Goal: Task Accomplishment & Management: Manage account settings

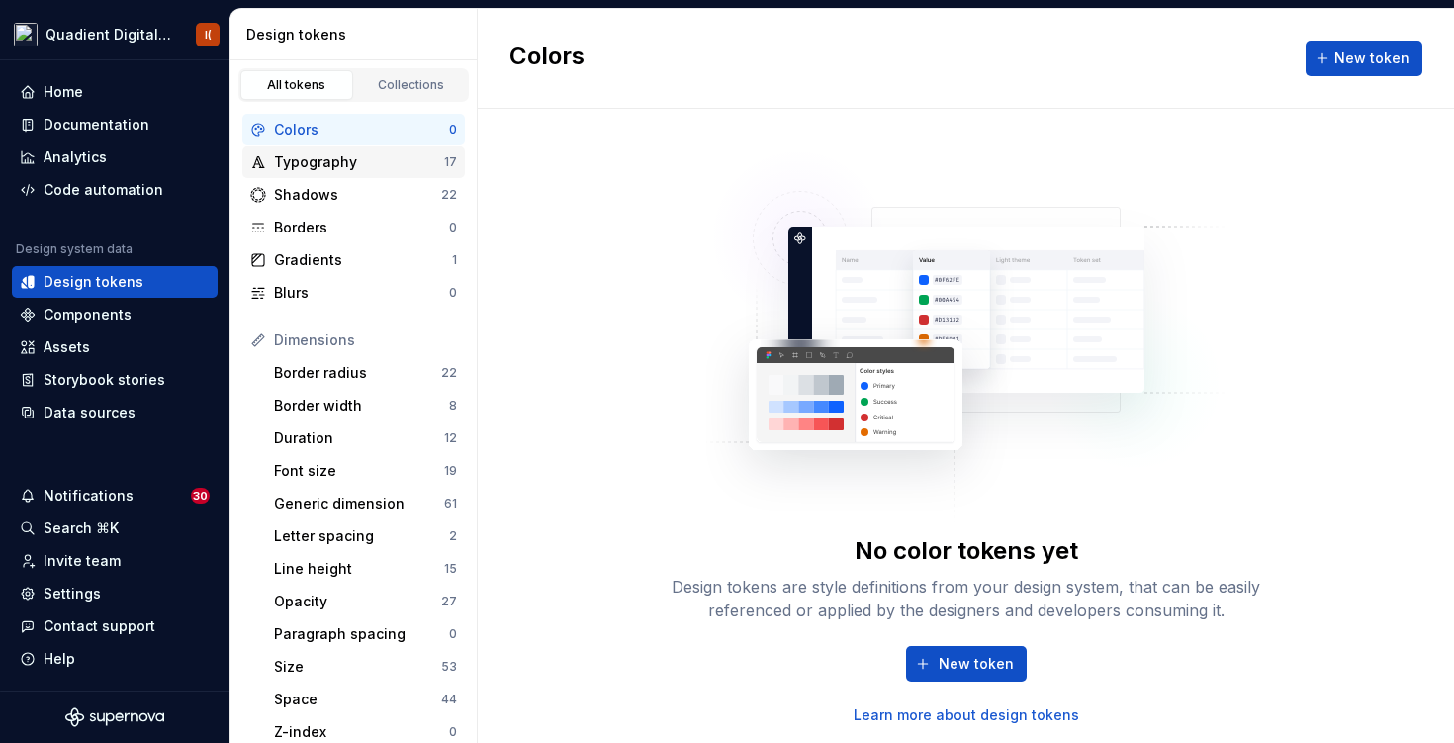
click at [412, 160] on div "Typography" at bounding box center [359, 162] width 170 height 20
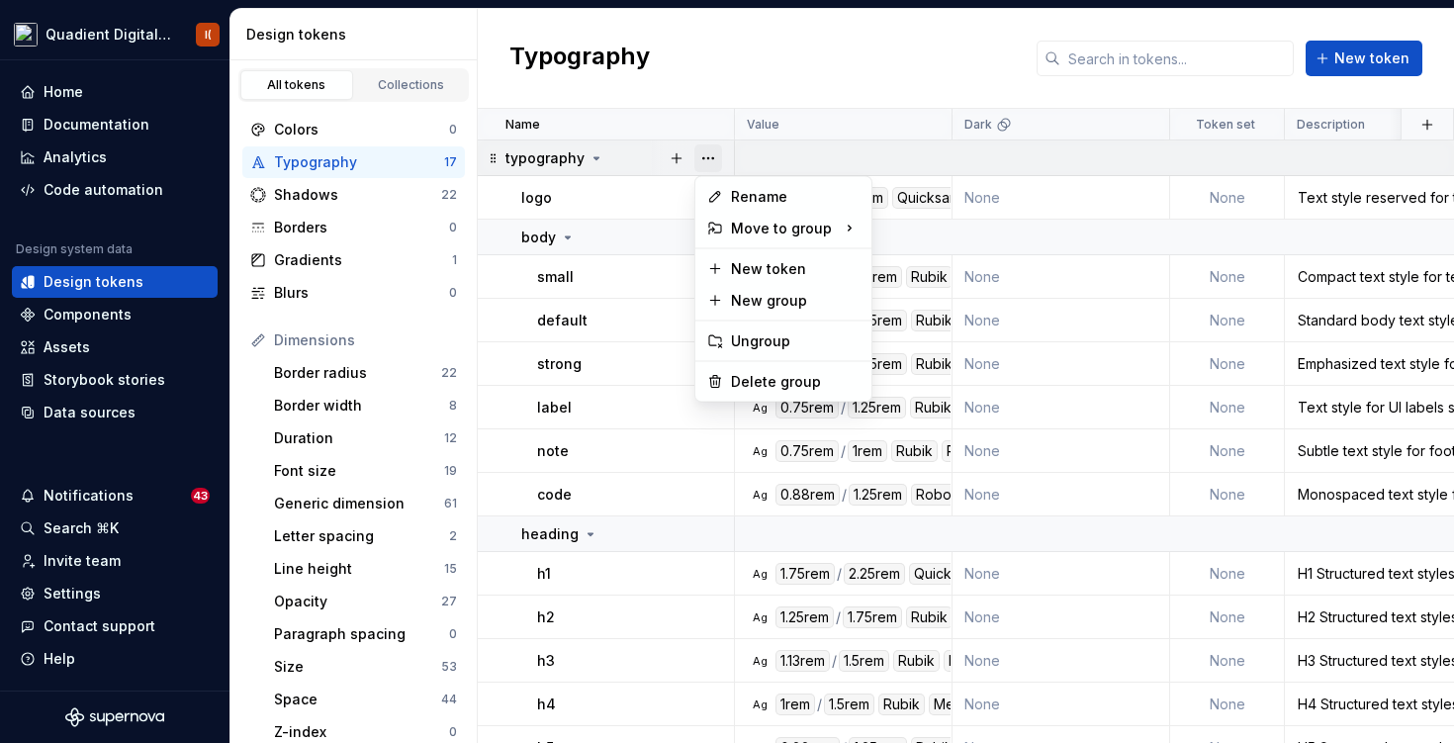
click at [715, 159] on button "button" at bounding box center [708, 158] width 28 height 28
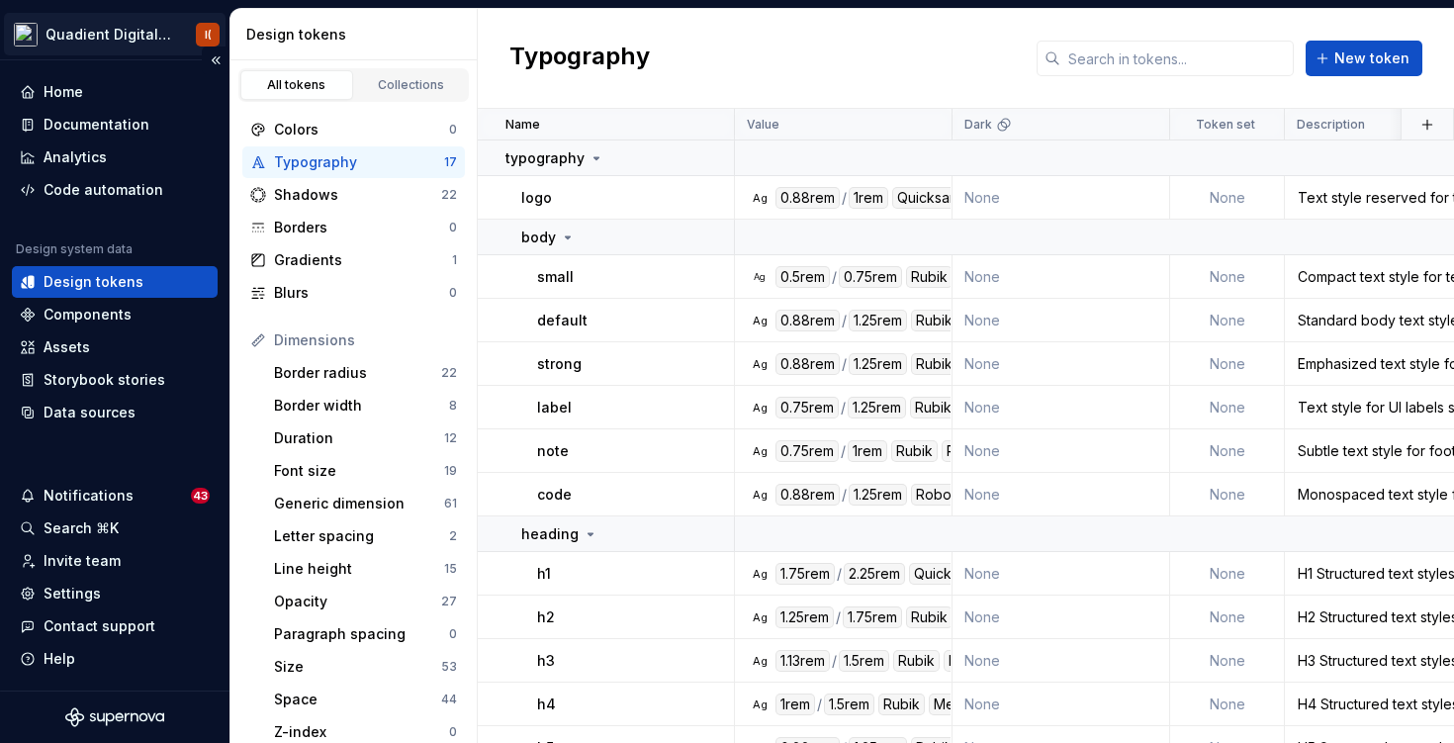
click at [117, 29] on html "Quadient Digital Design System I( Home Documentation Analytics Code automation …" at bounding box center [727, 371] width 1454 height 743
click at [179, 33] on html "Quadient Digital Design System I( Home Documentation Analytics Code automation …" at bounding box center [727, 371] width 1454 height 743
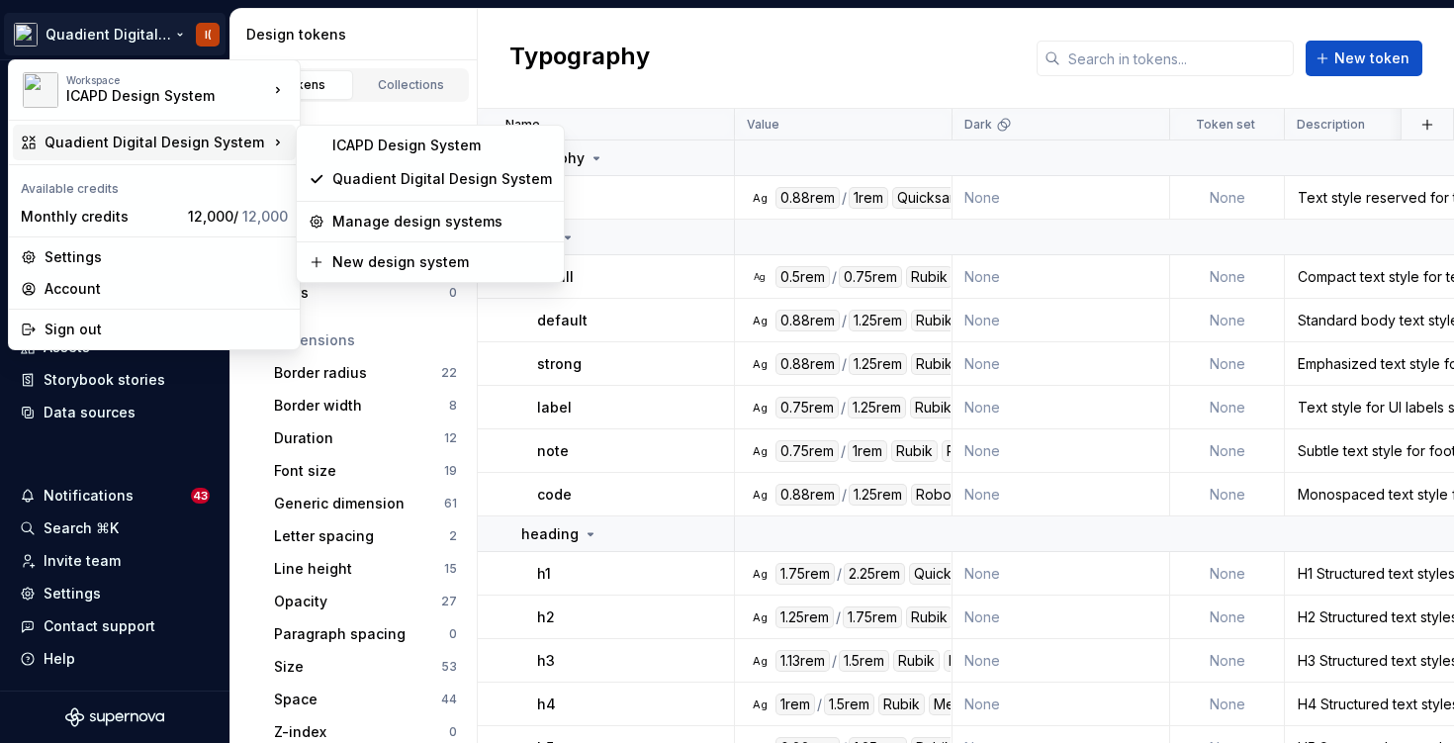
click at [669, 133] on html "Quadient Digital Design System I( Home Documentation Analytics Code automation …" at bounding box center [727, 371] width 1454 height 743
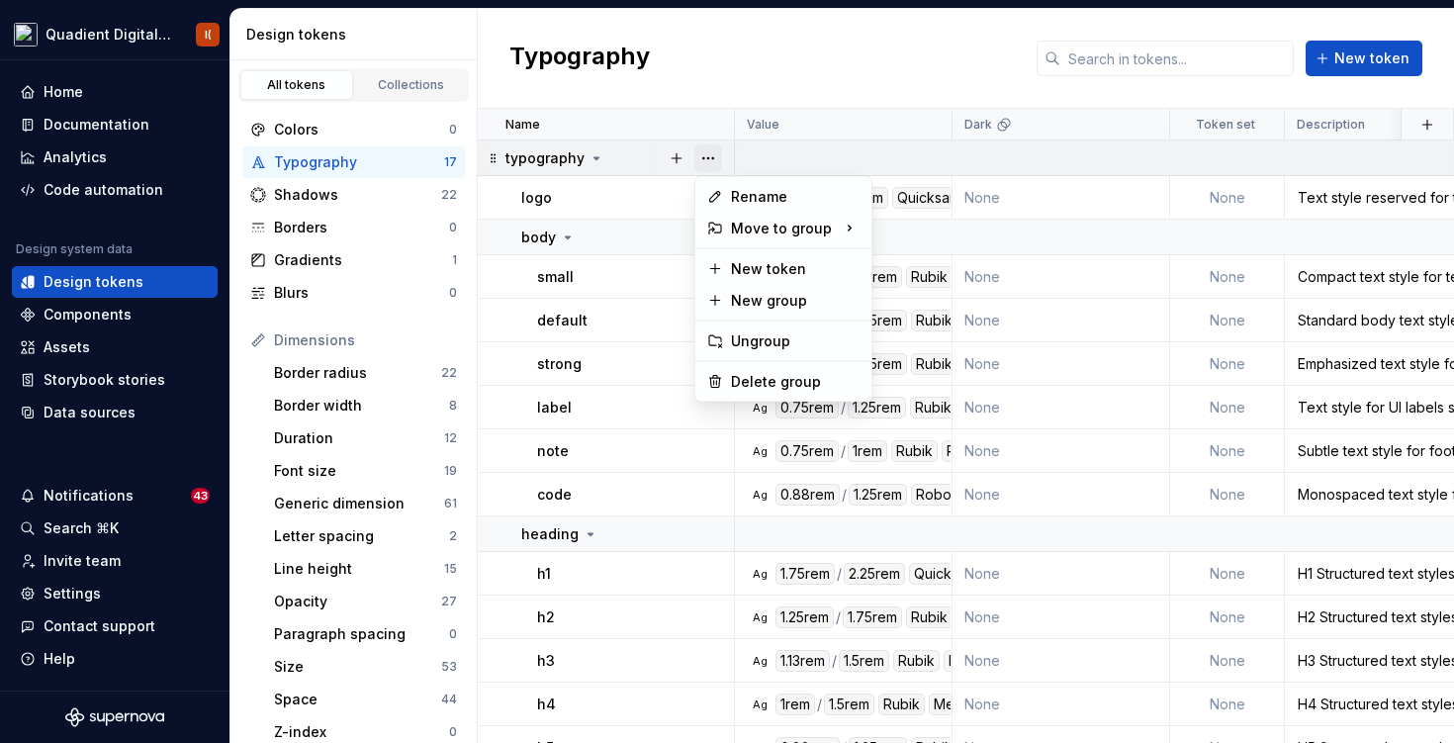
click at [715, 153] on button "button" at bounding box center [708, 158] width 28 height 28
click at [766, 378] on div "Delete group" at bounding box center [795, 382] width 129 height 20
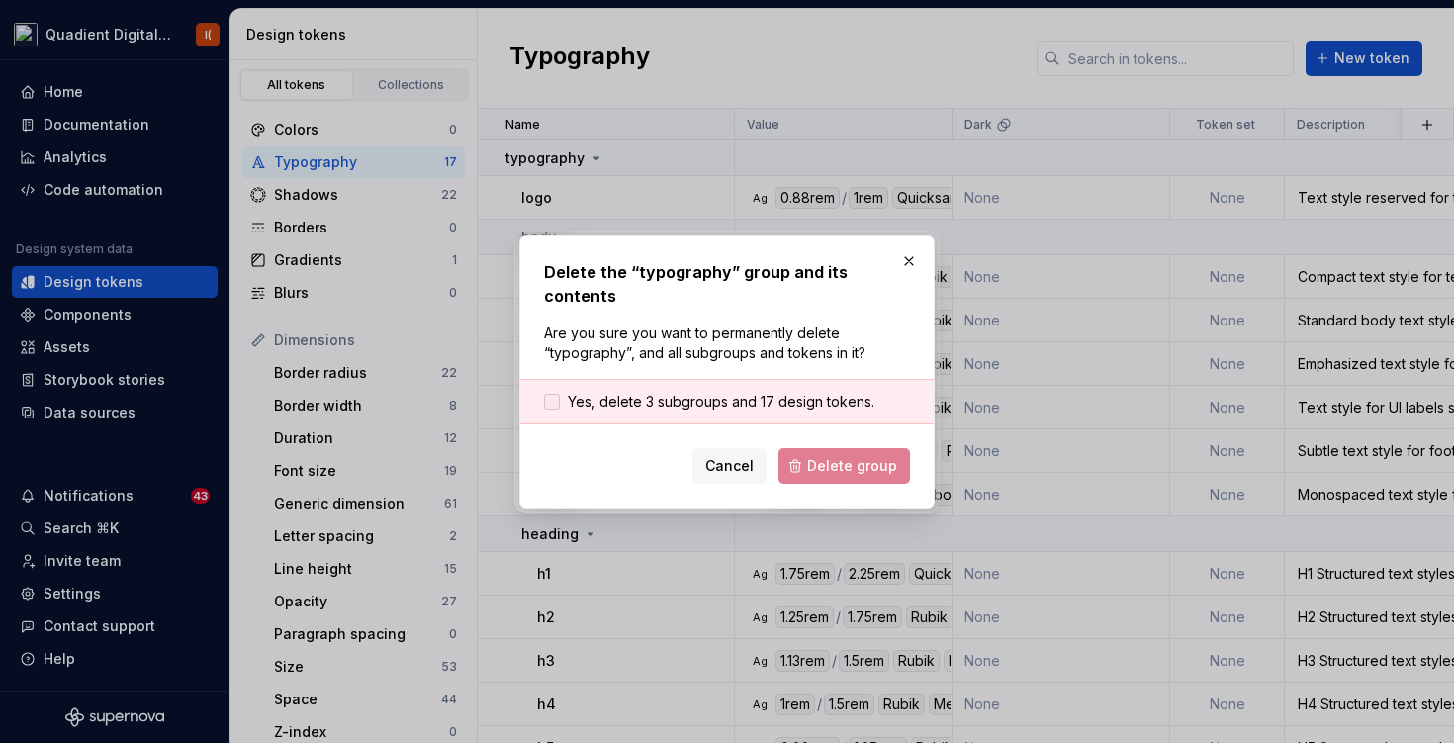
click at [557, 394] on div at bounding box center [552, 402] width 16 height 16
click at [839, 456] on span "Delete group" at bounding box center [852, 466] width 90 height 20
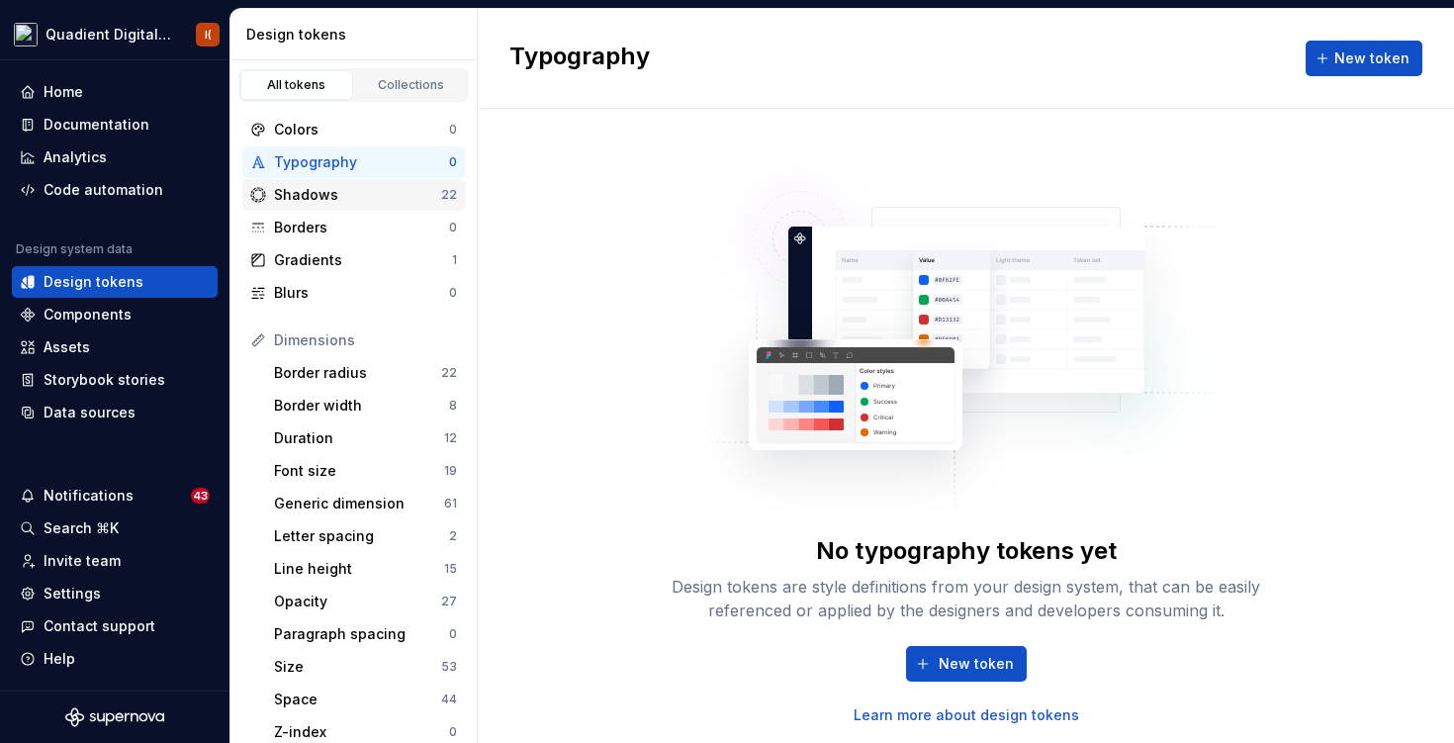
click at [364, 202] on div "Shadows" at bounding box center [357, 195] width 167 height 20
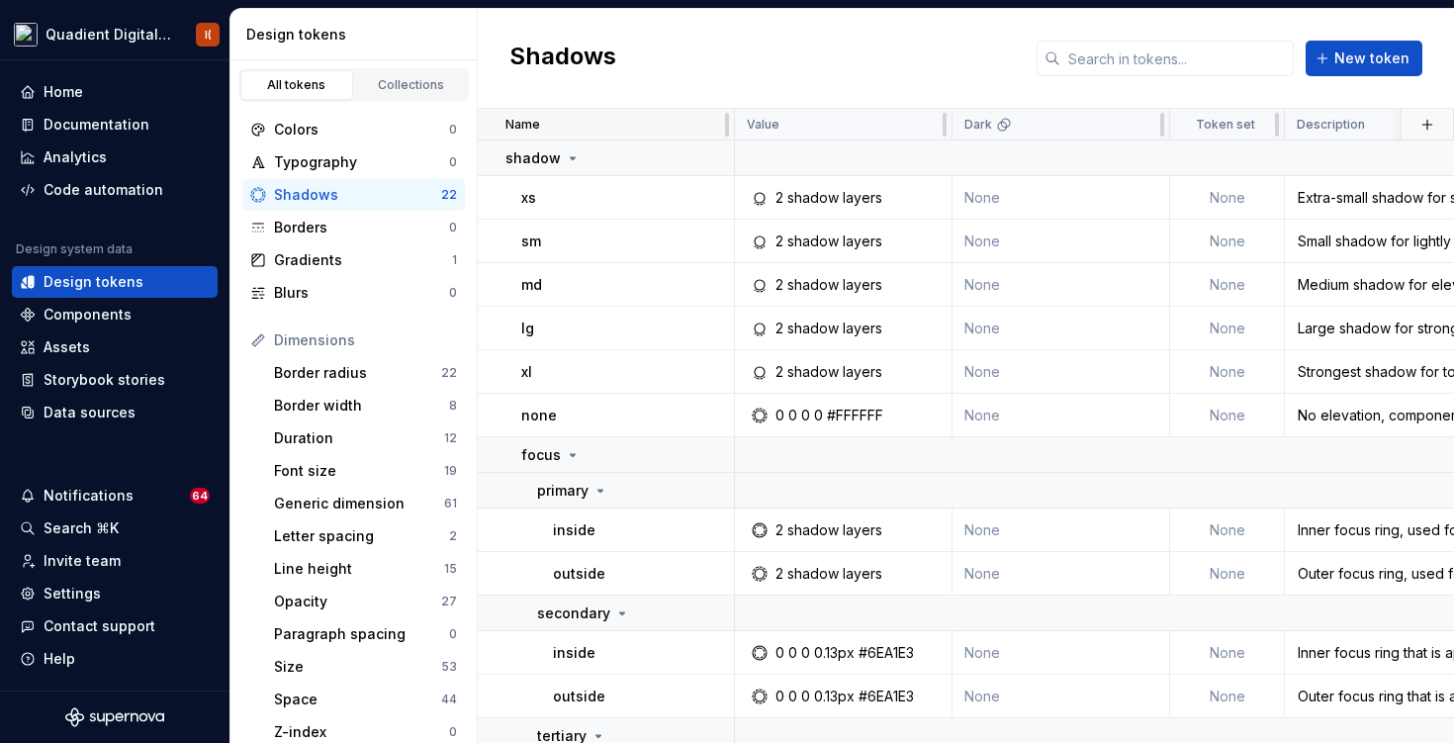
click at [700, 138] on div "Name" at bounding box center [606, 125] width 257 height 32
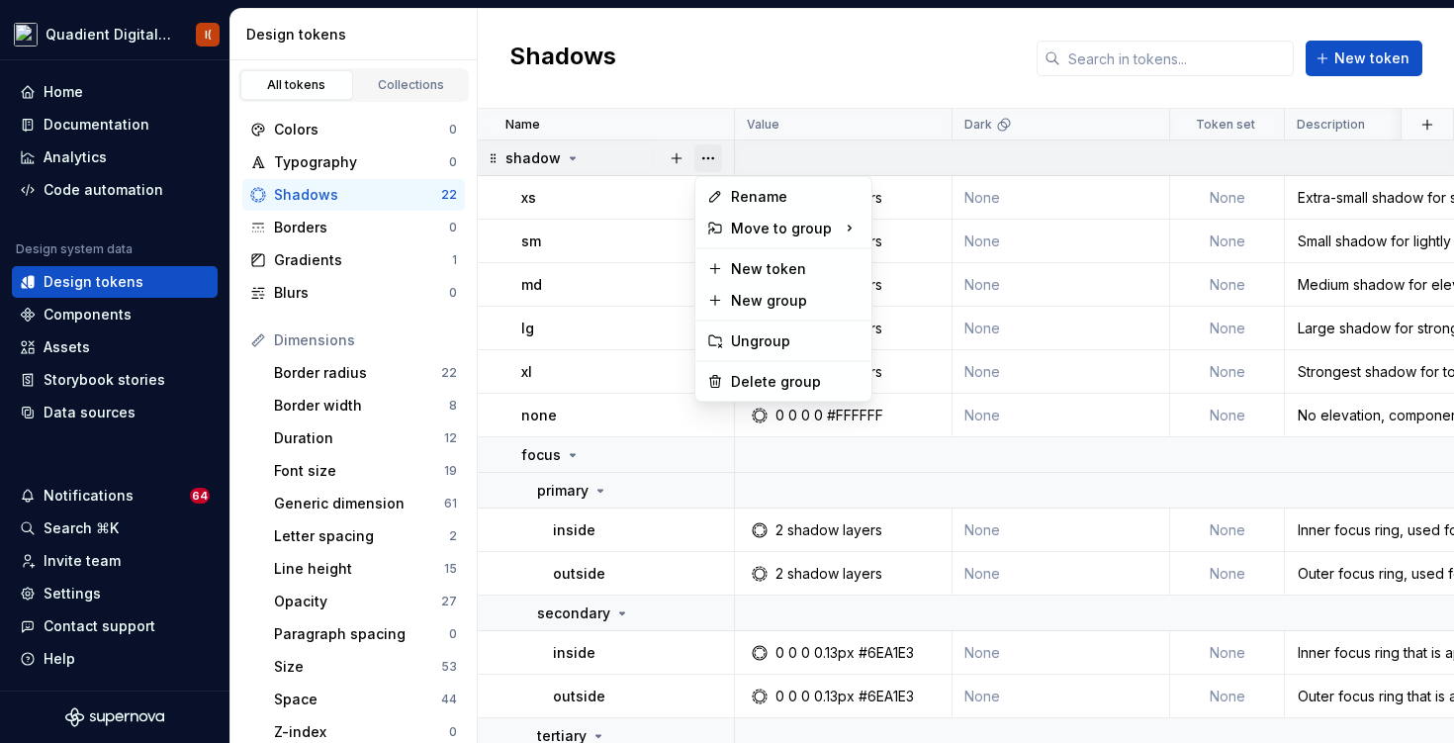
click at [710, 154] on button "button" at bounding box center [708, 158] width 28 height 28
click at [759, 377] on div "Delete group" at bounding box center [795, 382] width 129 height 20
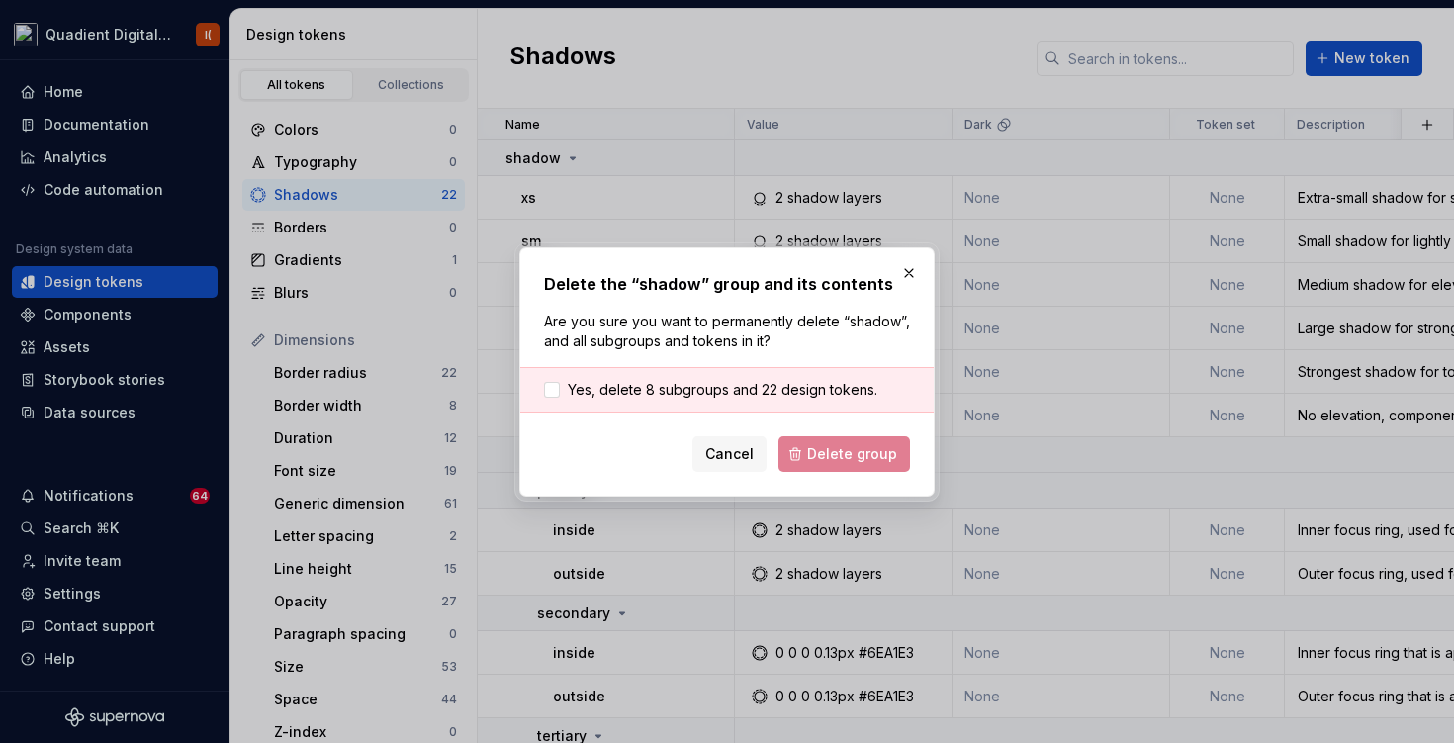
click at [671, 361] on div "Delete the “shadow” group and its contents Are you sure you want to permanently…" at bounding box center [727, 372] width 366 height 200
click at [673, 382] on span "Yes, delete 8 subgroups and 22 design tokens." at bounding box center [723, 390] width 310 height 20
click at [858, 467] on button "Delete group" at bounding box center [845, 454] width 132 height 36
click at [857, 460] on div "Cancel Delete group" at bounding box center [727, 454] width 366 height 36
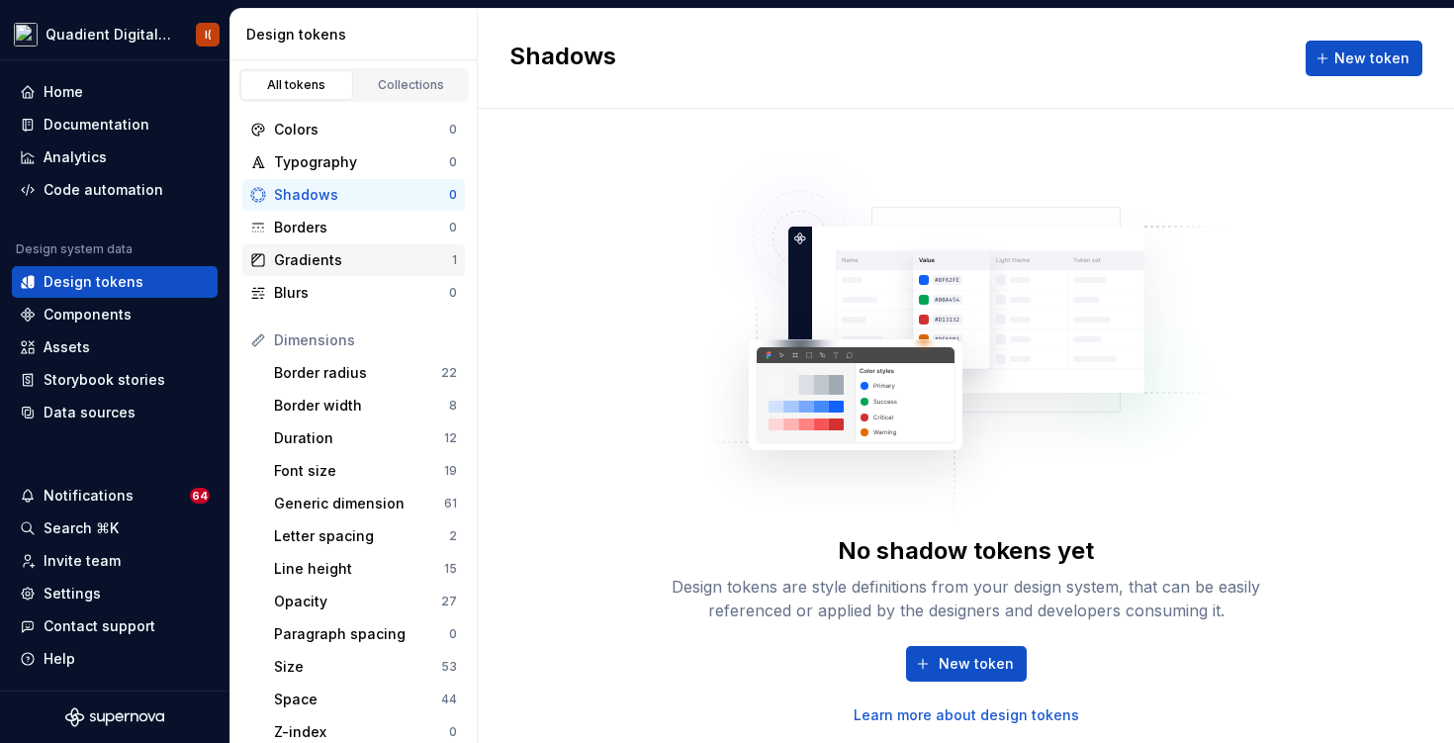
click at [385, 247] on div "Gradients 1" at bounding box center [353, 260] width 223 height 32
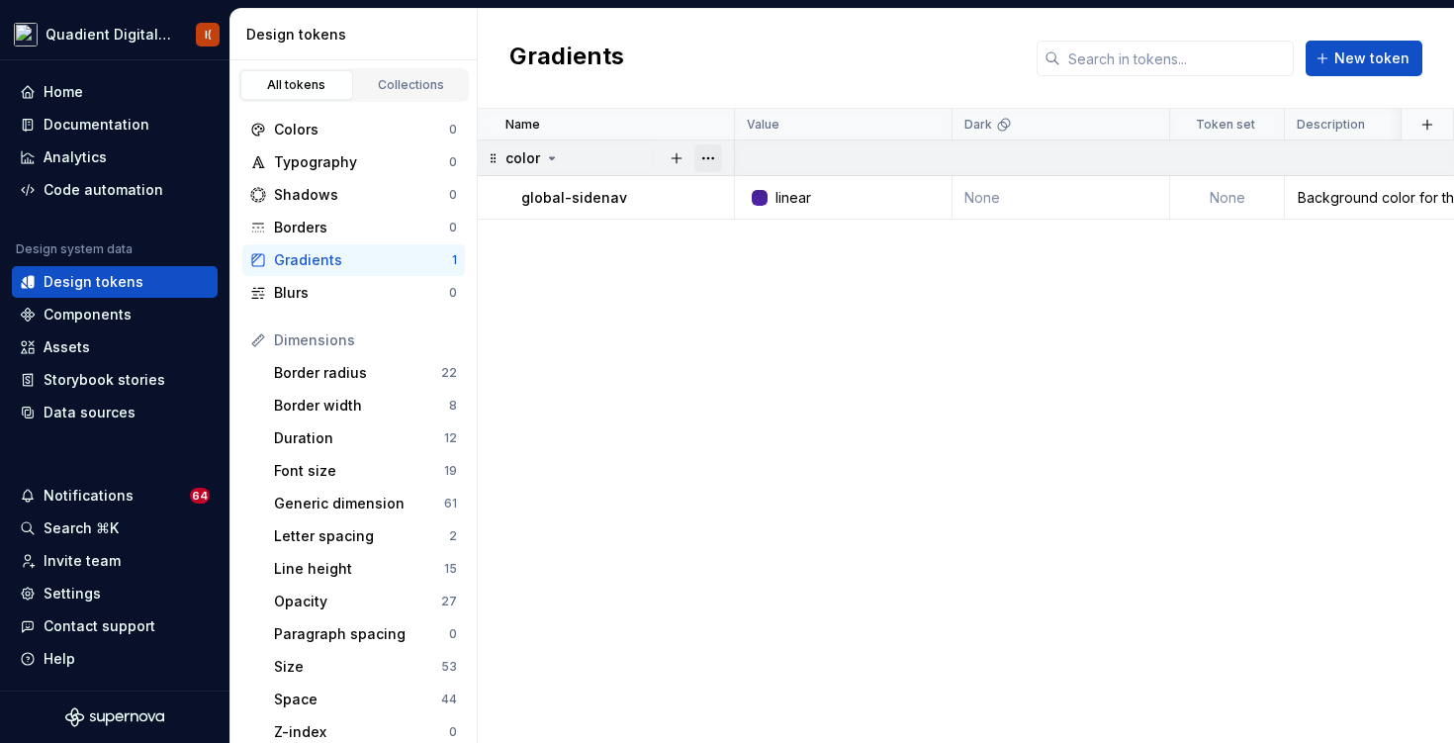
click at [709, 157] on button "button" at bounding box center [708, 158] width 28 height 28
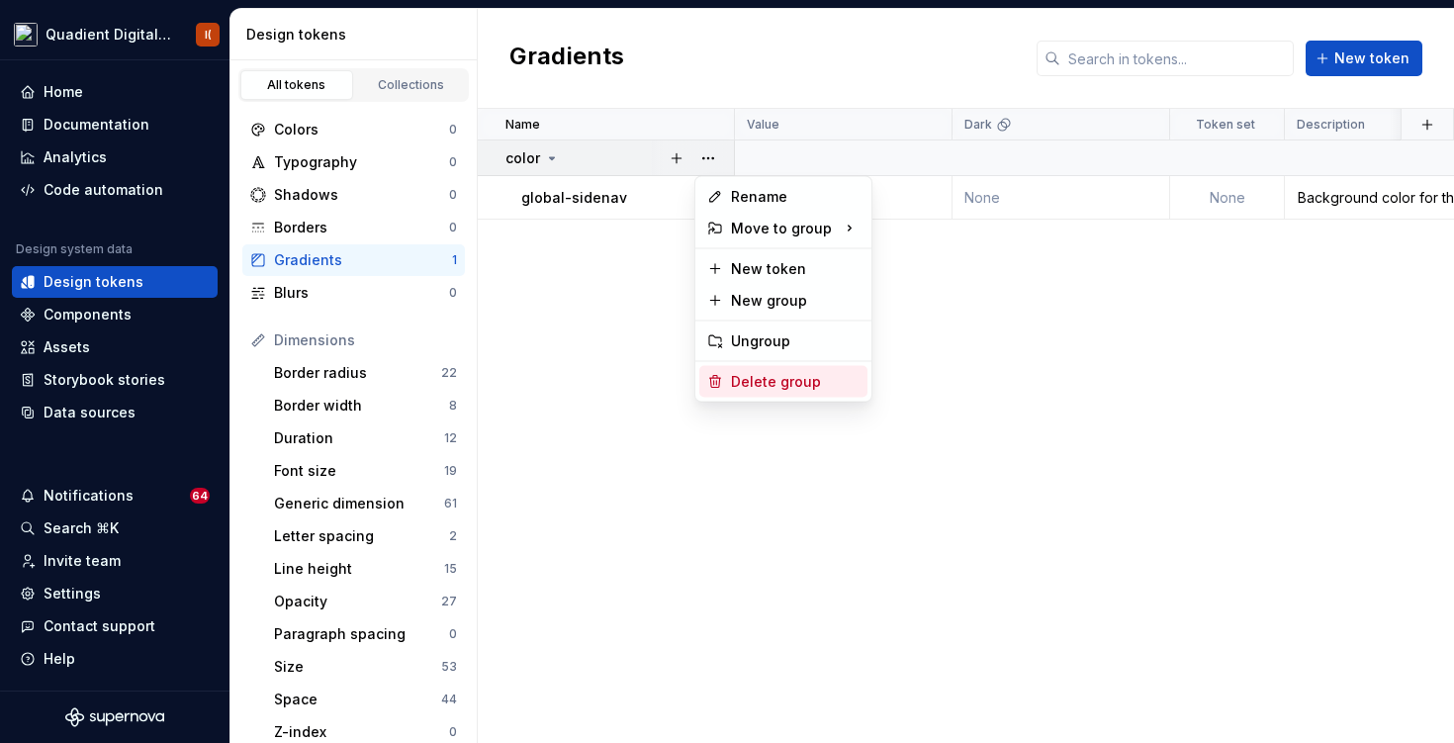
click at [782, 378] on div "Delete group" at bounding box center [795, 382] width 129 height 20
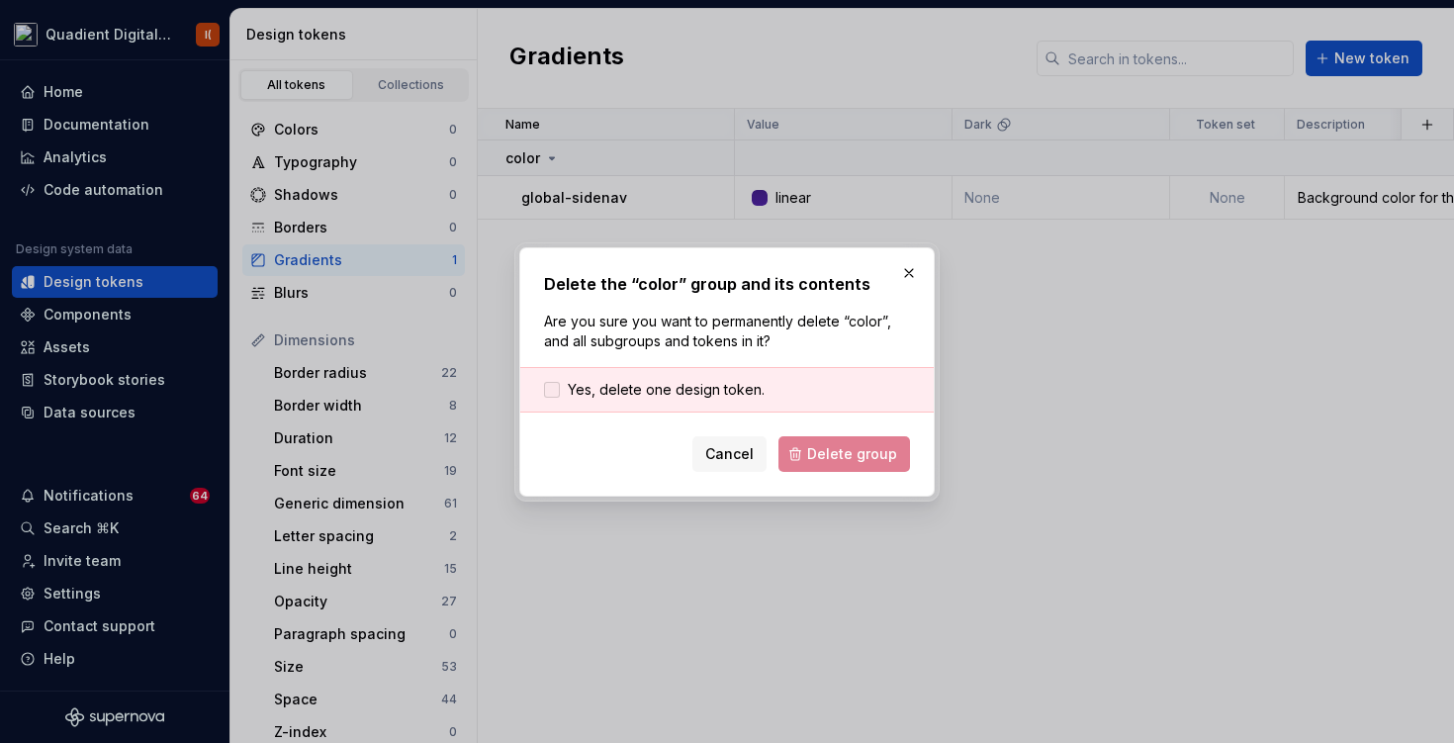
click at [706, 392] on span "Yes, delete one design token." at bounding box center [666, 390] width 197 height 20
click at [873, 457] on span "Delete group" at bounding box center [852, 454] width 90 height 20
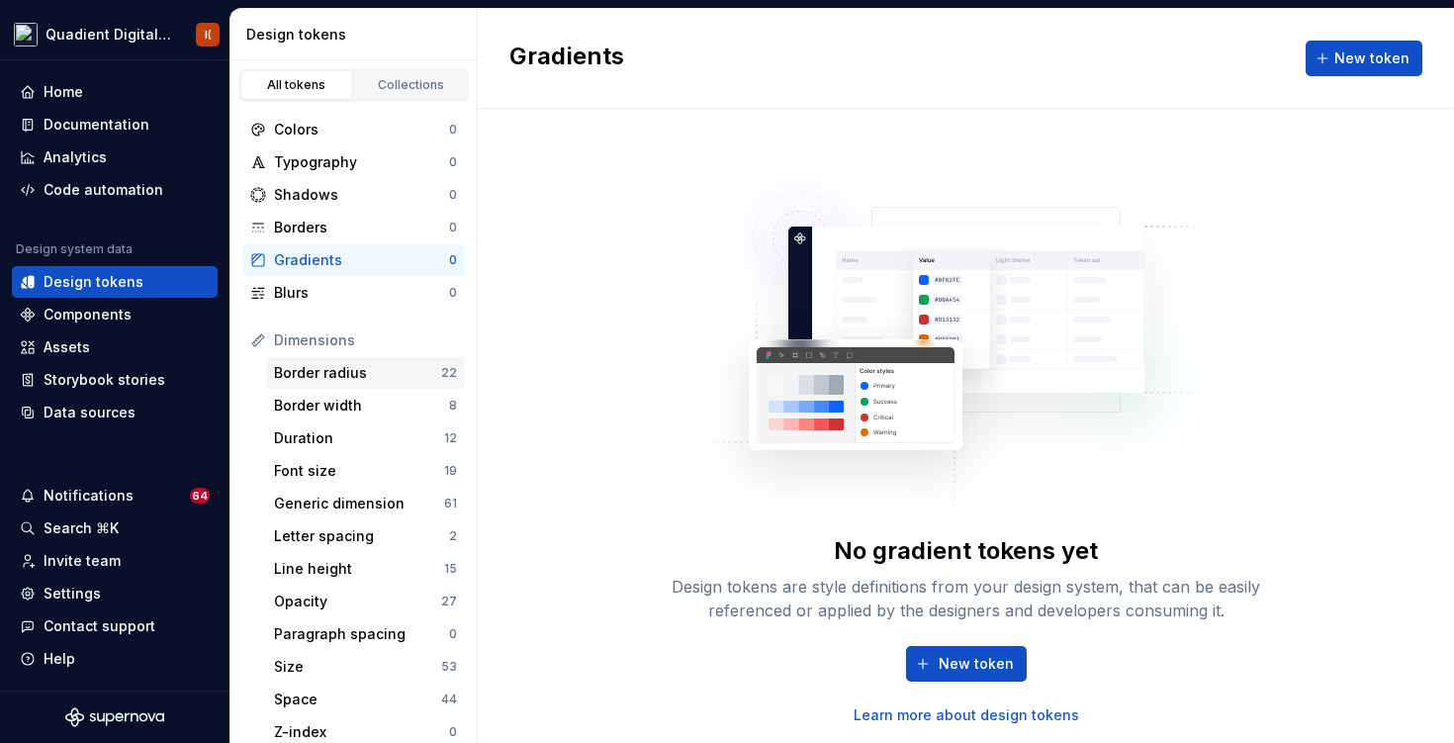
click at [329, 370] on div "Border radius" at bounding box center [357, 373] width 167 height 20
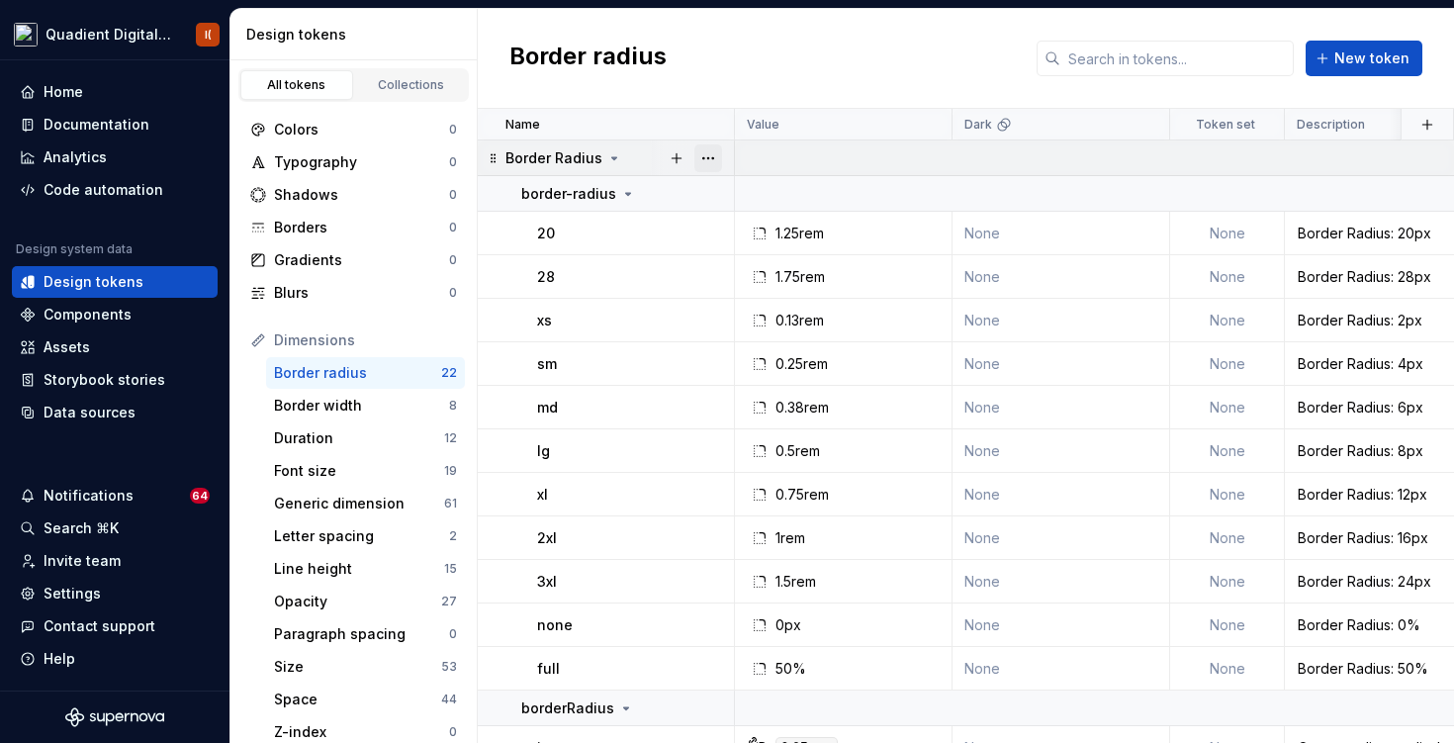
click at [708, 156] on button "button" at bounding box center [708, 158] width 28 height 28
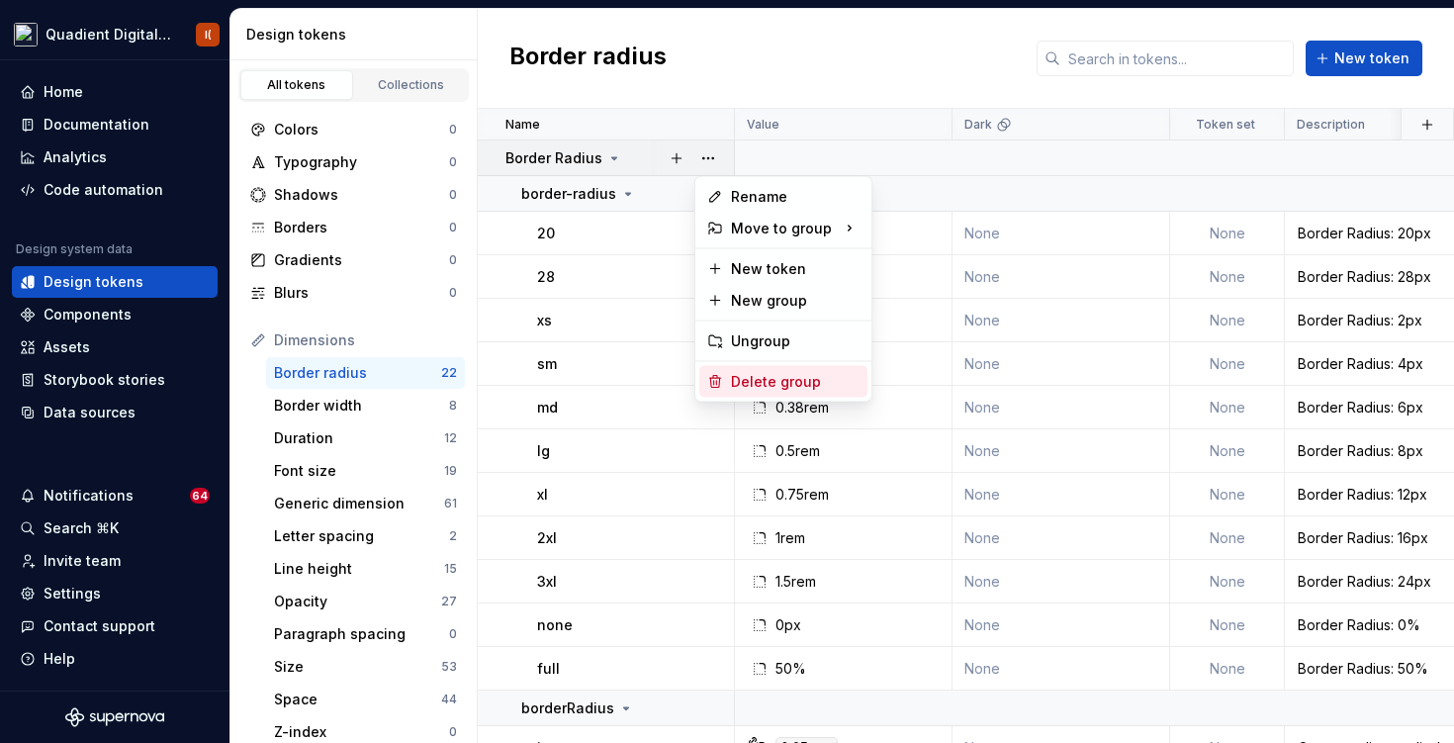
click at [791, 379] on div "Delete group" at bounding box center [795, 382] width 129 height 20
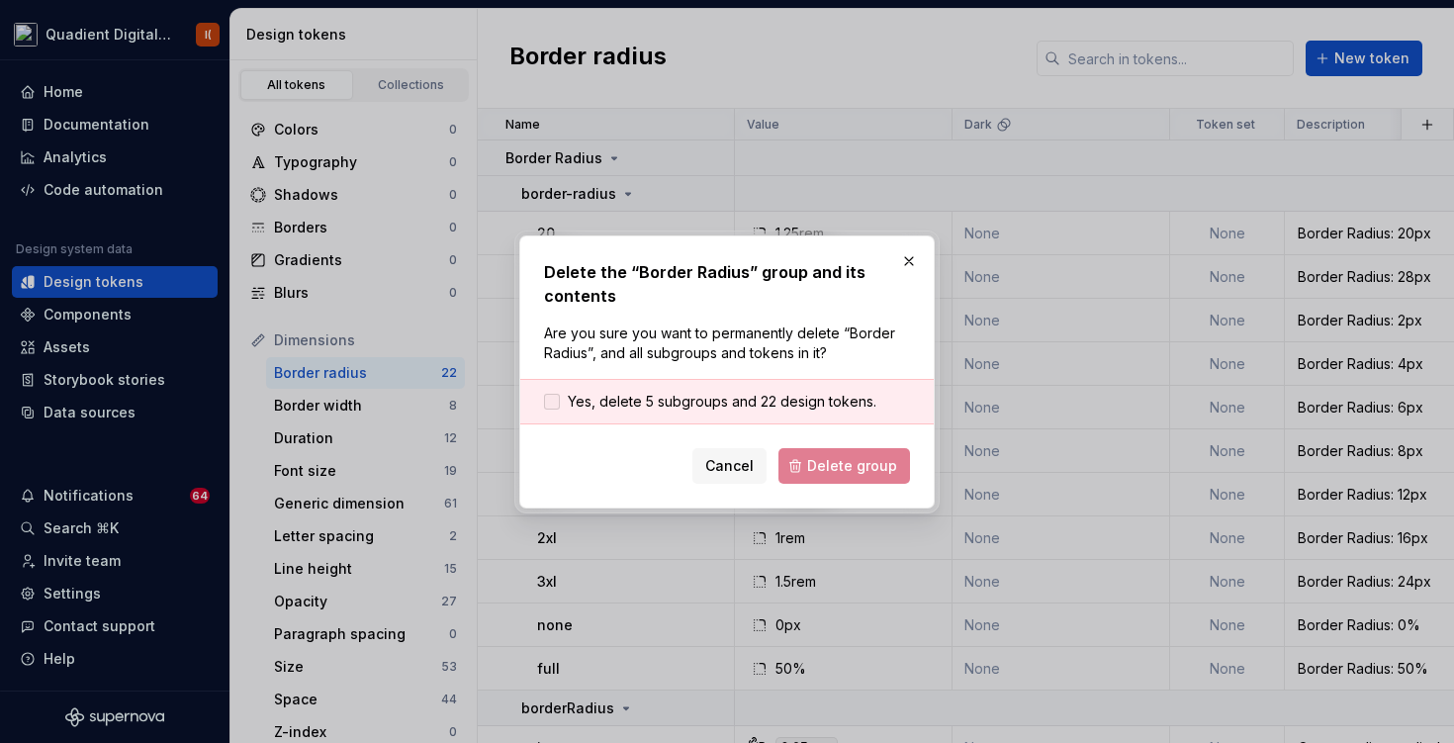
click at [772, 409] on span "Yes, delete 5 subgroups and 22 design tokens." at bounding box center [722, 402] width 309 height 20
click at [859, 473] on span "Delete group" at bounding box center [852, 466] width 90 height 20
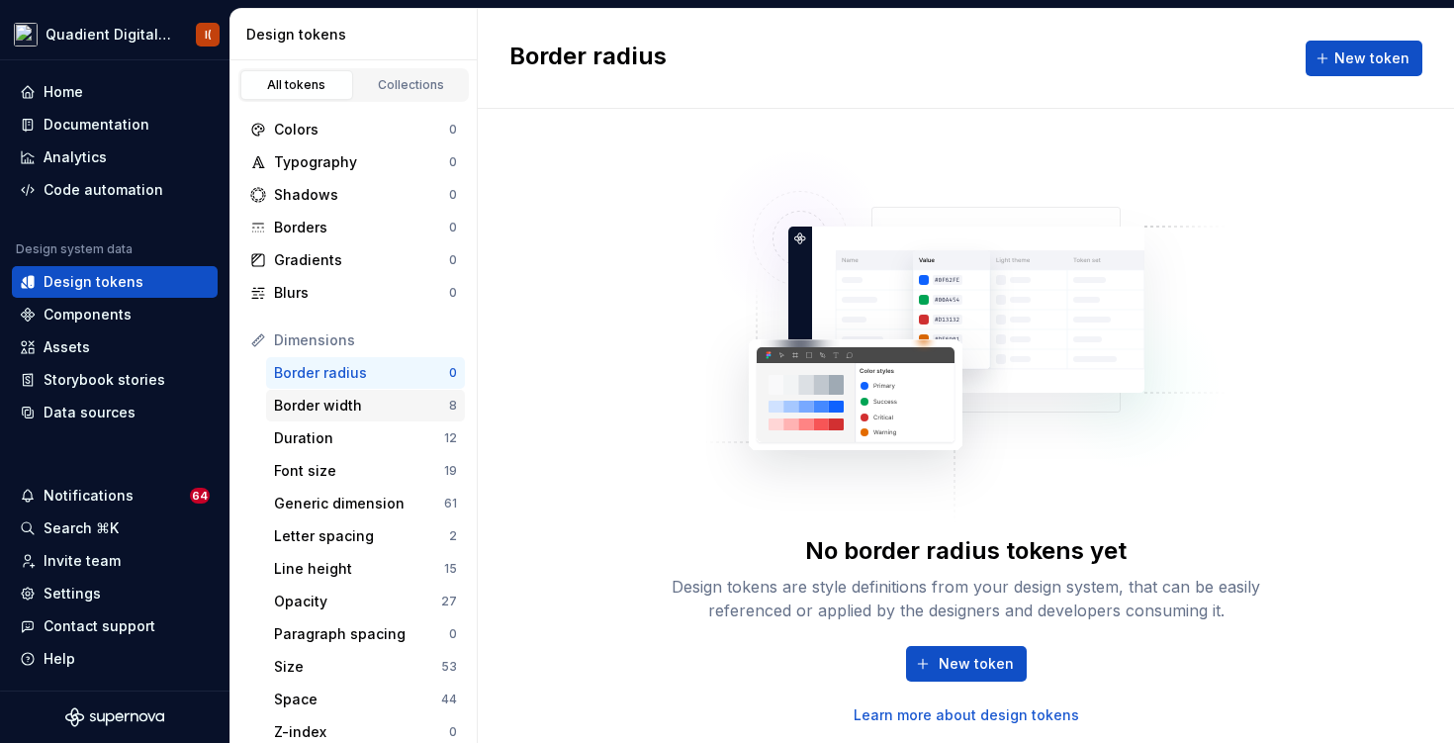
click at [412, 410] on div "Border width" at bounding box center [361, 406] width 175 height 20
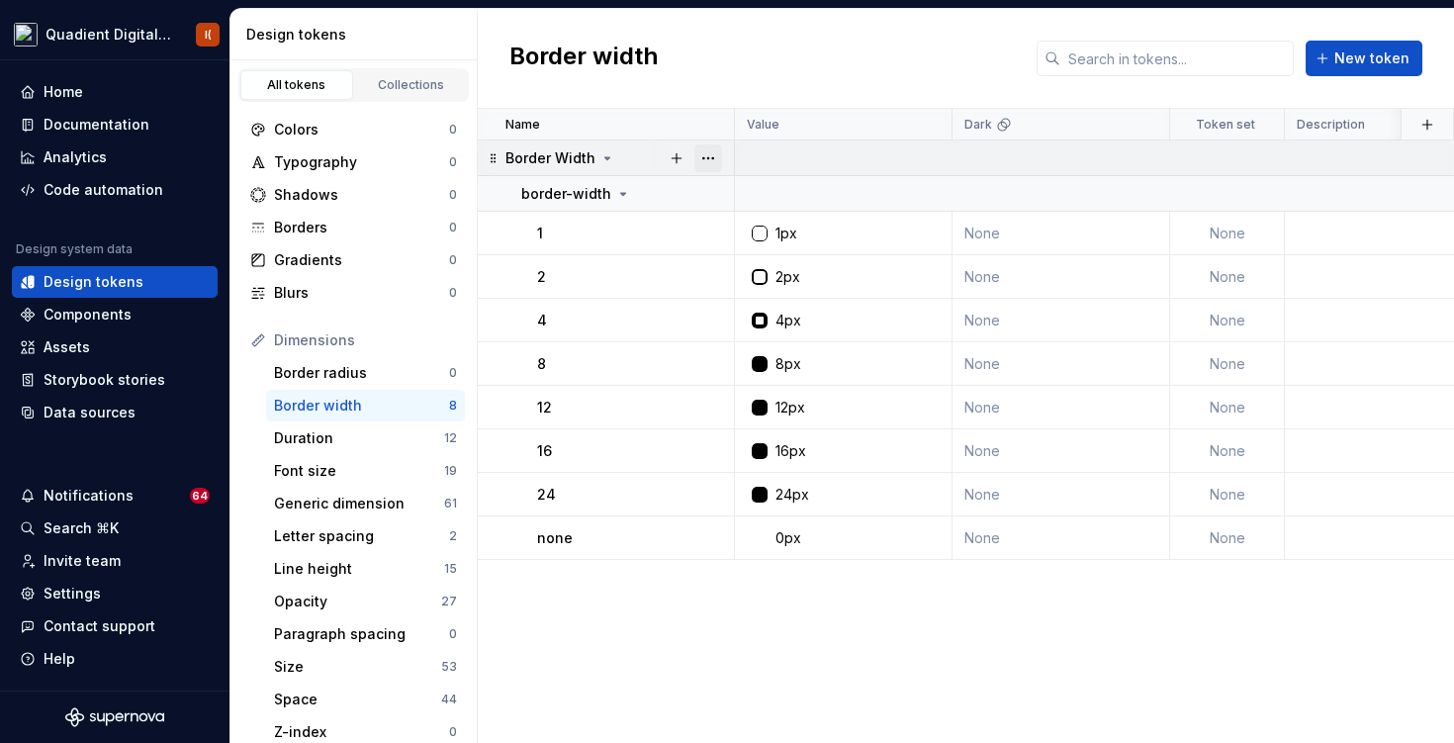
click at [709, 156] on button "button" at bounding box center [708, 158] width 28 height 28
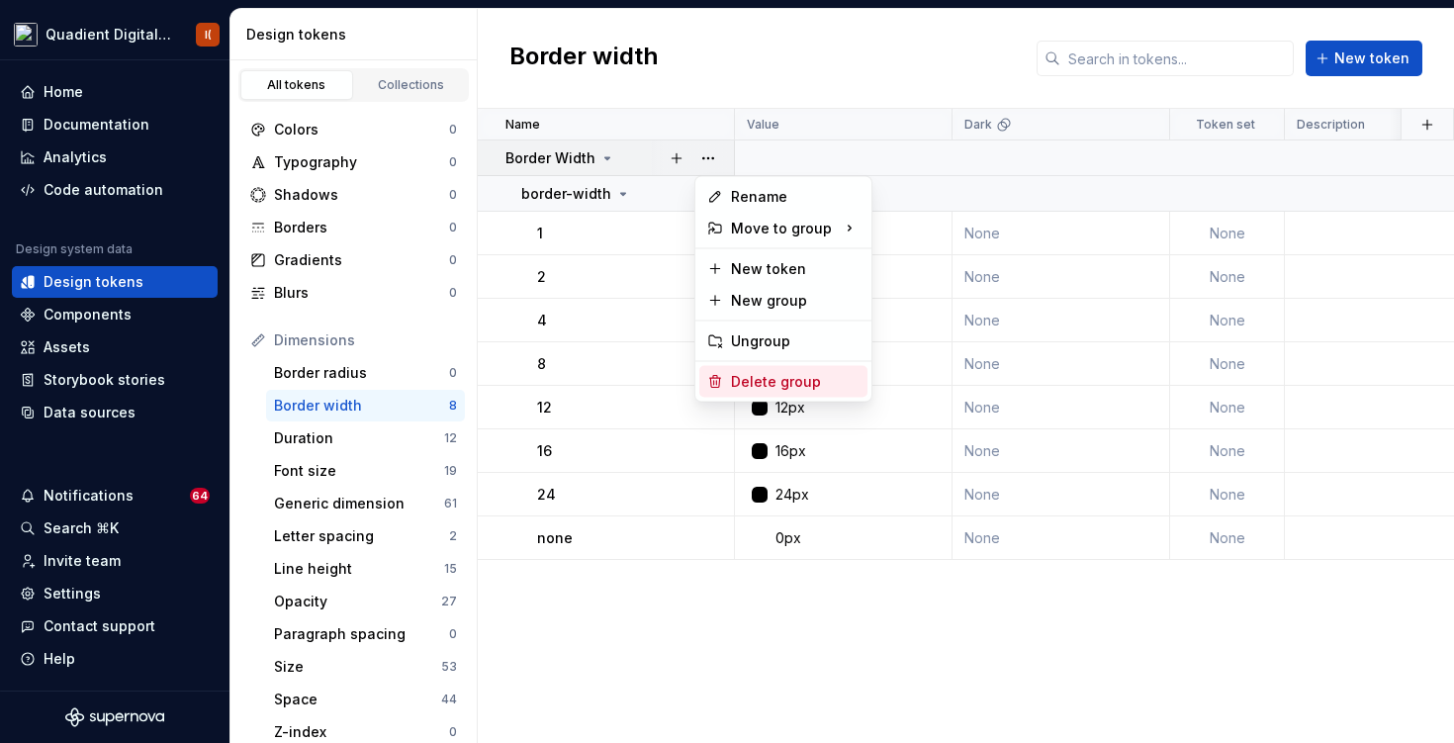
click at [779, 384] on div "Delete group" at bounding box center [795, 382] width 129 height 20
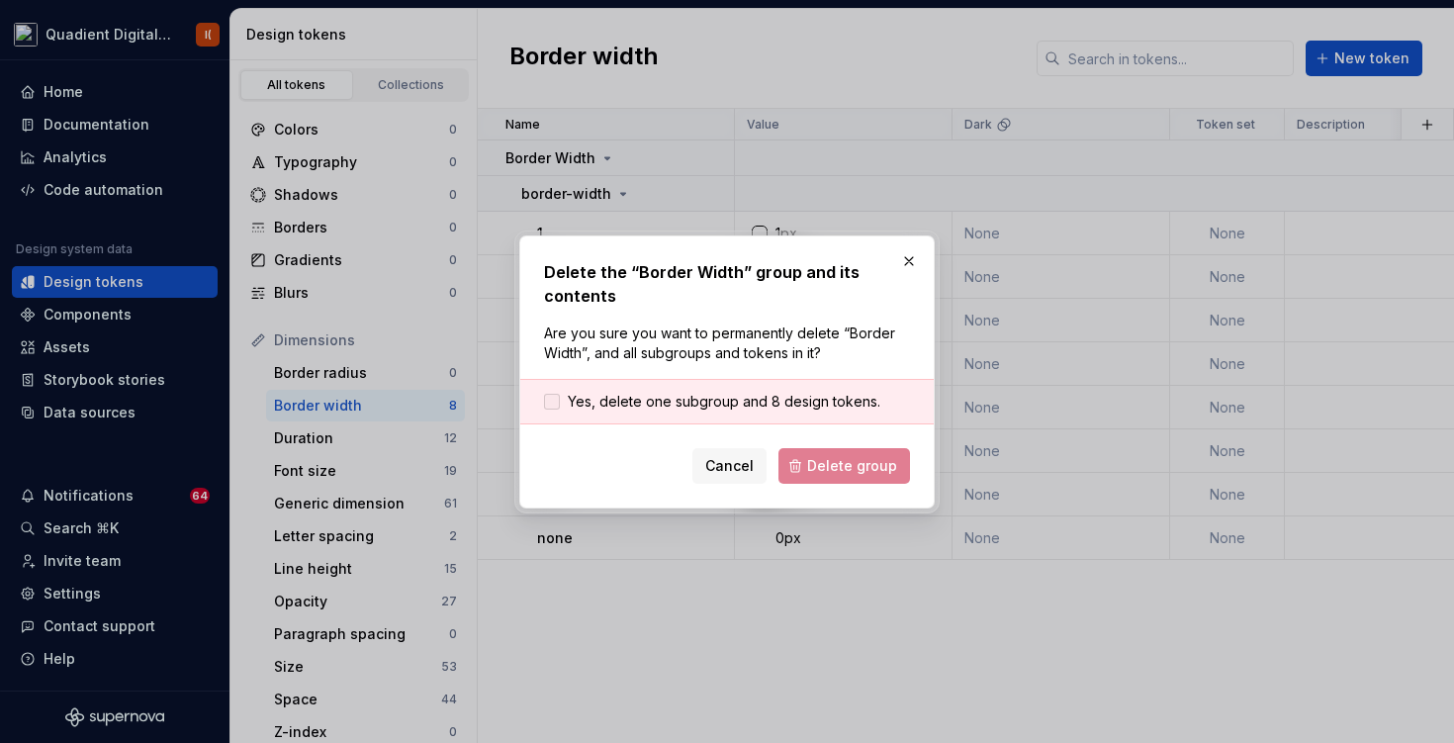
click at [752, 402] on span "Yes, delete one subgroup and 8 design tokens." at bounding box center [724, 402] width 313 height 20
click at [863, 477] on button "Delete group" at bounding box center [845, 466] width 132 height 36
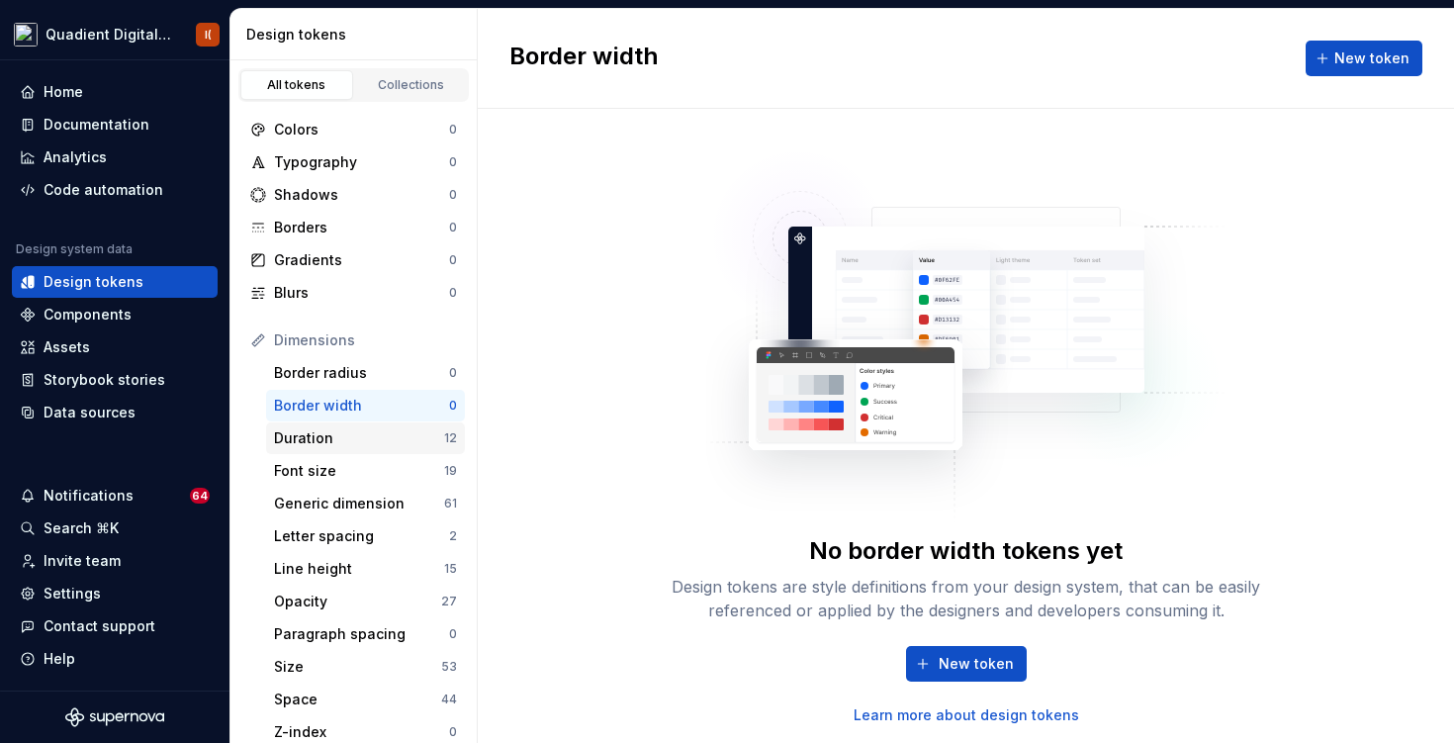
click at [414, 447] on div "Duration" at bounding box center [359, 438] width 170 height 20
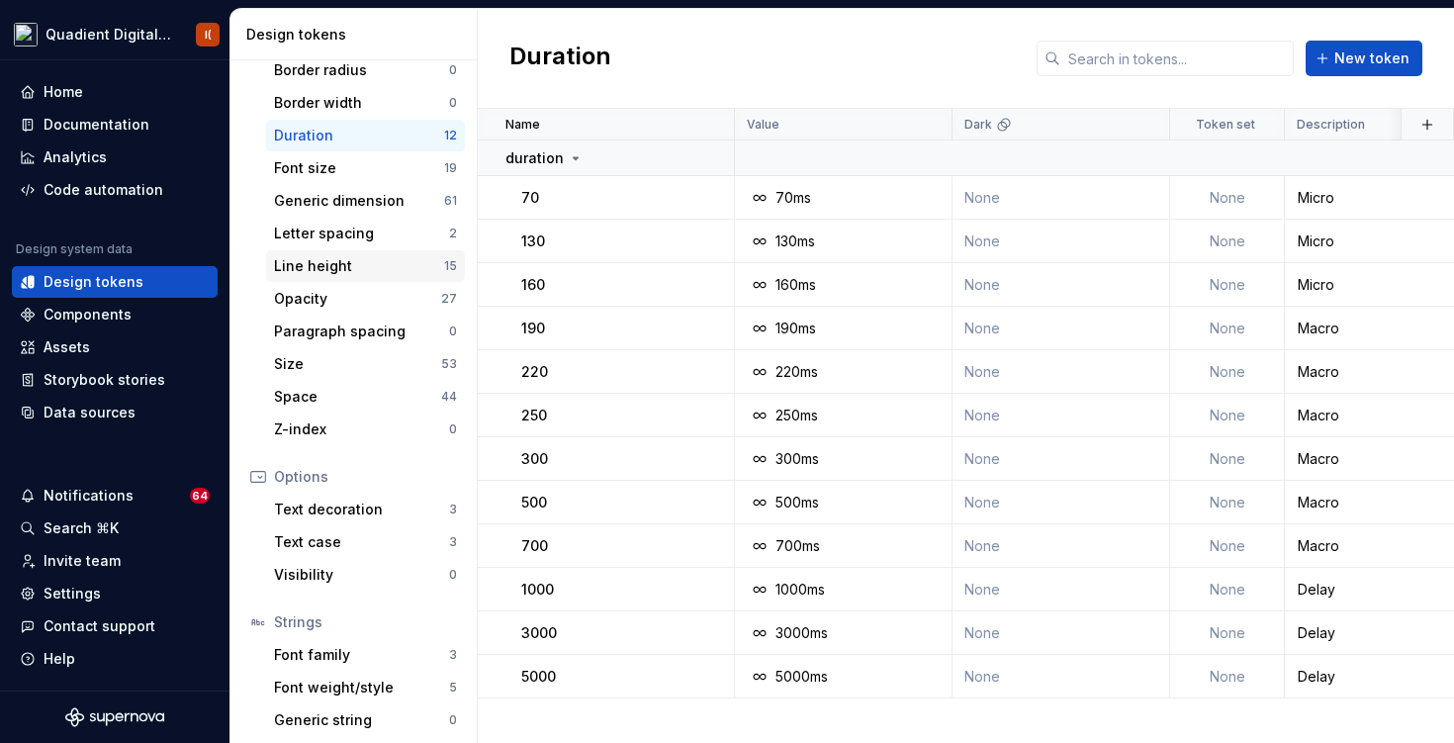
scroll to position [312, 0]
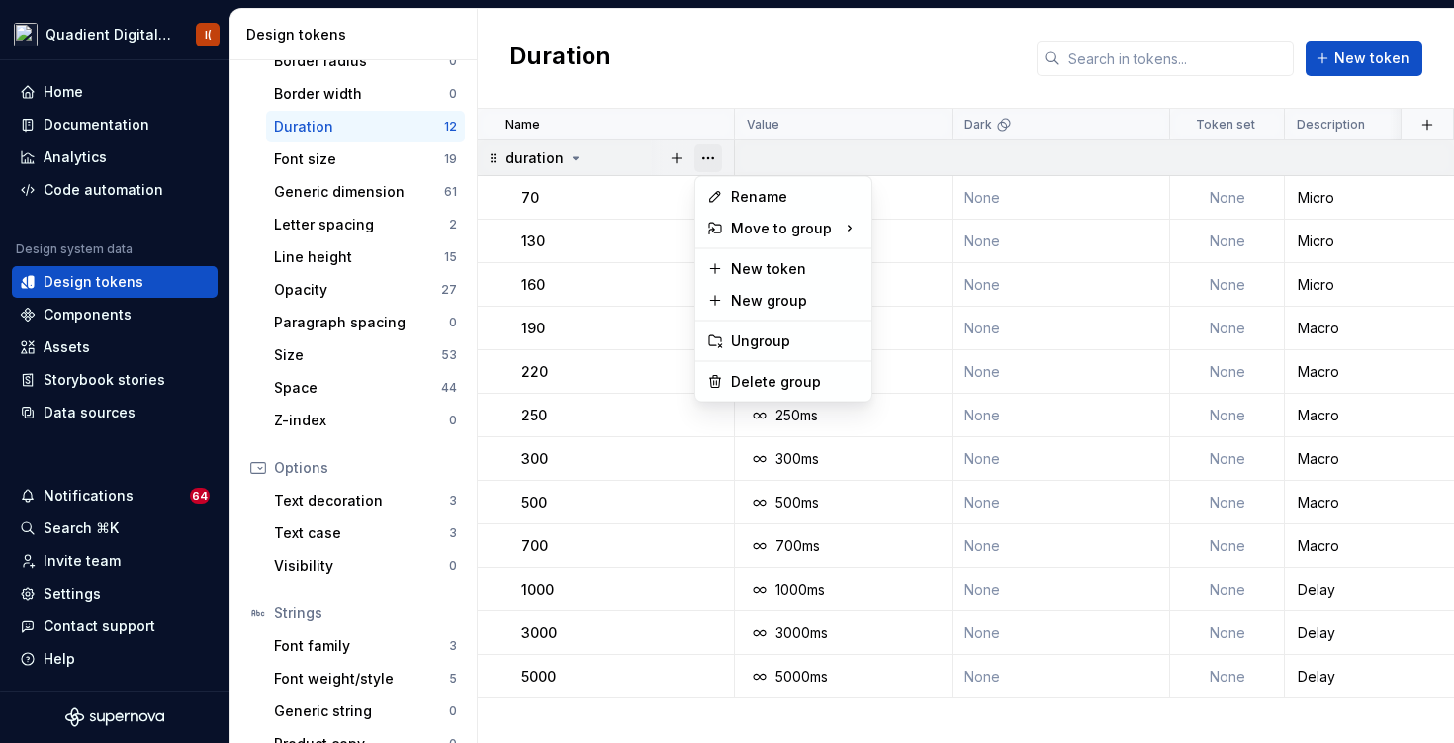
click at [712, 154] on button "button" at bounding box center [708, 158] width 28 height 28
click at [768, 370] on div "Delete group" at bounding box center [783, 382] width 168 height 32
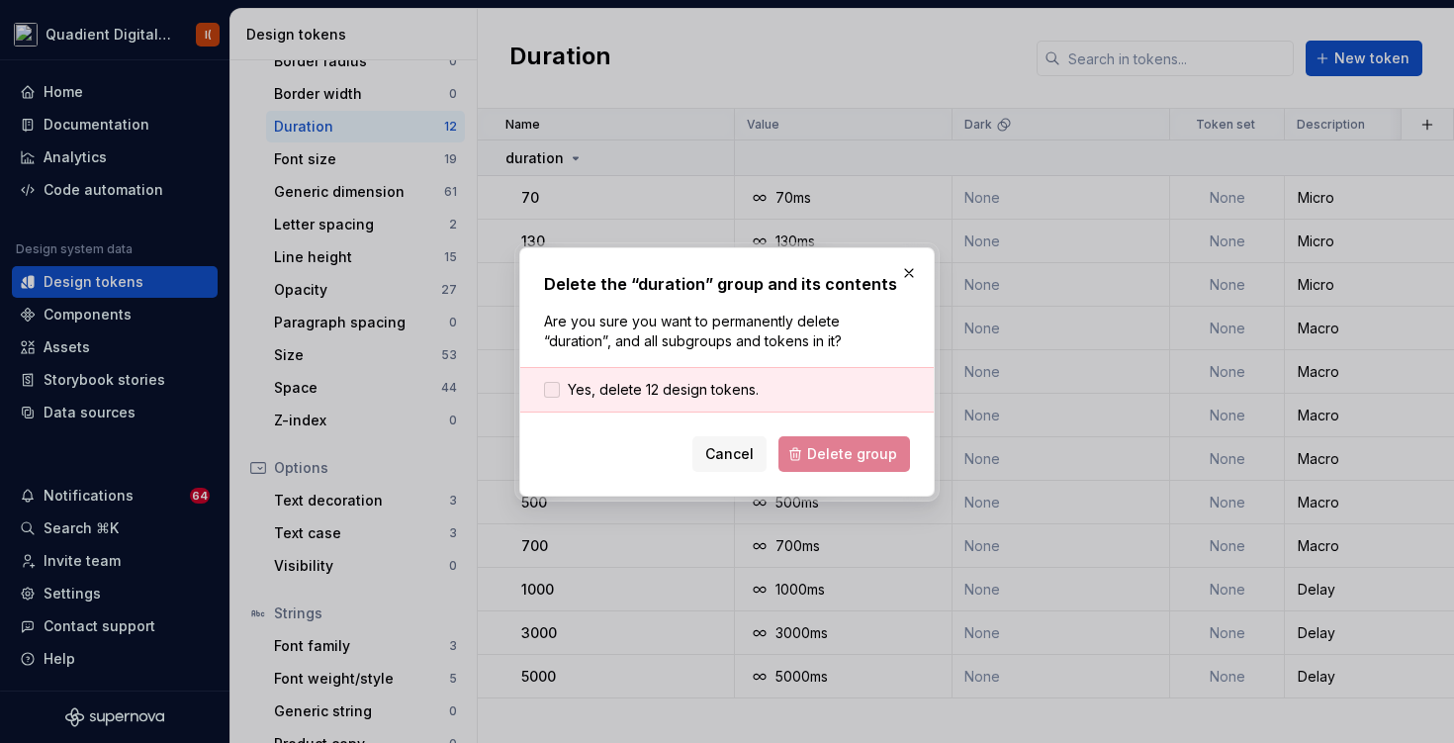
click at [739, 390] on span "Yes, delete 12 design tokens." at bounding box center [663, 390] width 191 height 20
click at [847, 458] on span "Delete group" at bounding box center [852, 454] width 90 height 20
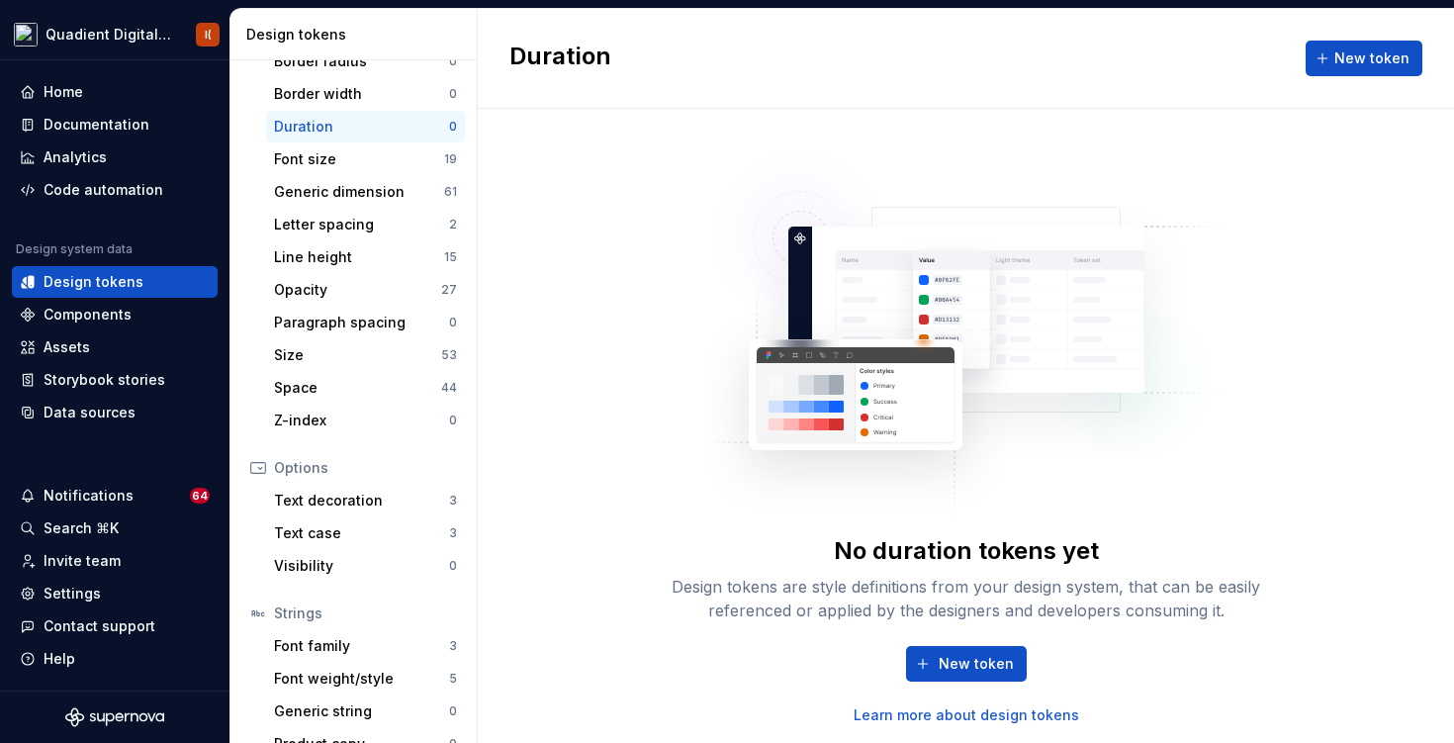
click at [467, 163] on div "Colors 0 Typography 0 Shadows 0 Borders 0 Gradients 0 Blurs 0 Dimensions Border…" at bounding box center [353, 280] width 246 height 981
click at [446, 156] on div "19" at bounding box center [450, 159] width 13 height 16
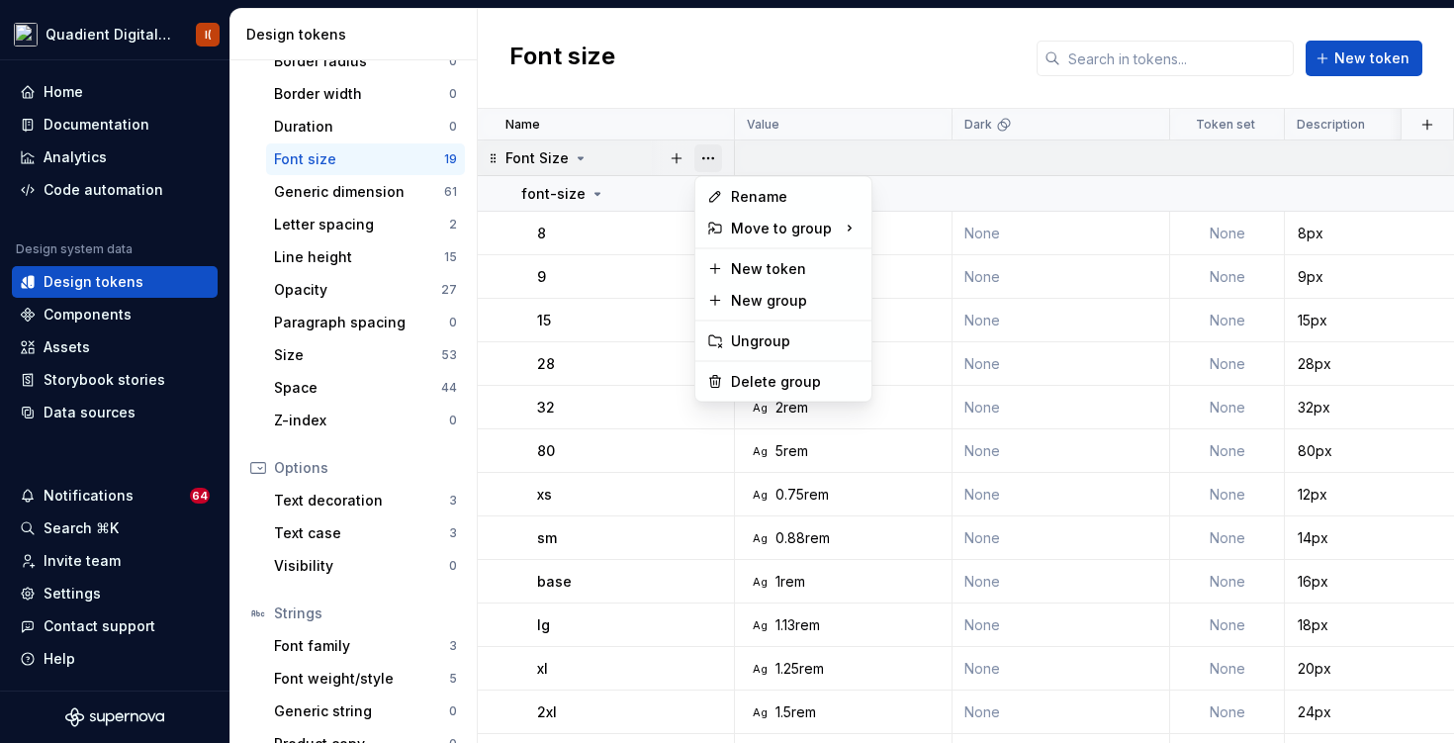
click at [712, 162] on button "button" at bounding box center [708, 158] width 28 height 28
click at [788, 383] on div "Delete group" at bounding box center [795, 382] width 129 height 20
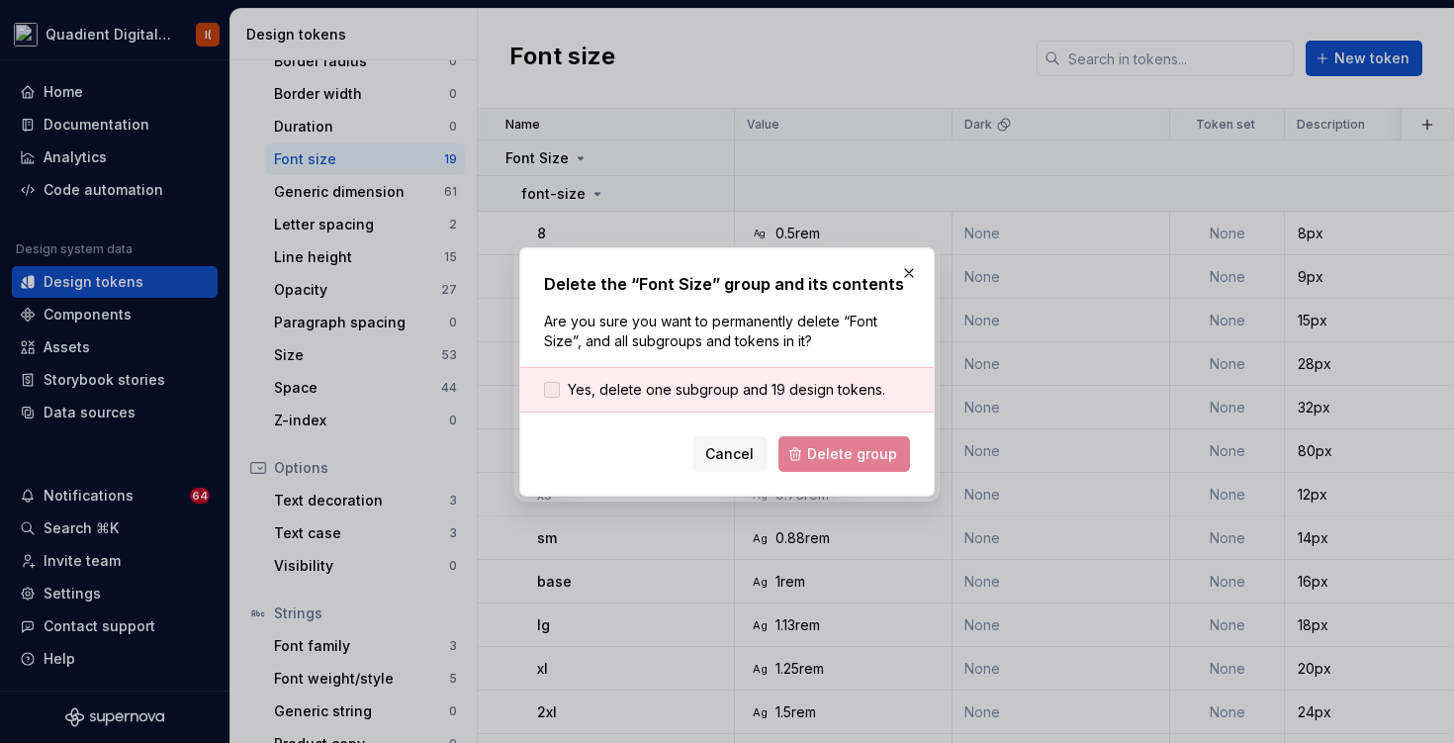
click at [783, 383] on span "Yes, delete one subgroup and 19 design tokens." at bounding box center [727, 390] width 318 height 20
click at [861, 470] on button "Delete group" at bounding box center [845, 454] width 132 height 36
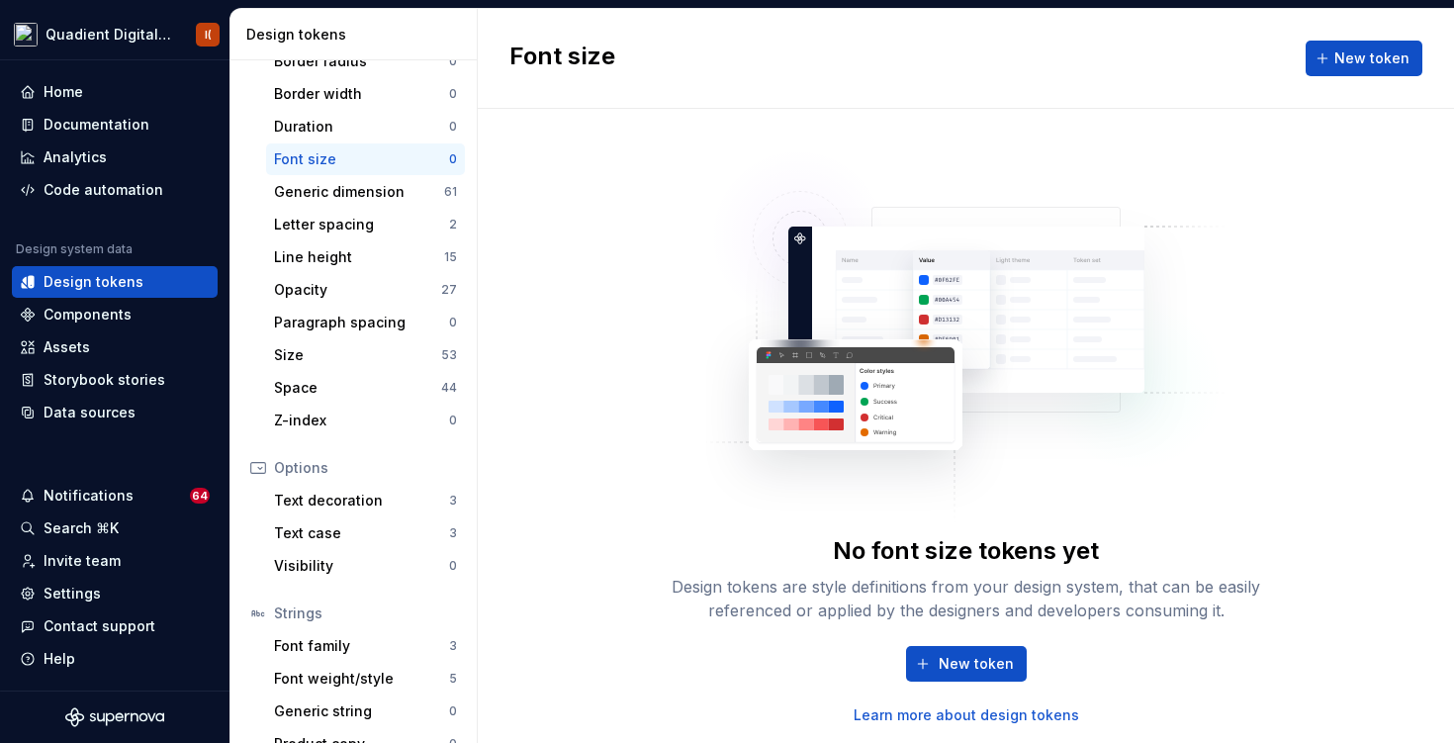
click at [861, 448] on img at bounding box center [966, 326] width 520 height 396
click at [389, 198] on div "Generic dimension" at bounding box center [359, 192] width 170 height 20
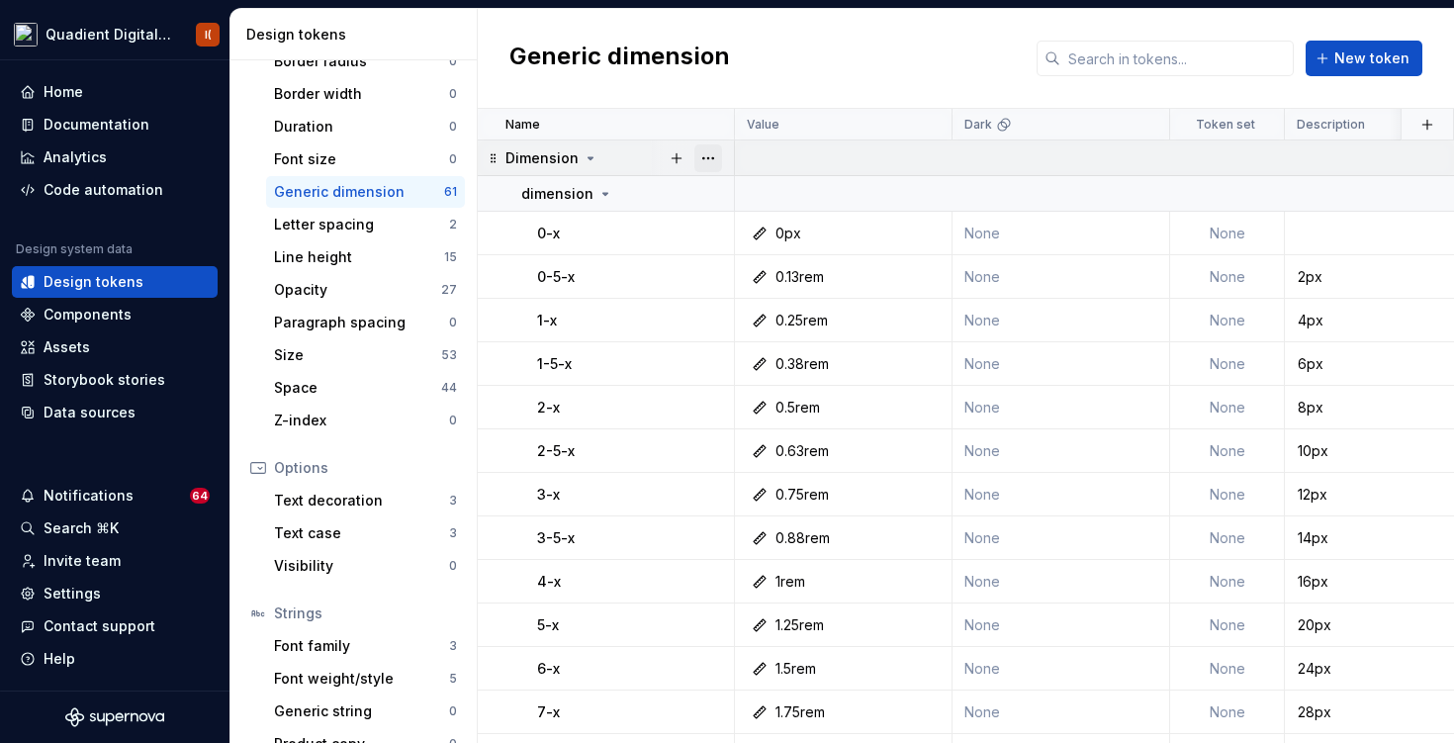
click at [702, 161] on button "button" at bounding box center [708, 158] width 28 height 28
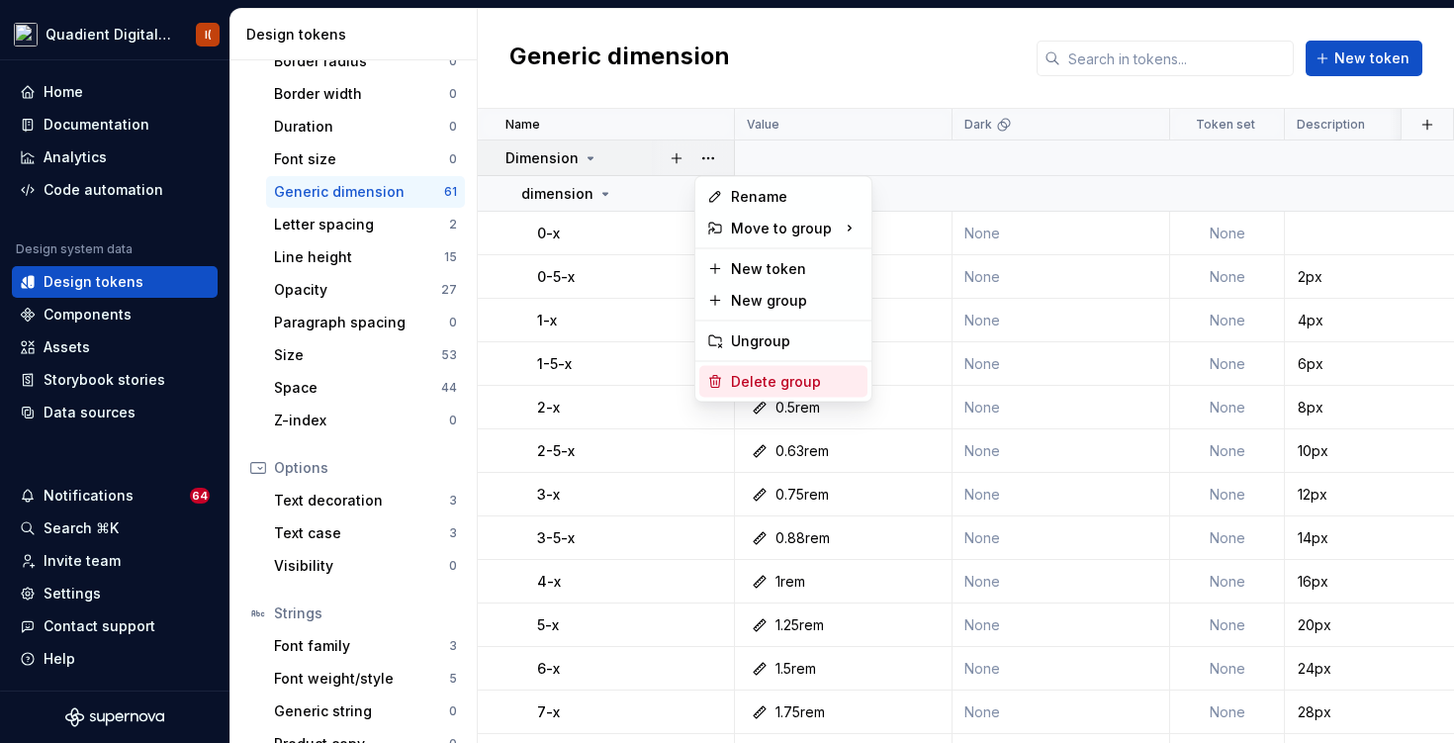
click at [763, 367] on div "Delete group" at bounding box center [783, 382] width 168 height 32
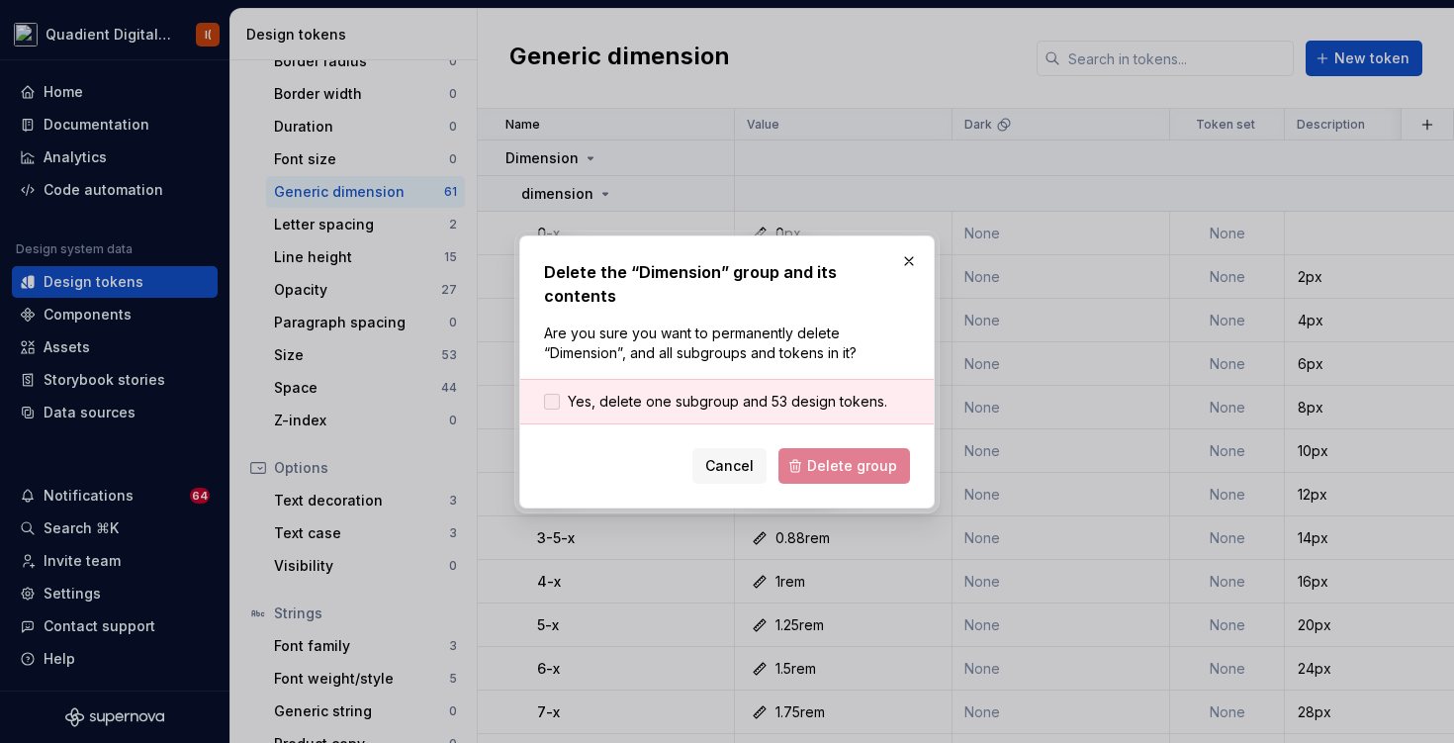
click at [794, 392] on span "Yes, delete one subgroup and 53 design tokens." at bounding box center [728, 402] width 320 height 20
click at [851, 456] on span "Delete group" at bounding box center [852, 466] width 90 height 20
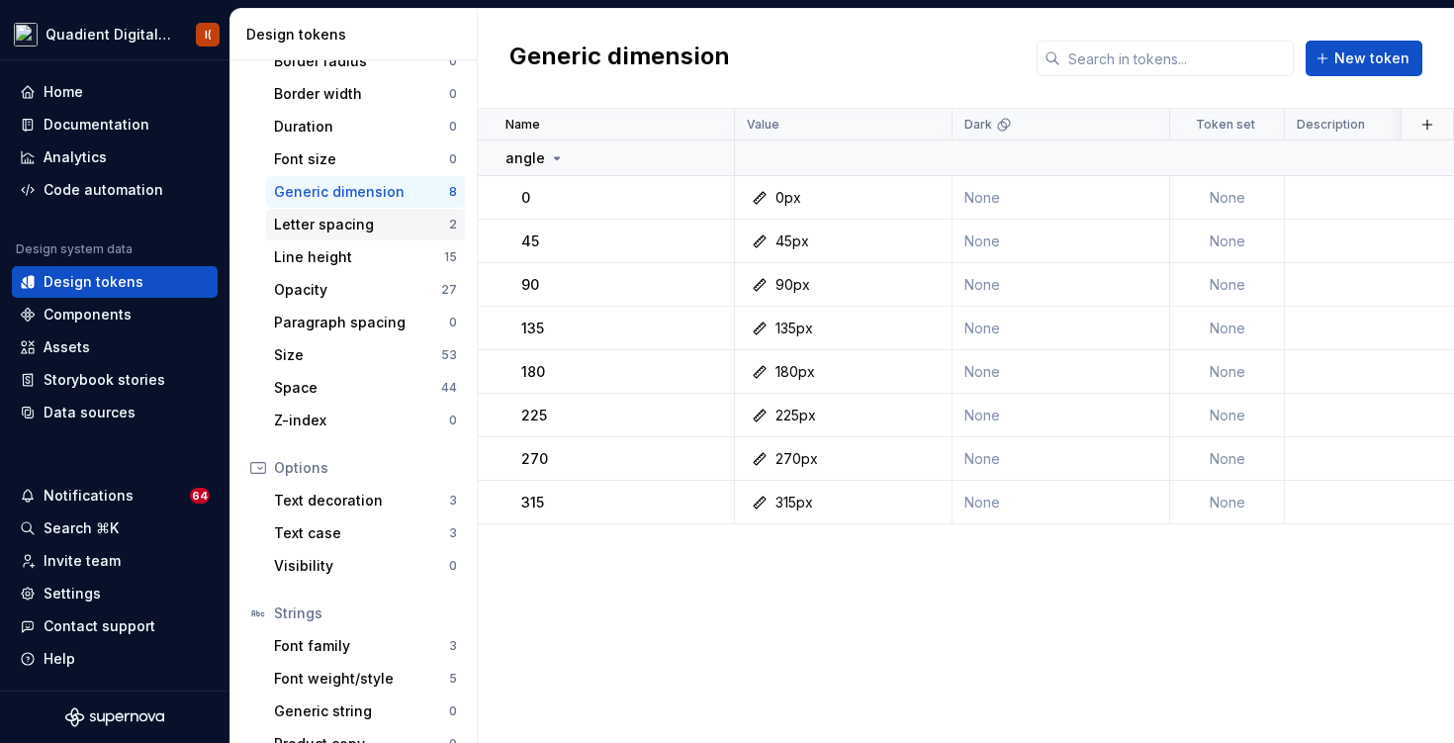
click at [429, 224] on div "Letter spacing" at bounding box center [361, 225] width 175 height 20
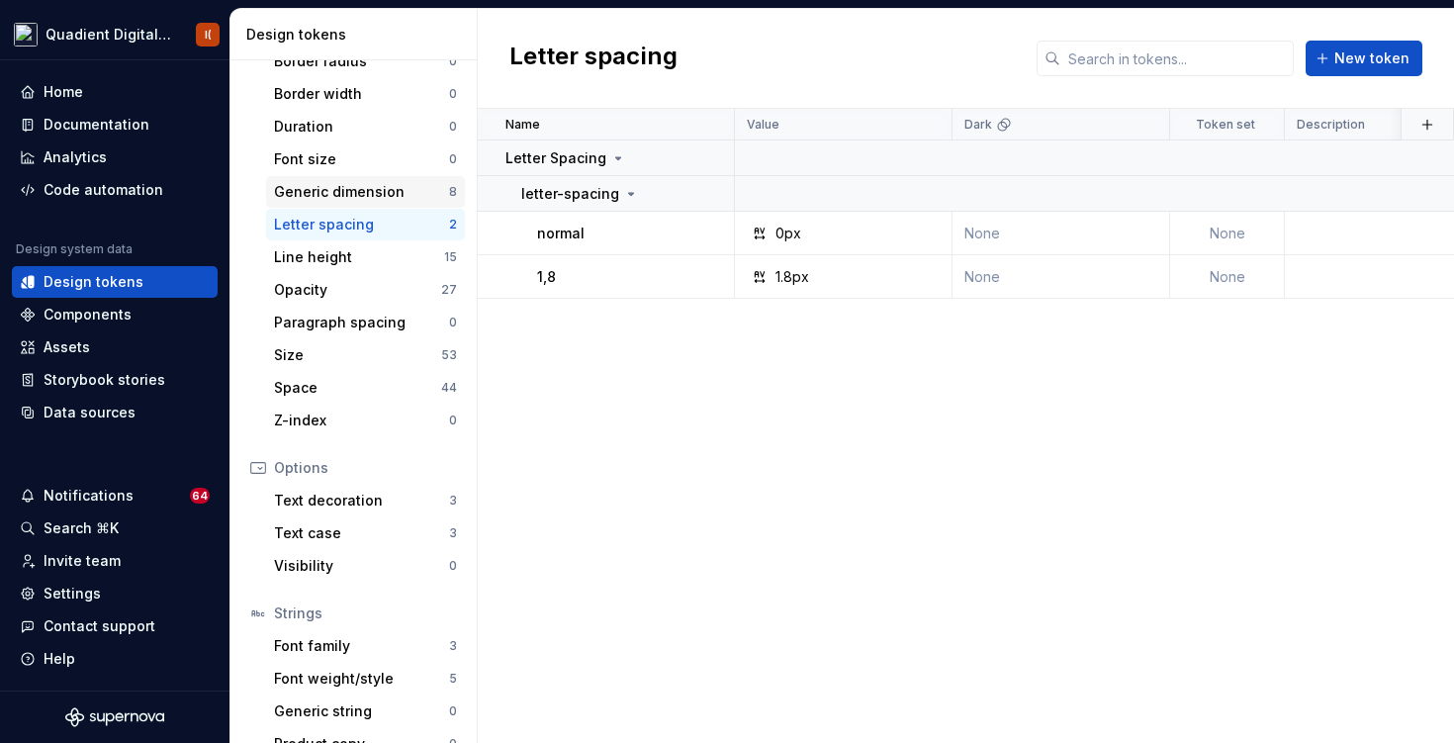
click at [448, 191] on div "Generic dimension" at bounding box center [361, 192] width 175 height 20
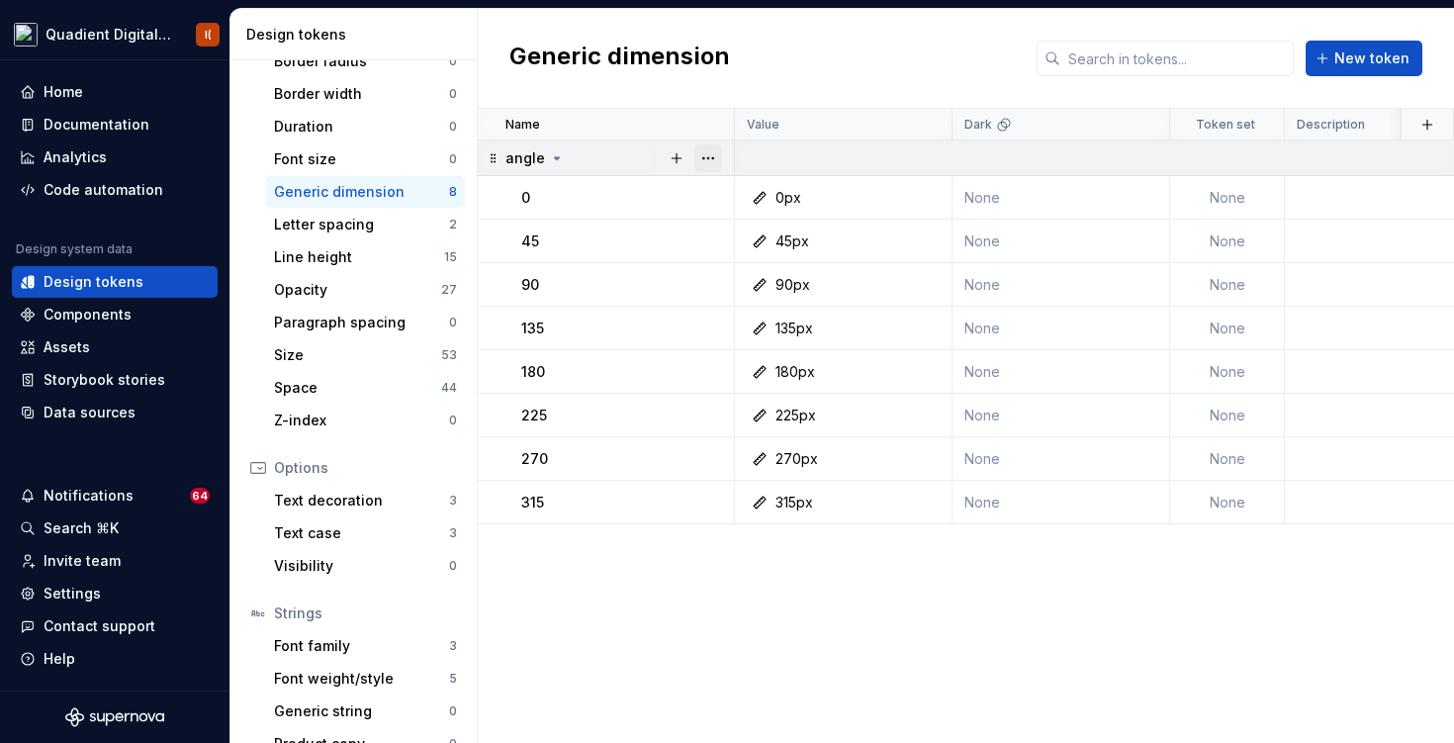
click at [708, 152] on button "button" at bounding box center [708, 158] width 28 height 28
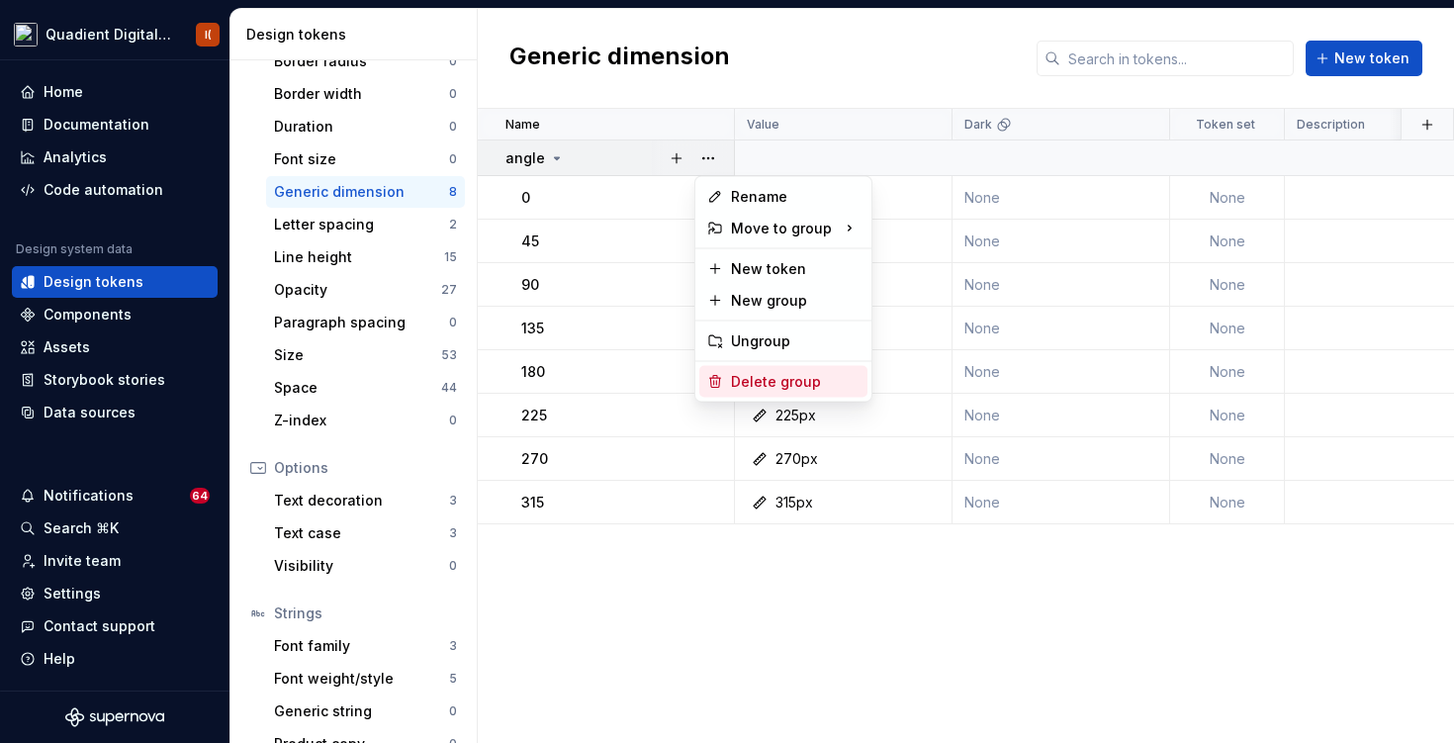
click at [764, 387] on div "Delete group" at bounding box center [795, 382] width 129 height 20
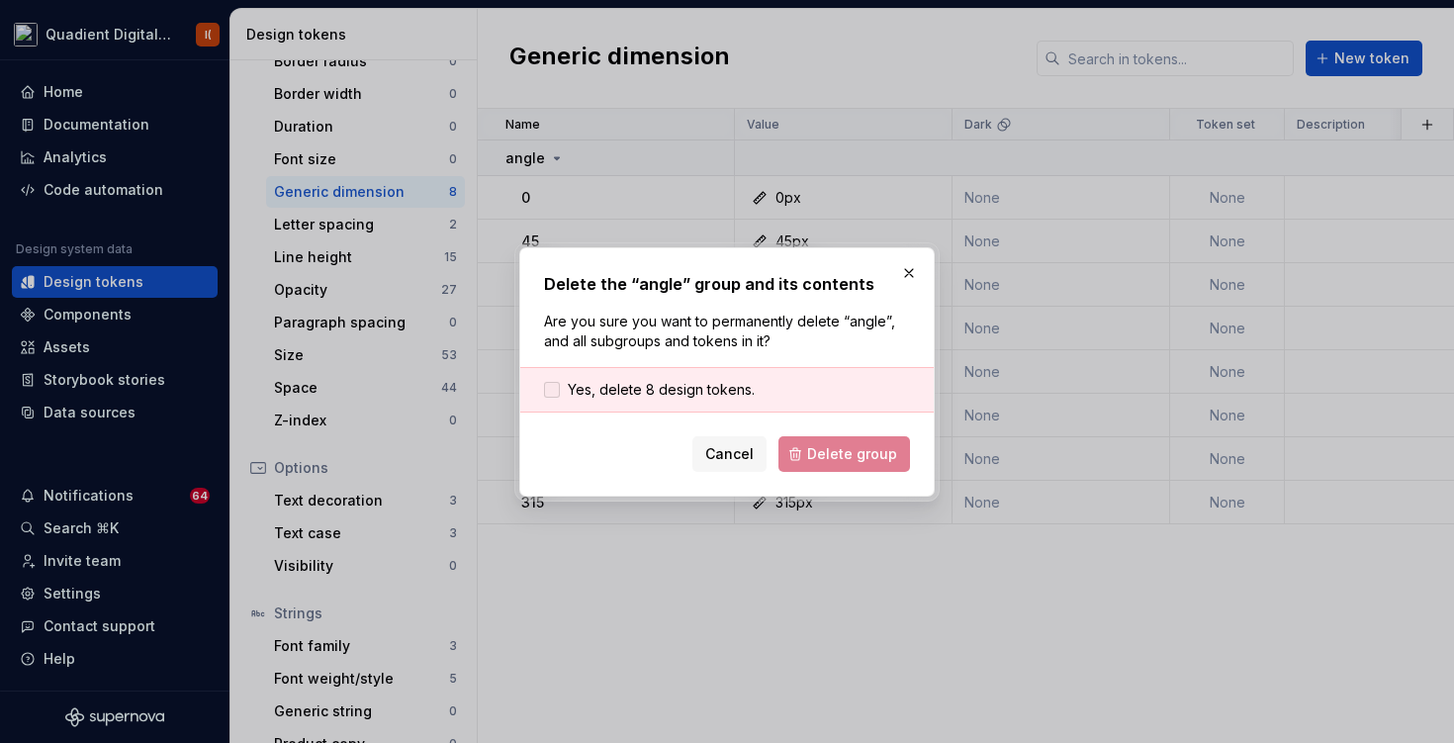
click at [737, 390] on span "Yes, delete 8 design tokens." at bounding box center [661, 390] width 187 height 20
click at [864, 454] on span "Delete group" at bounding box center [852, 454] width 90 height 20
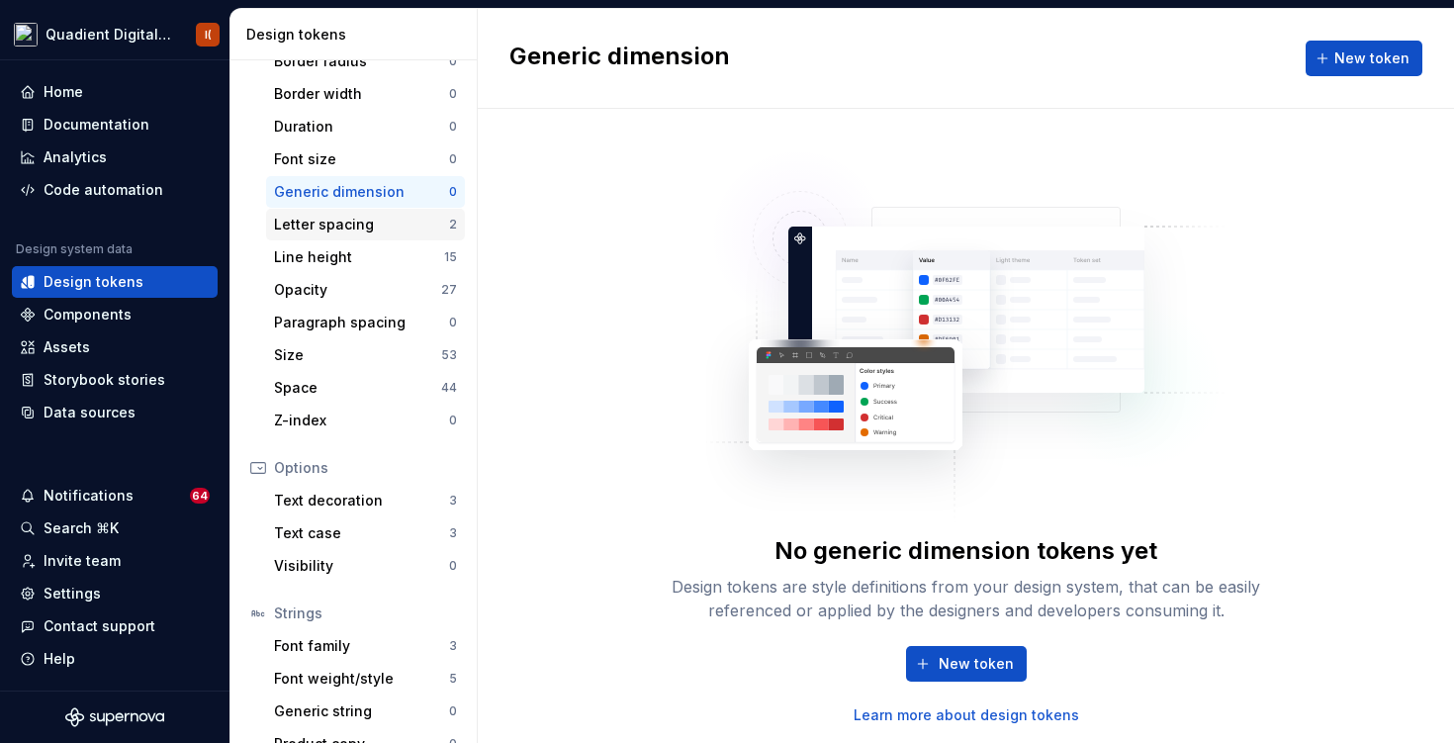
click at [409, 222] on div "Letter spacing" at bounding box center [361, 225] width 175 height 20
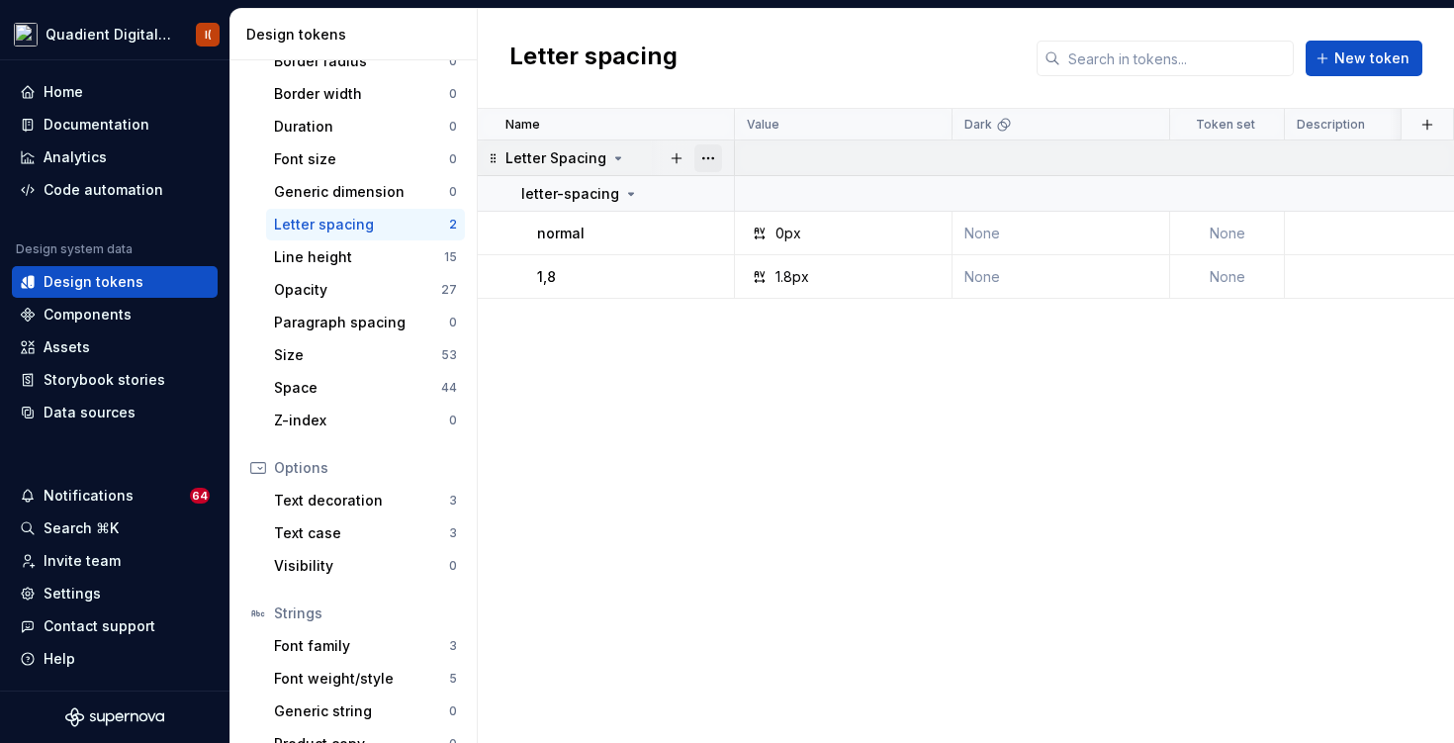
click at [703, 162] on button "button" at bounding box center [708, 158] width 28 height 28
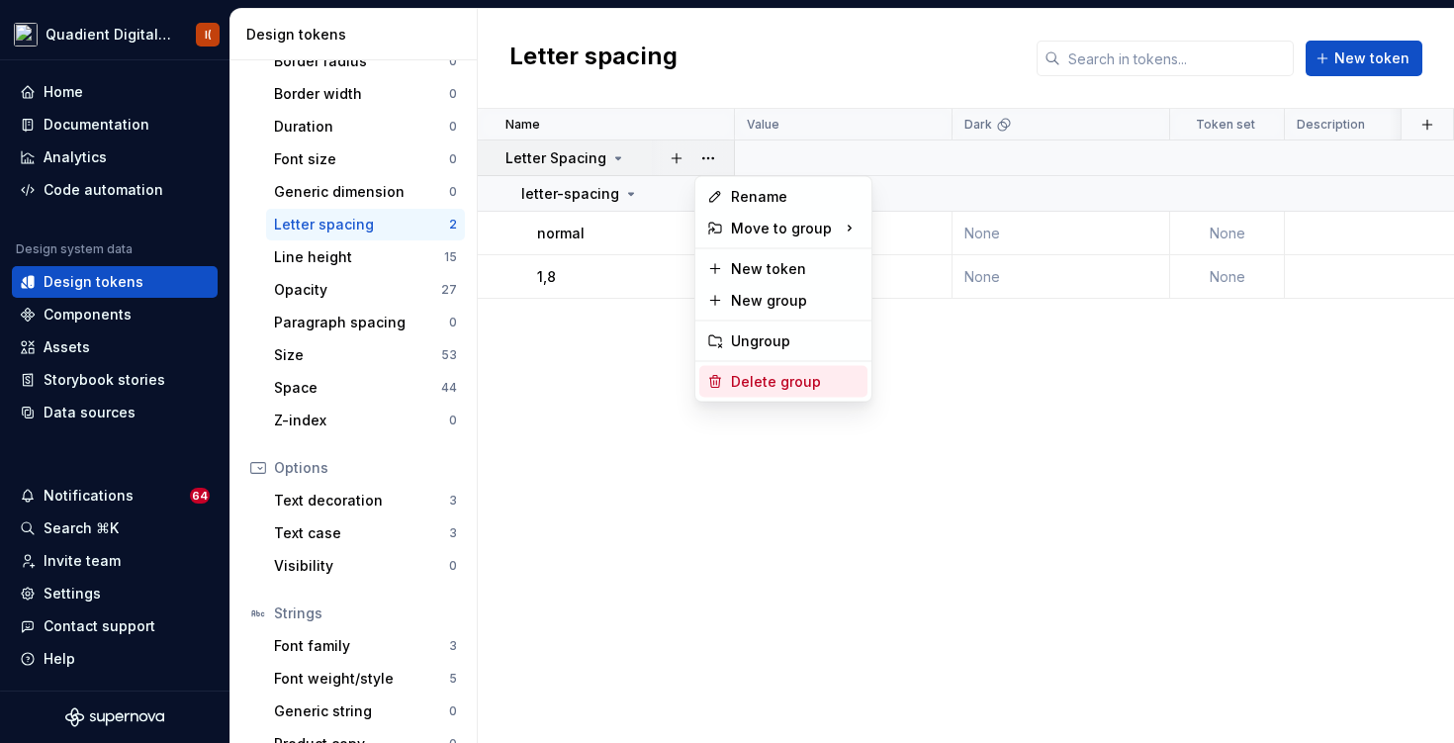
click at [777, 375] on div "Delete group" at bounding box center [795, 382] width 129 height 20
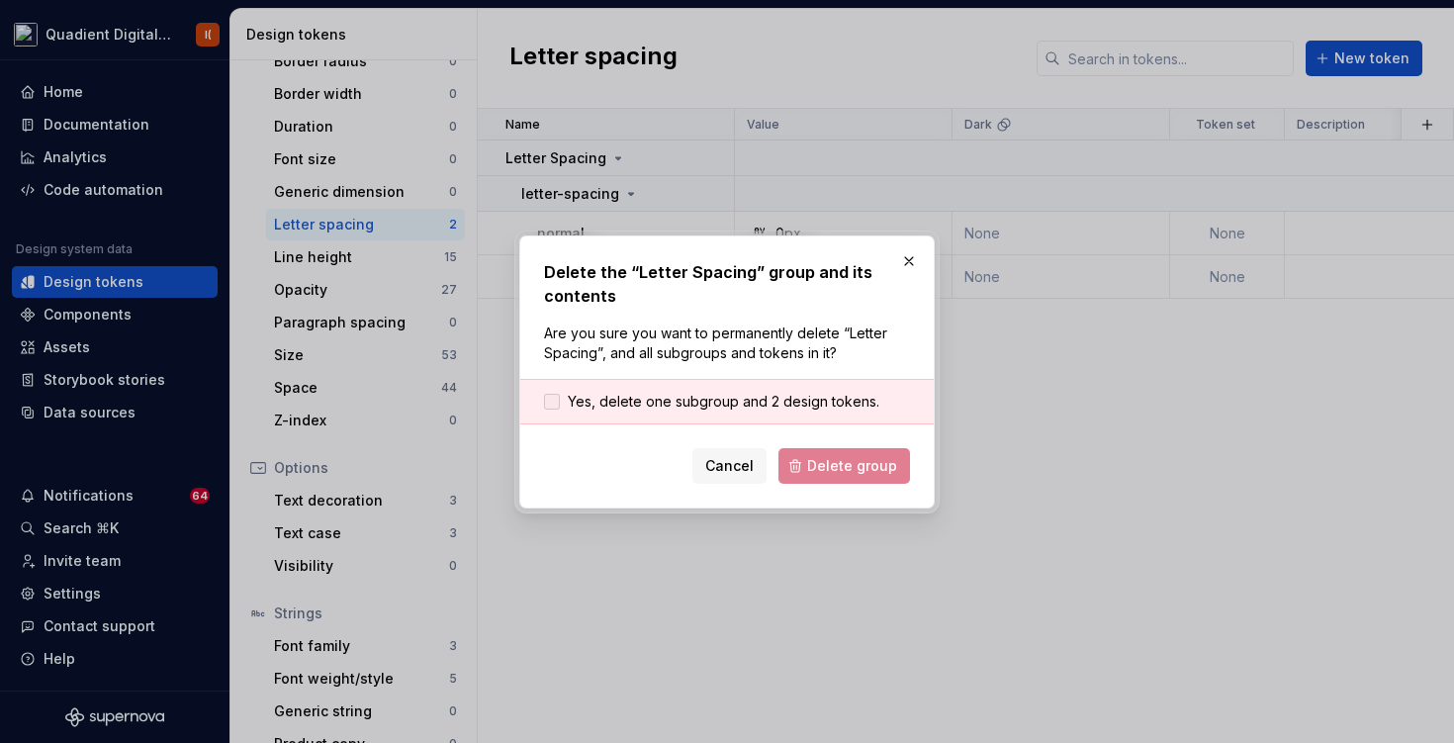
click at [742, 411] on span "Yes, delete one subgroup and 2 design tokens." at bounding box center [724, 402] width 312 height 20
click at [867, 475] on span "Delete group" at bounding box center [852, 466] width 90 height 20
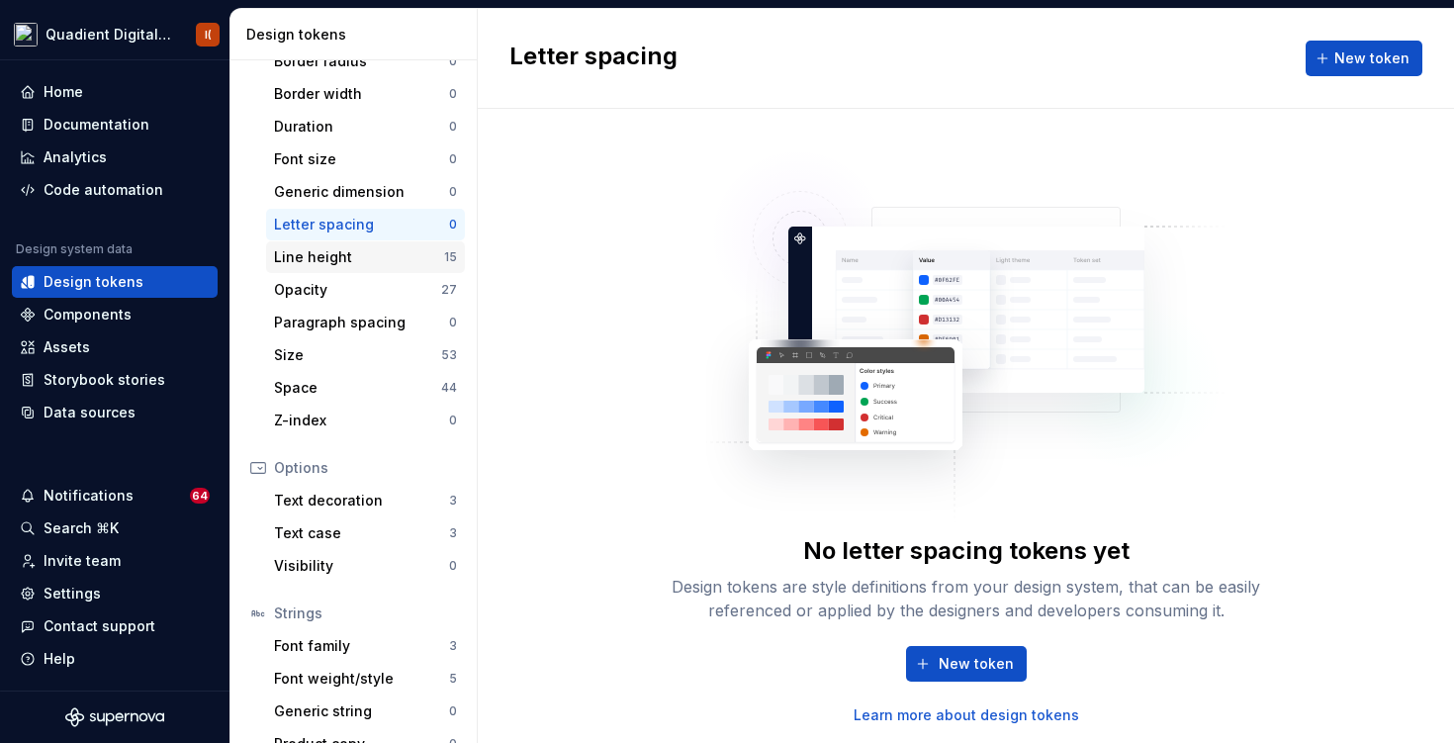
click at [370, 261] on div "Line height" at bounding box center [359, 257] width 170 height 20
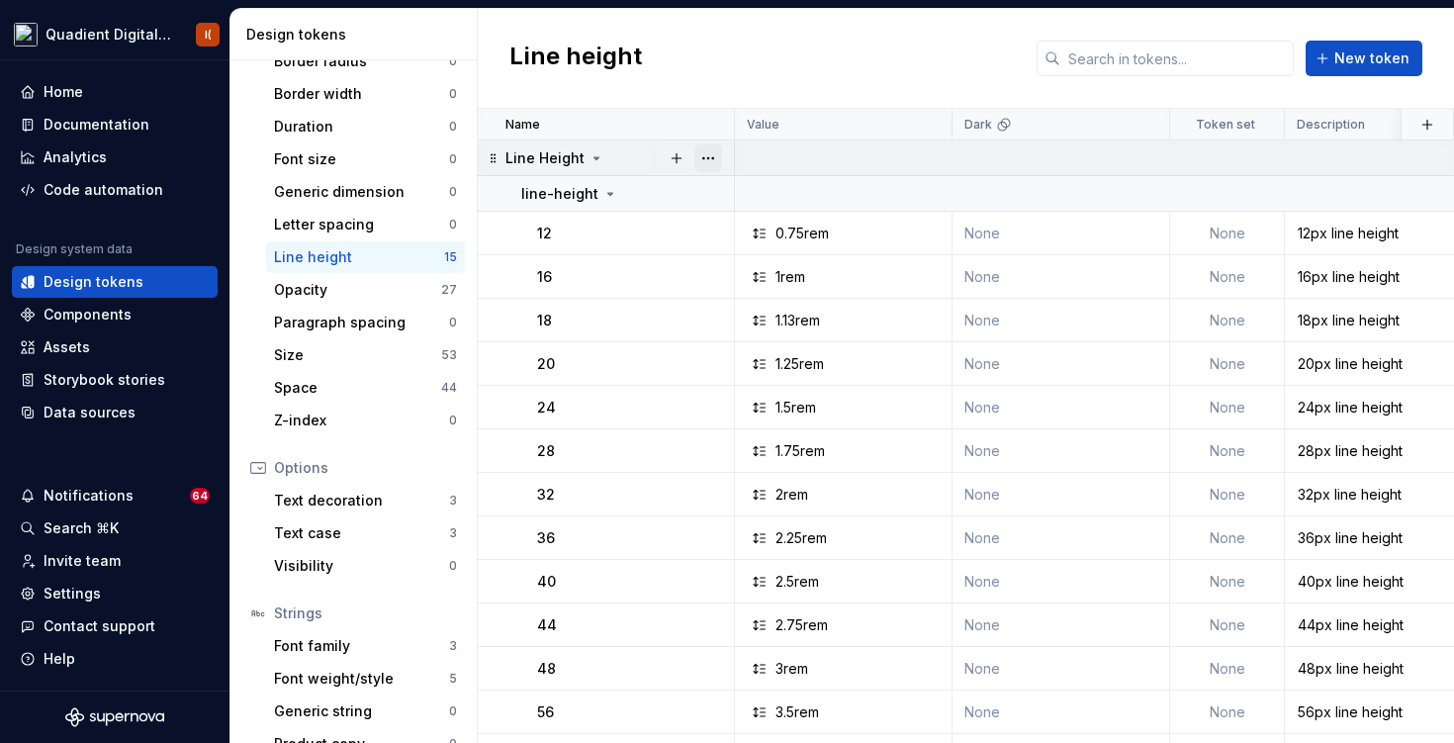
click at [710, 161] on button "button" at bounding box center [708, 158] width 28 height 28
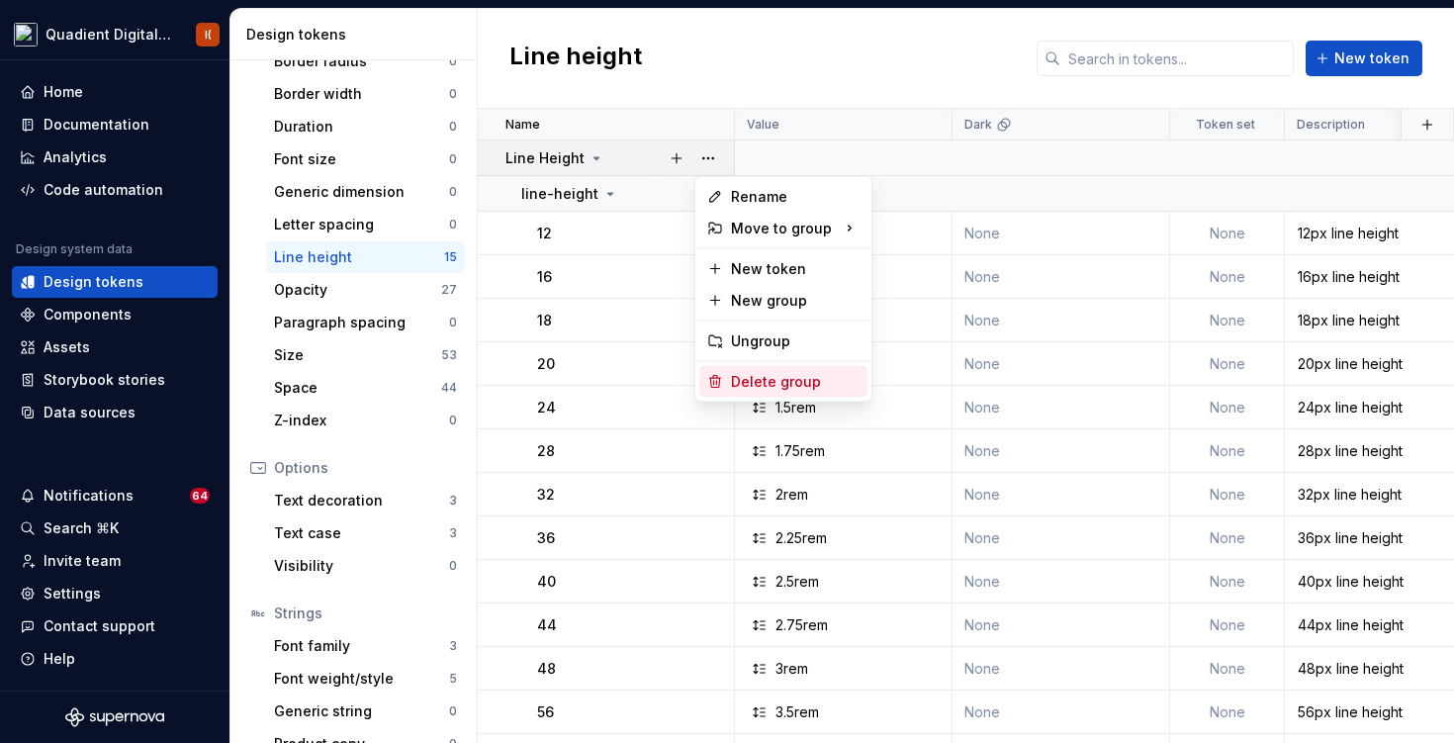
click at [783, 374] on div "Delete group" at bounding box center [795, 382] width 129 height 20
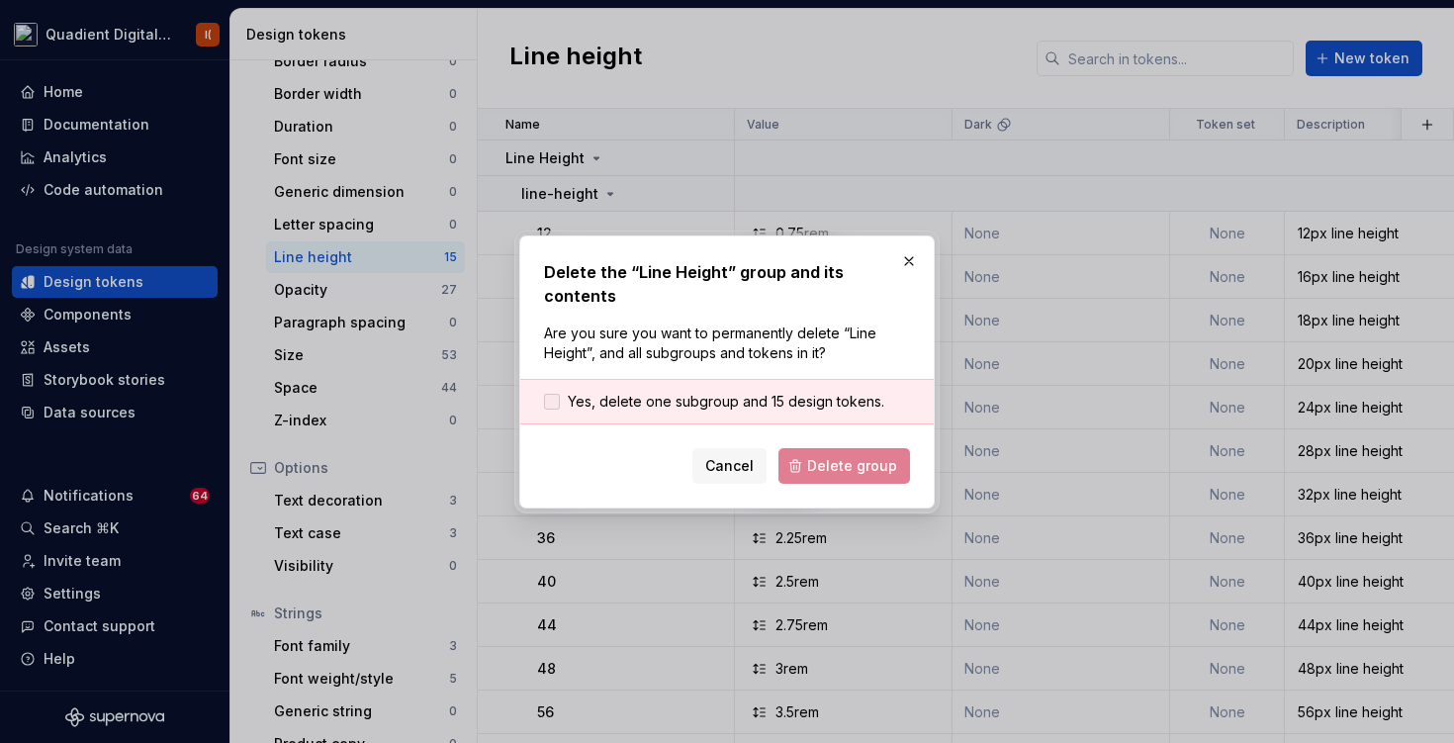
click at [763, 392] on span "Yes, delete one subgroup and 15 design tokens." at bounding box center [726, 402] width 317 height 20
click at [866, 468] on button "Delete group" at bounding box center [845, 466] width 132 height 36
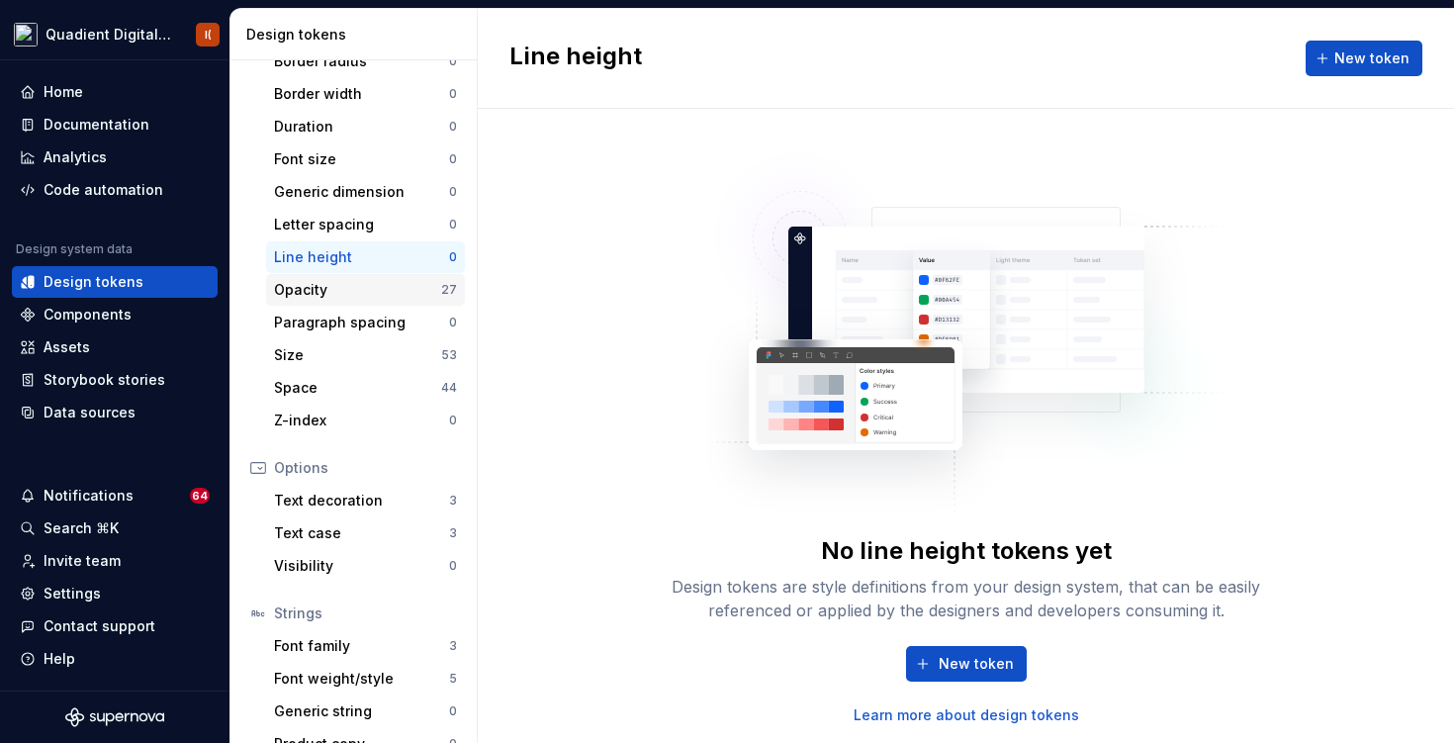
click at [399, 291] on div "Opacity" at bounding box center [357, 290] width 167 height 20
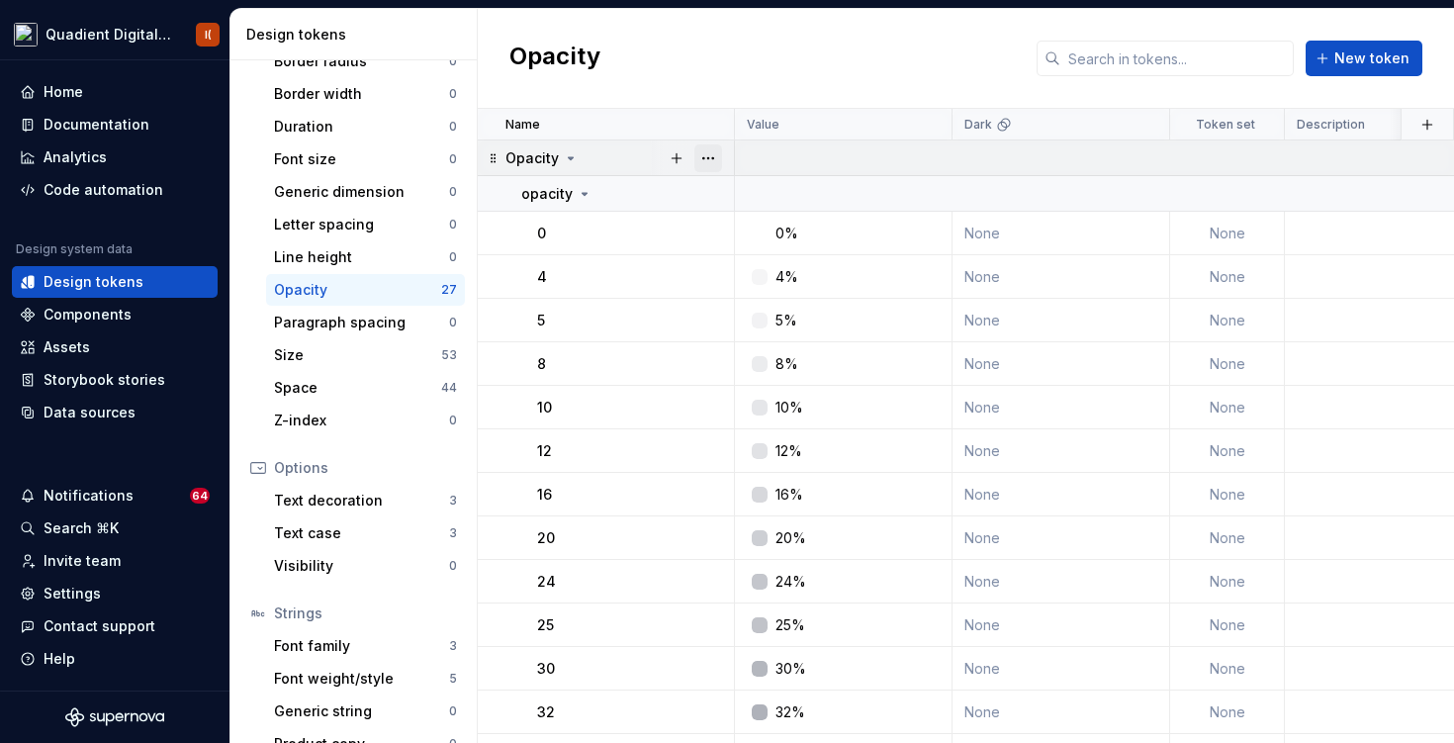
click at [707, 161] on button "button" at bounding box center [708, 158] width 28 height 28
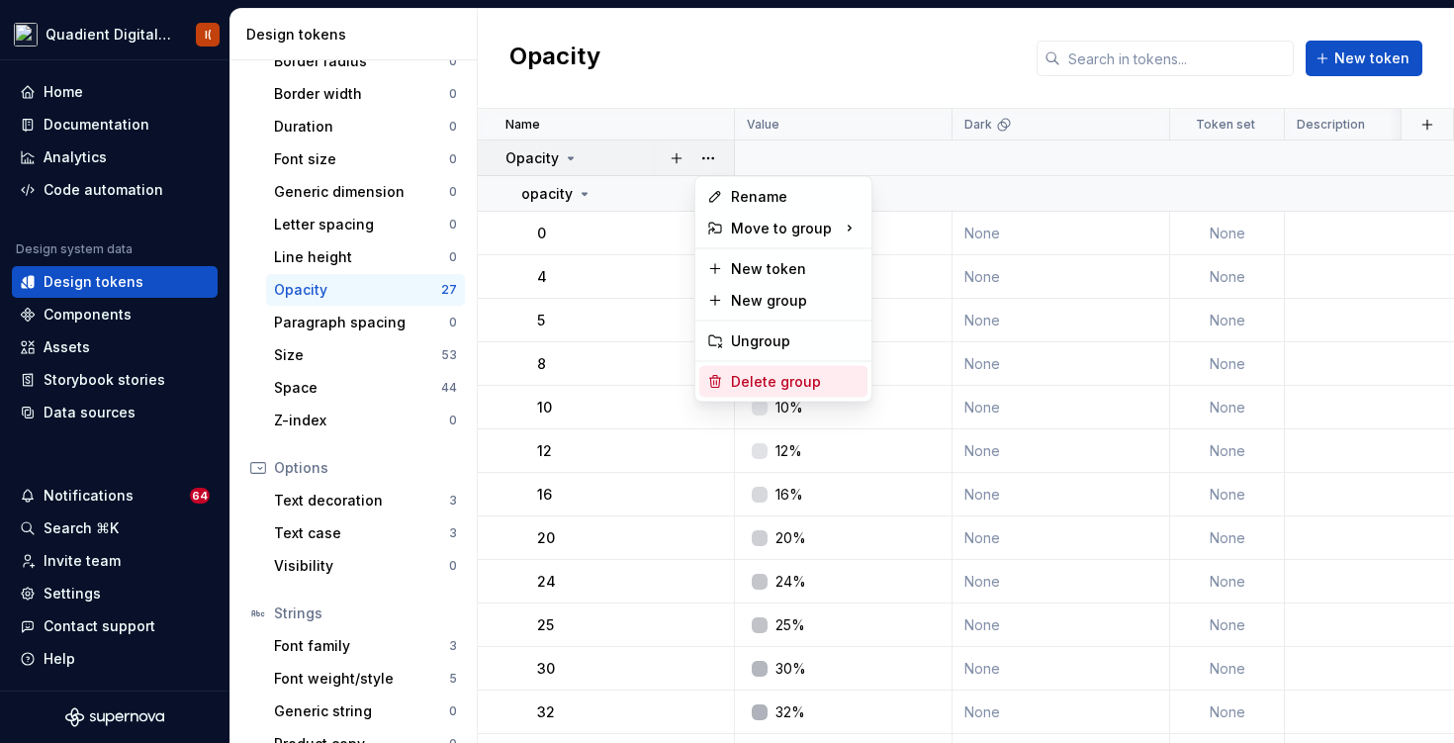
click at [781, 376] on div "Delete group" at bounding box center [795, 382] width 129 height 20
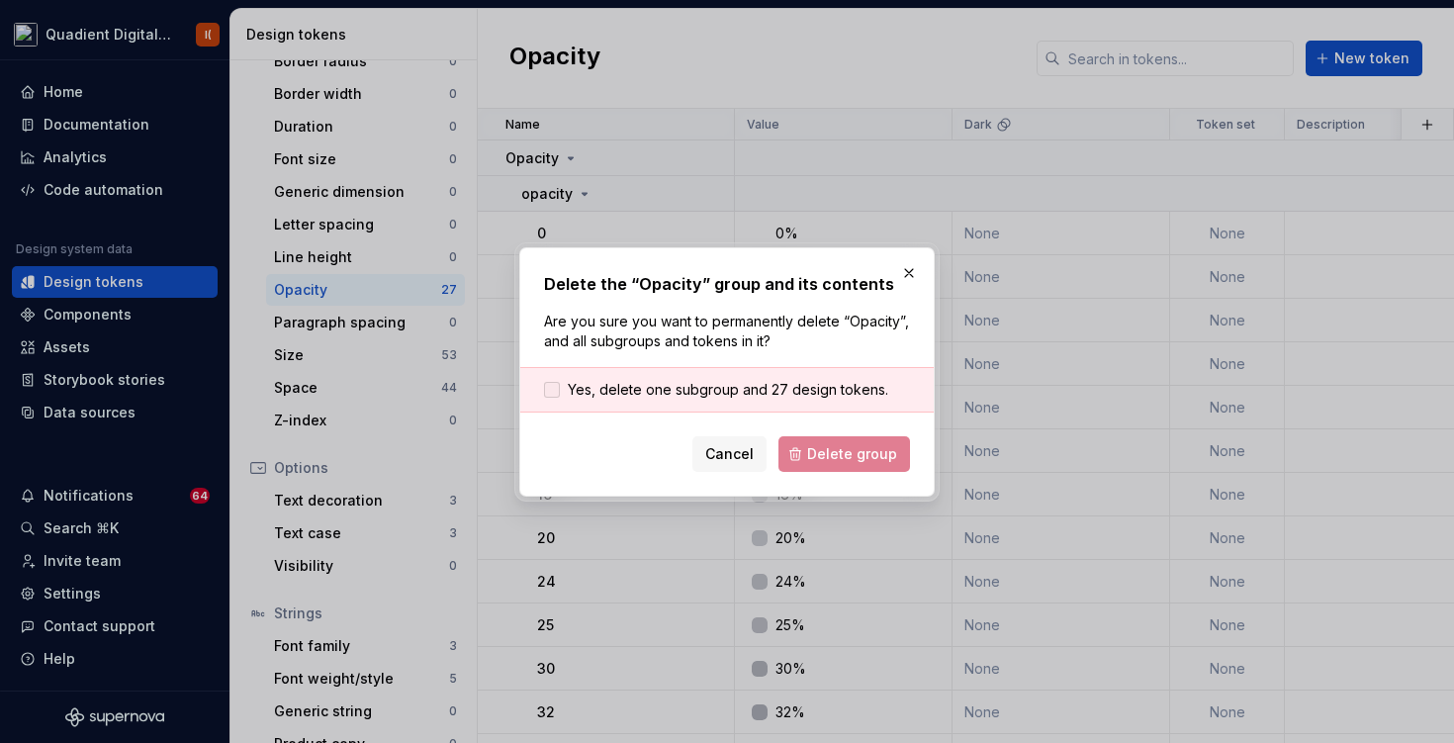
click at [783, 383] on span "Yes, delete one subgroup and 27 design tokens." at bounding box center [728, 390] width 321 height 20
click at [853, 453] on span "Delete group" at bounding box center [852, 454] width 90 height 20
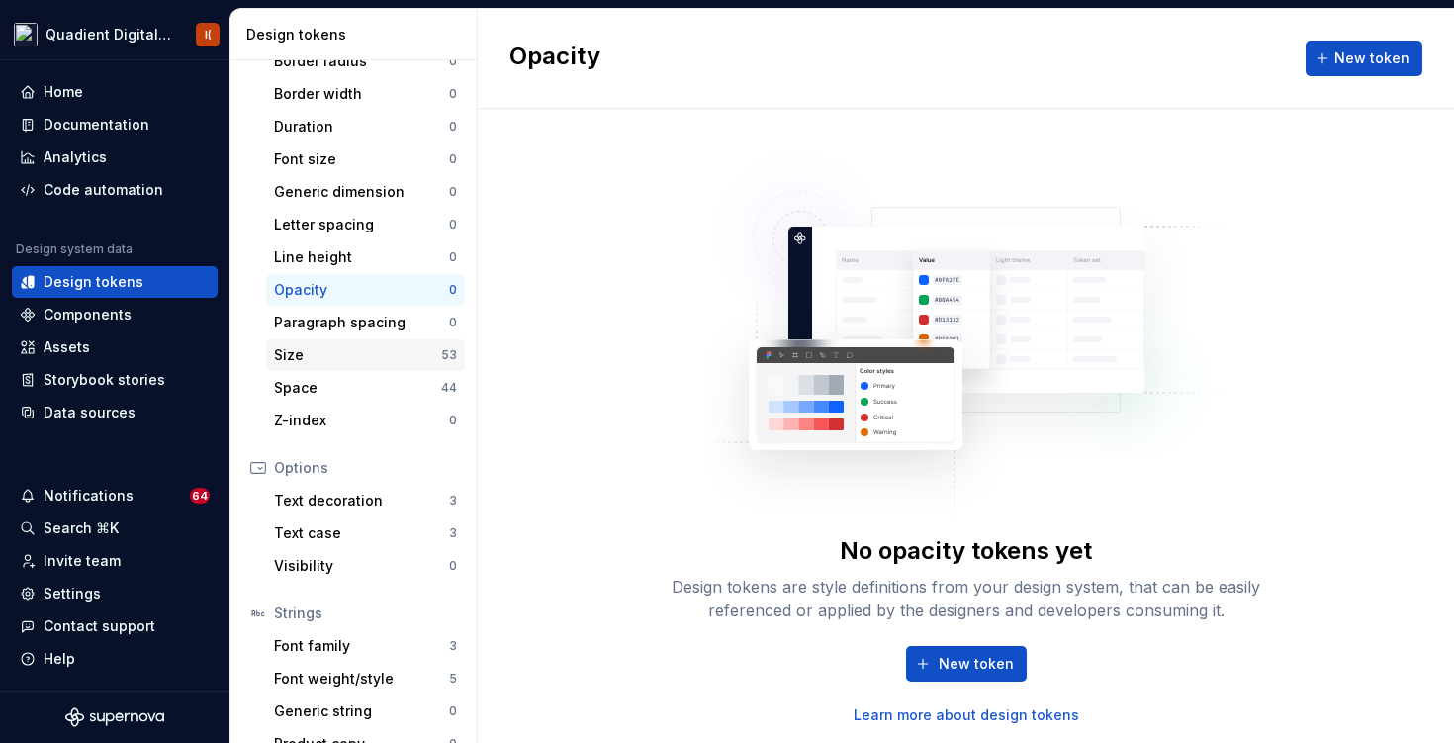
click at [370, 348] on div "Size" at bounding box center [357, 355] width 167 height 20
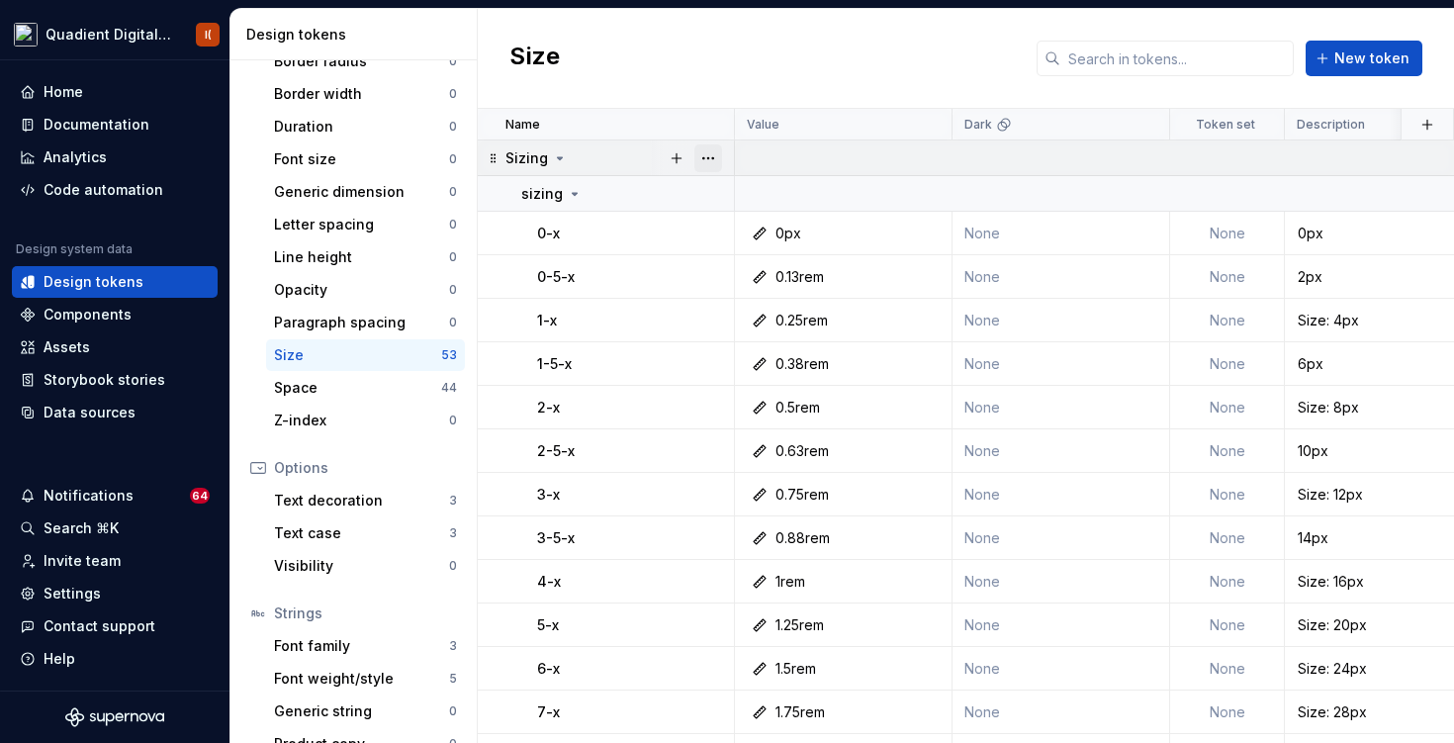
click at [704, 155] on button "button" at bounding box center [708, 158] width 28 height 28
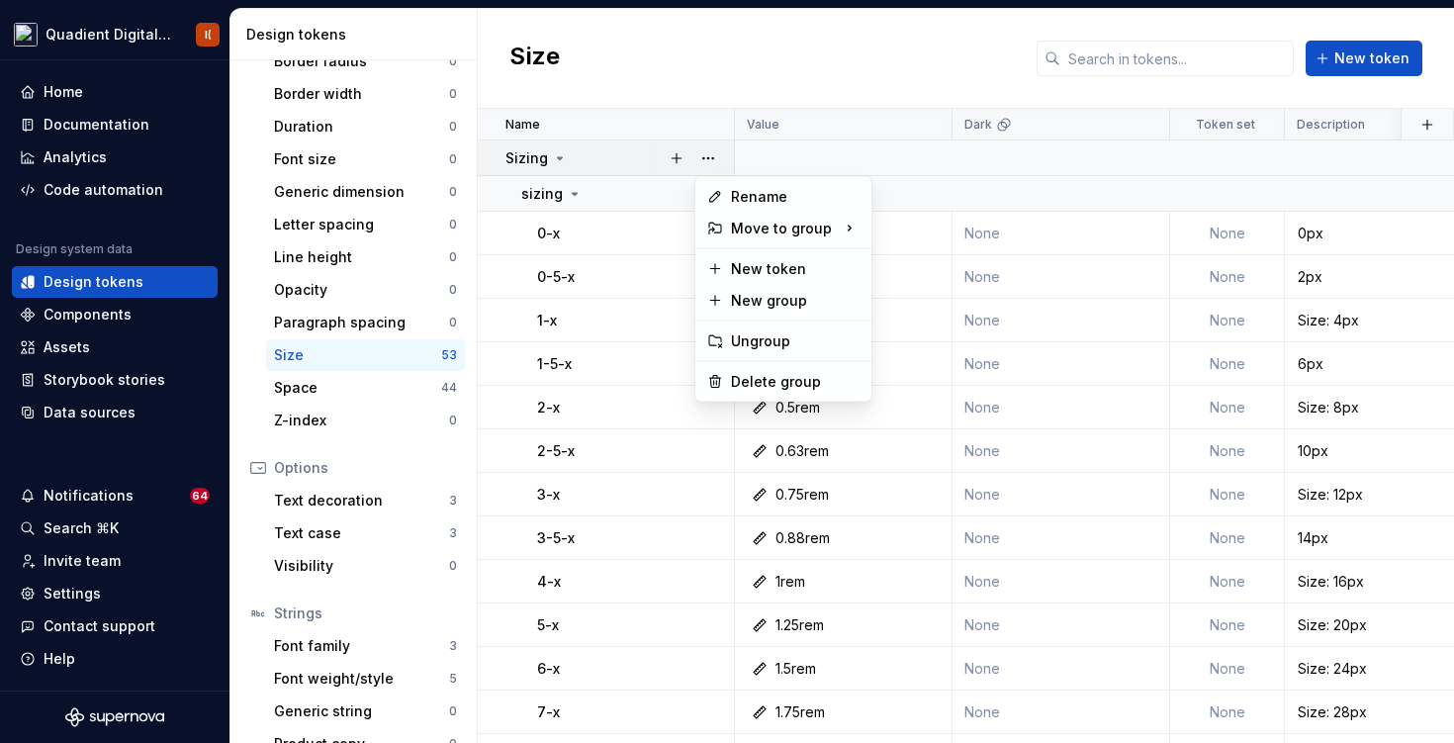
click at [770, 365] on div "Rename Move to group New token New group Ungroup Delete group" at bounding box center [783, 289] width 178 height 227
click at [771, 382] on div "Delete group" at bounding box center [795, 382] width 129 height 20
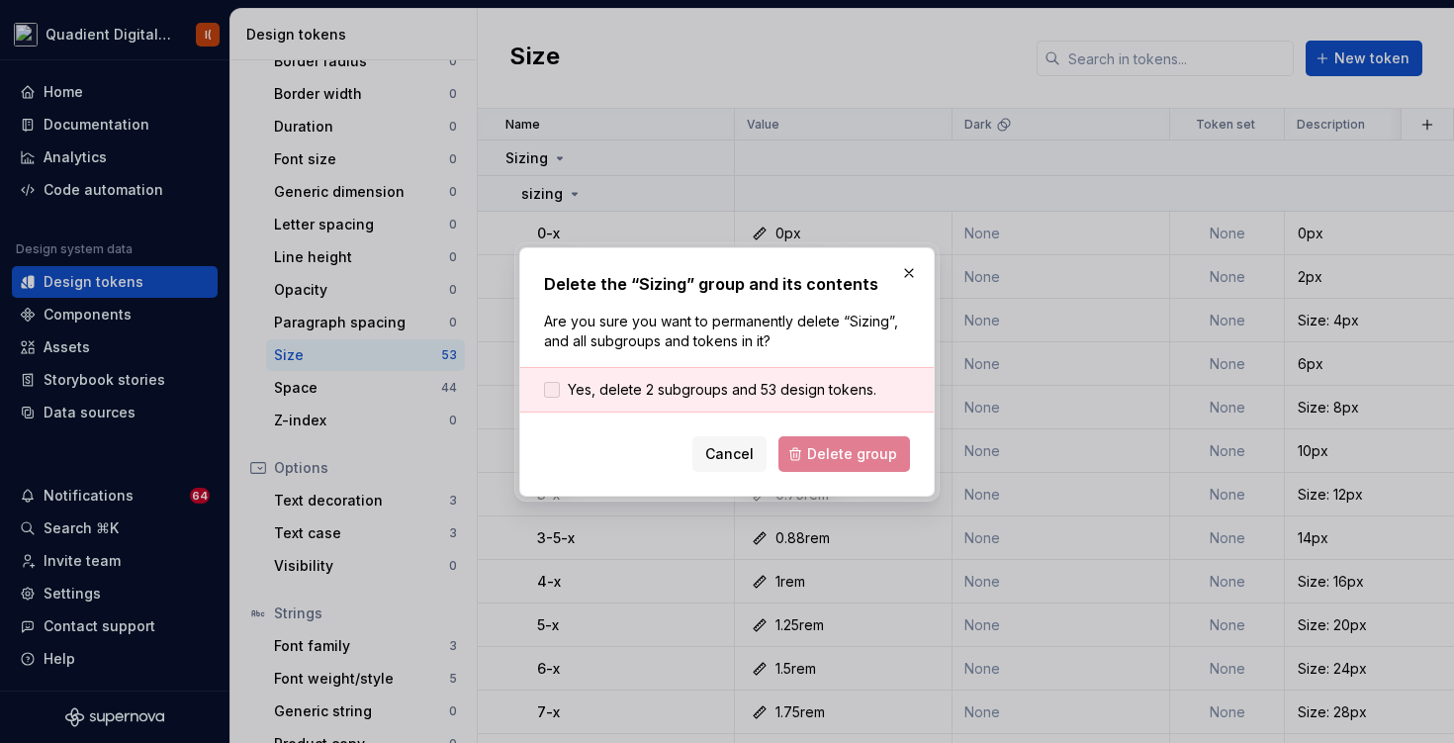
click at [827, 397] on span "Yes, delete 2 subgroups and 53 design tokens." at bounding box center [722, 390] width 309 height 20
click at [855, 456] on span "Delete group" at bounding box center [852, 454] width 90 height 20
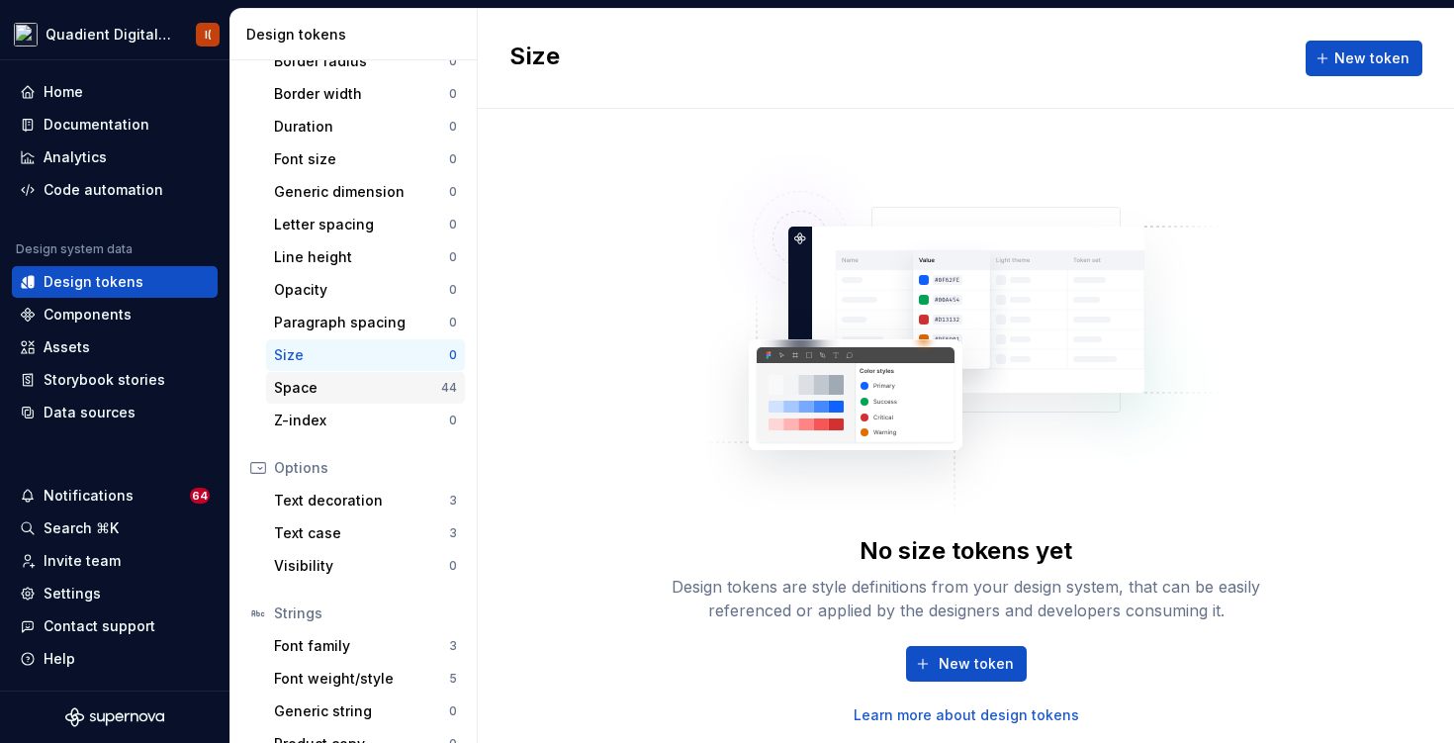
click at [455, 385] on div "44" at bounding box center [449, 388] width 16 height 16
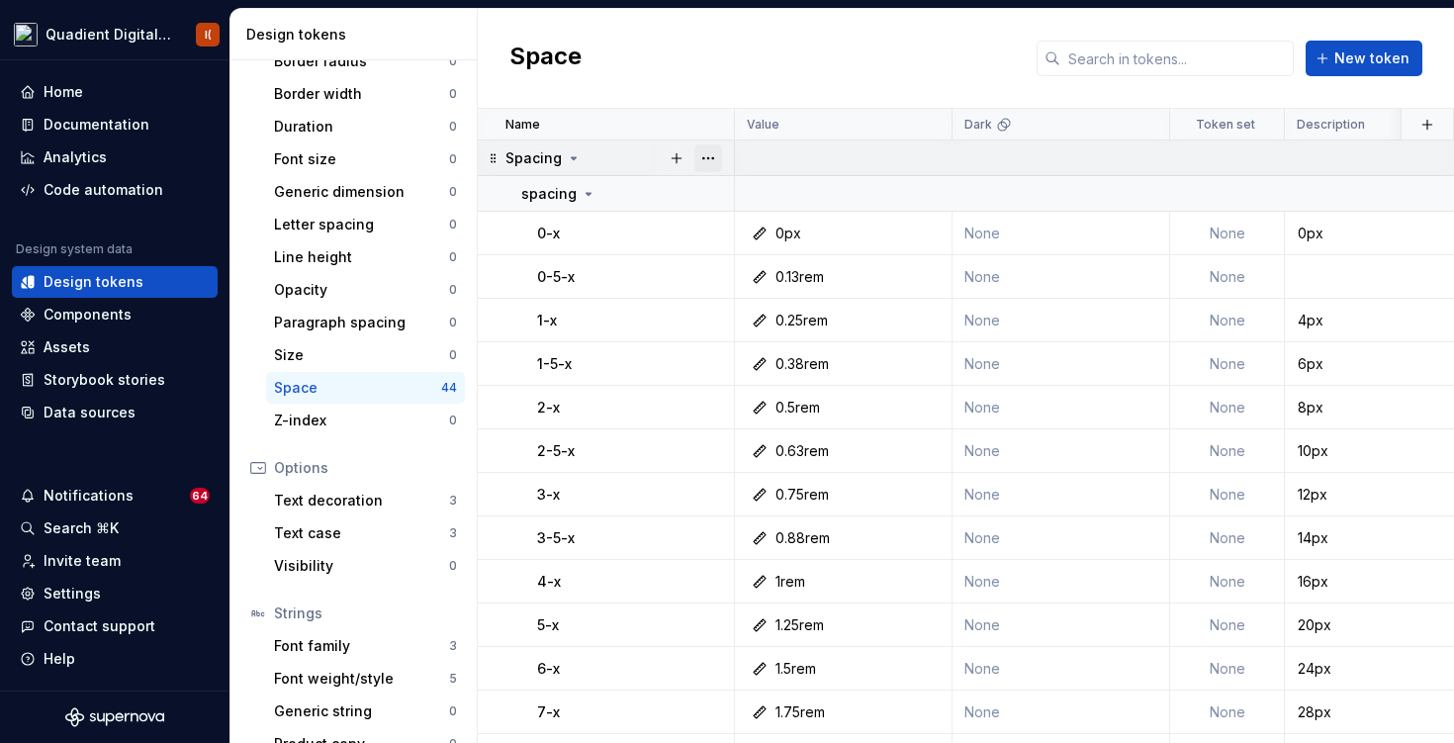
click at [708, 162] on button "button" at bounding box center [708, 158] width 28 height 28
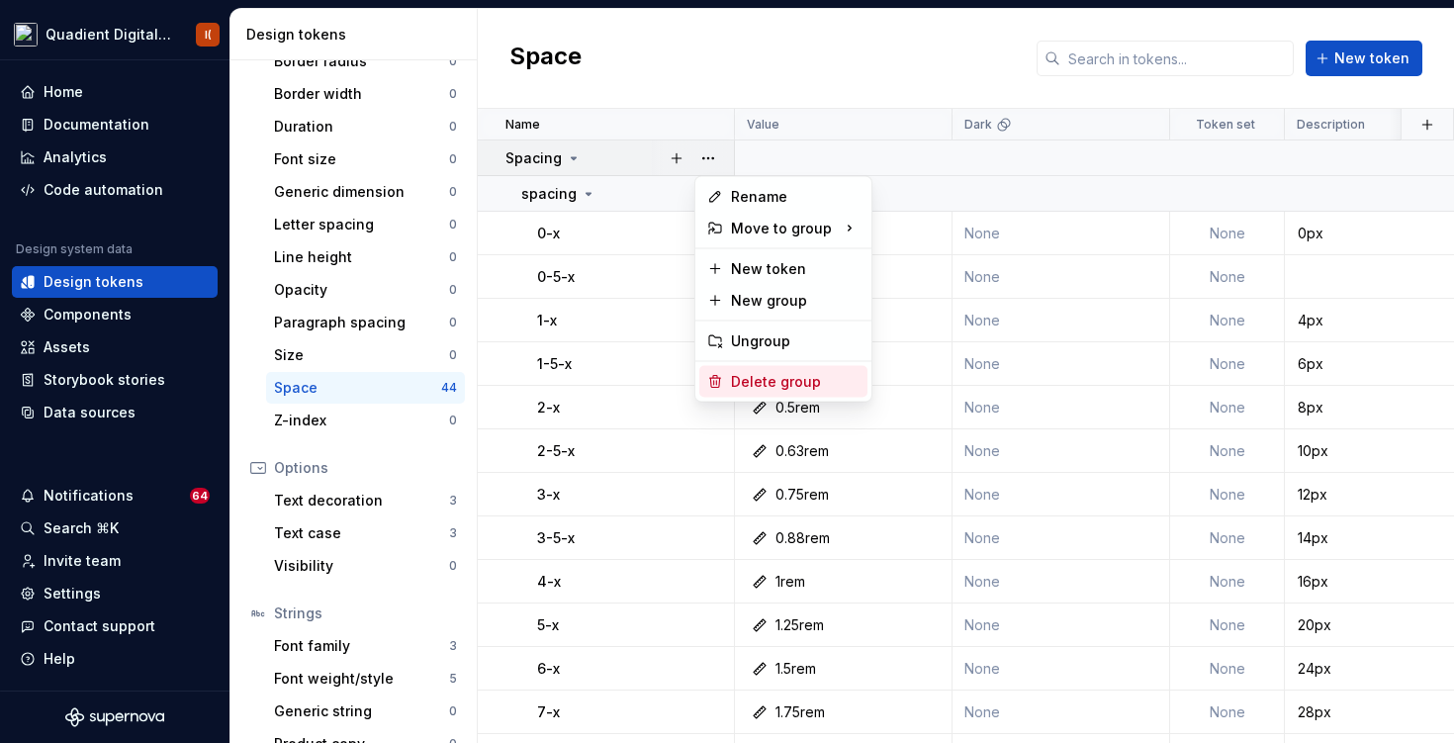
click at [757, 372] on div "Delete group" at bounding box center [795, 382] width 129 height 20
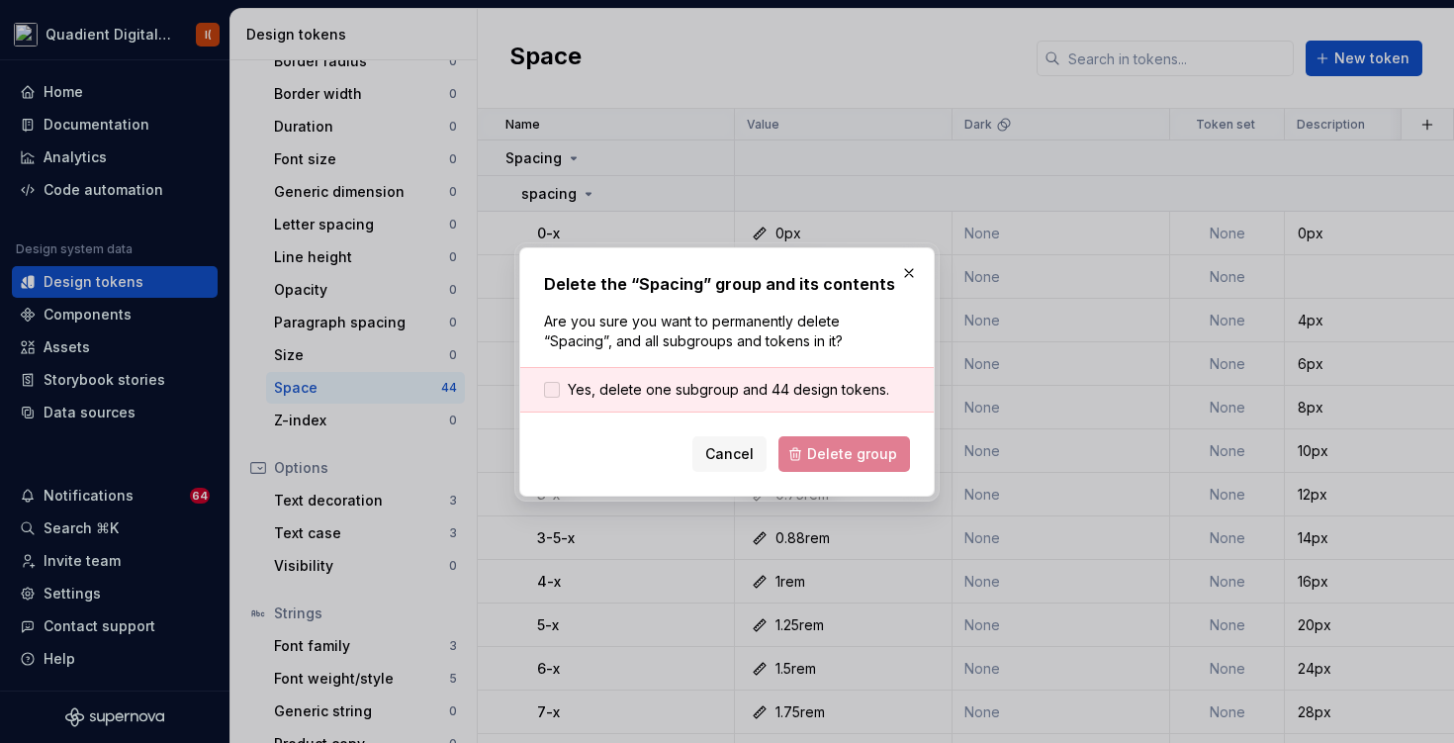
click at [801, 390] on span "Yes, delete one subgroup and 44 design tokens." at bounding box center [729, 390] width 322 height 20
click at [853, 461] on span "Delete group" at bounding box center [852, 454] width 90 height 20
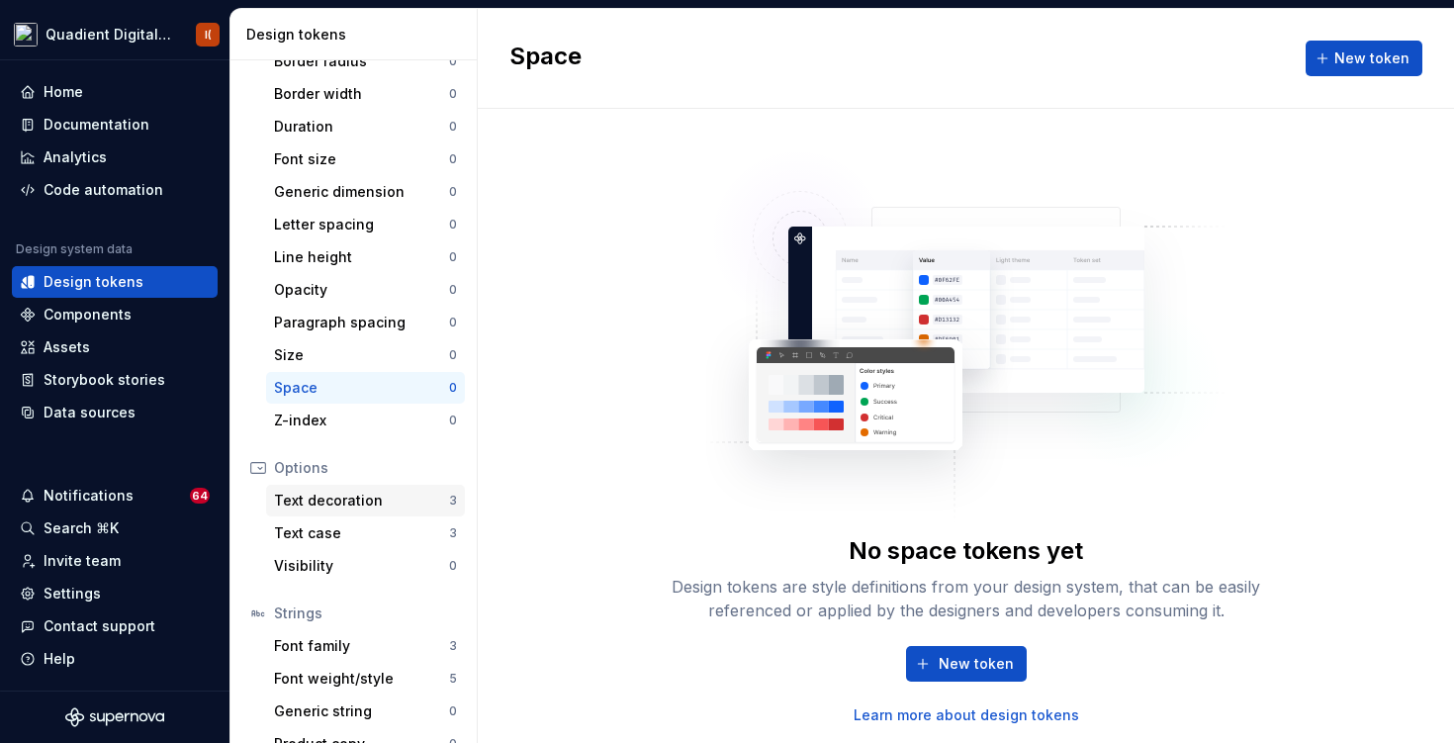
click at [414, 500] on div "Text decoration" at bounding box center [361, 501] width 175 height 20
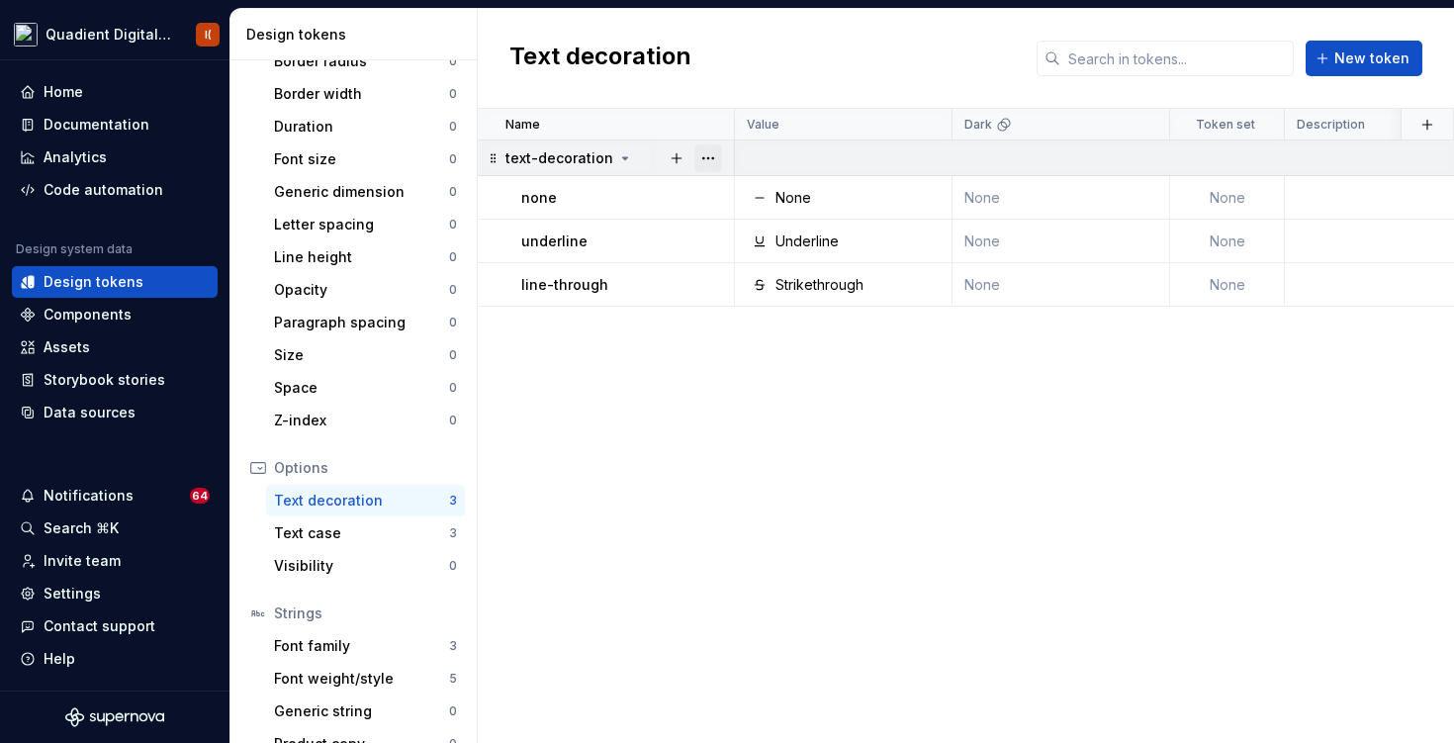
click at [705, 151] on button "button" at bounding box center [708, 158] width 28 height 28
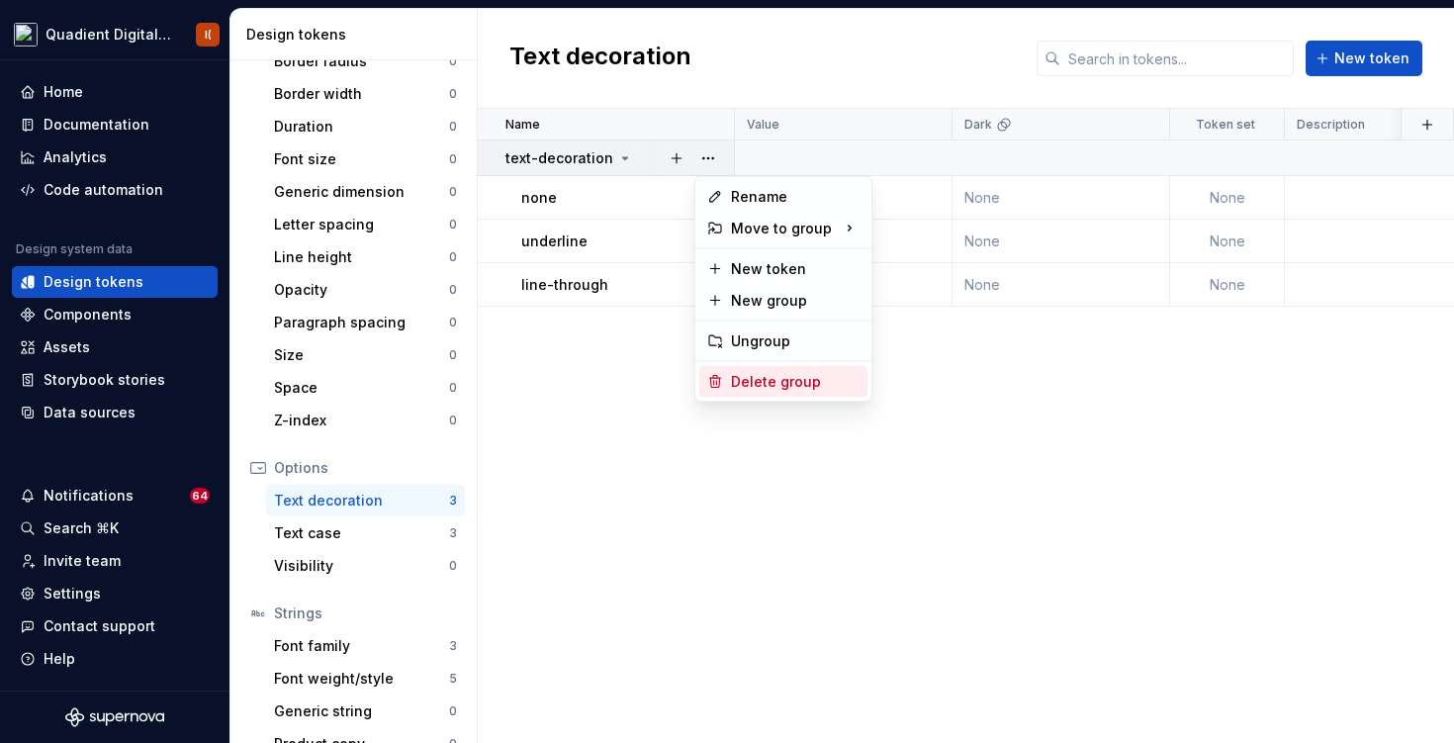
click at [753, 372] on div "Delete group" at bounding box center [795, 382] width 129 height 20
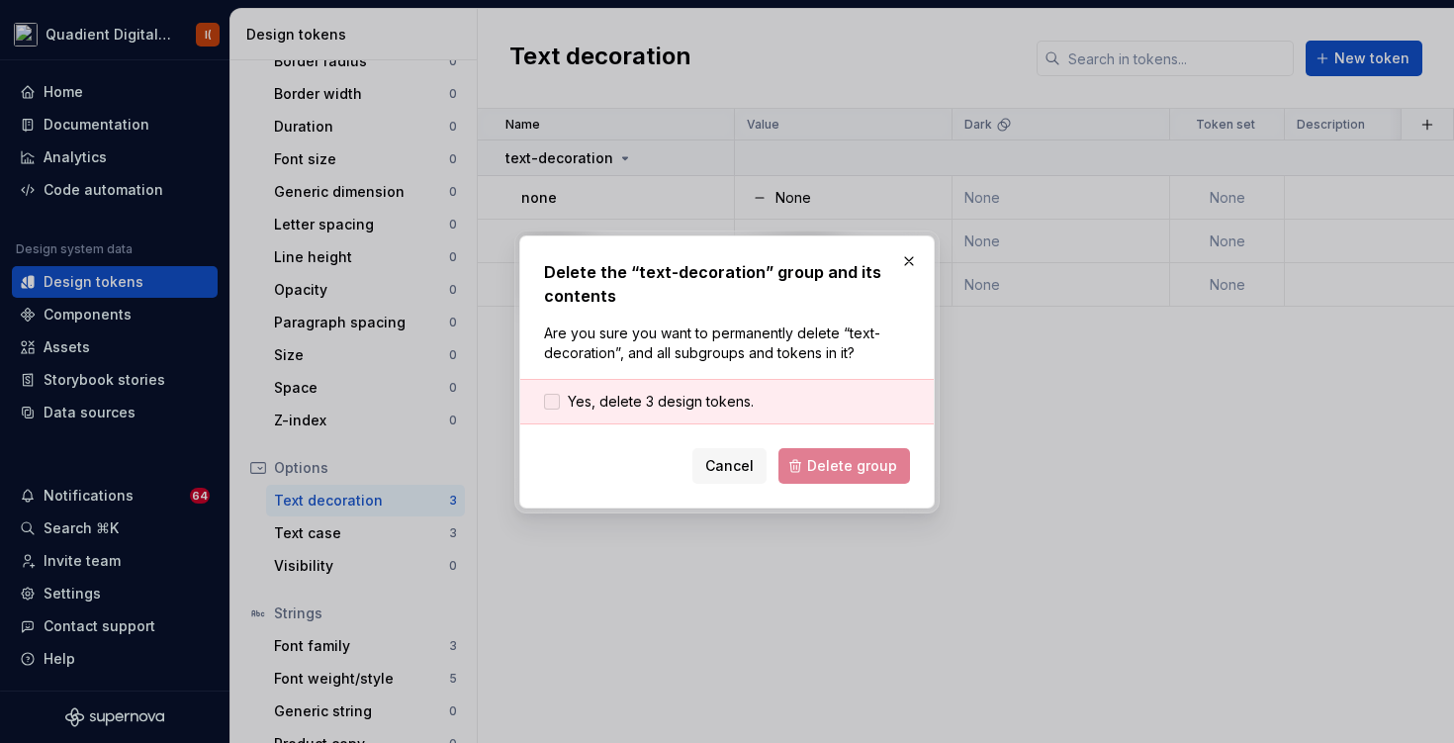
click at [746, 398] on span "Yes, delete 3 design tokens." at bounding box center [661, 402] width 186 height 20
click at [841, 460] on span "Delete group" at bounding box center [852, 466] width 90 height 20
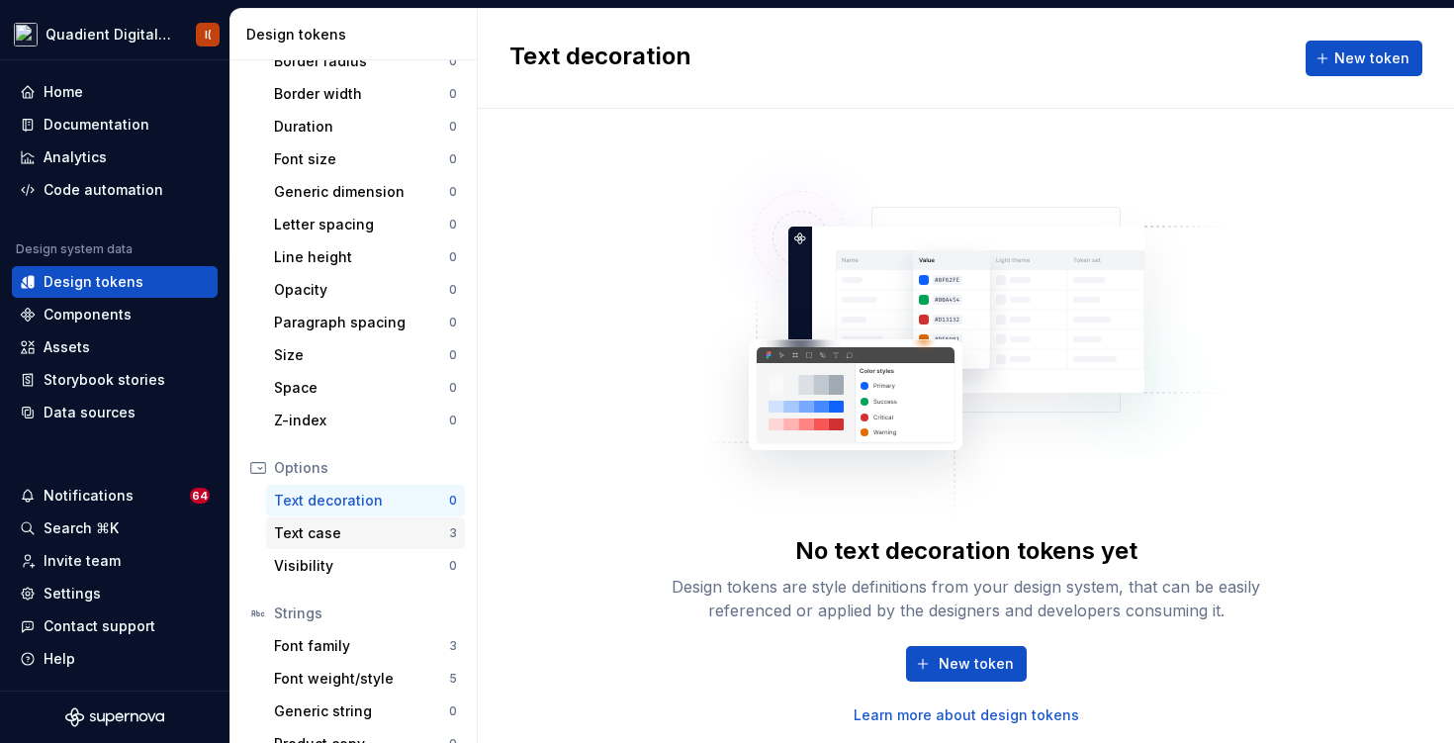
click at [442, 536] on div "Text case" at bounding box center [361, 533] width 175 height 20
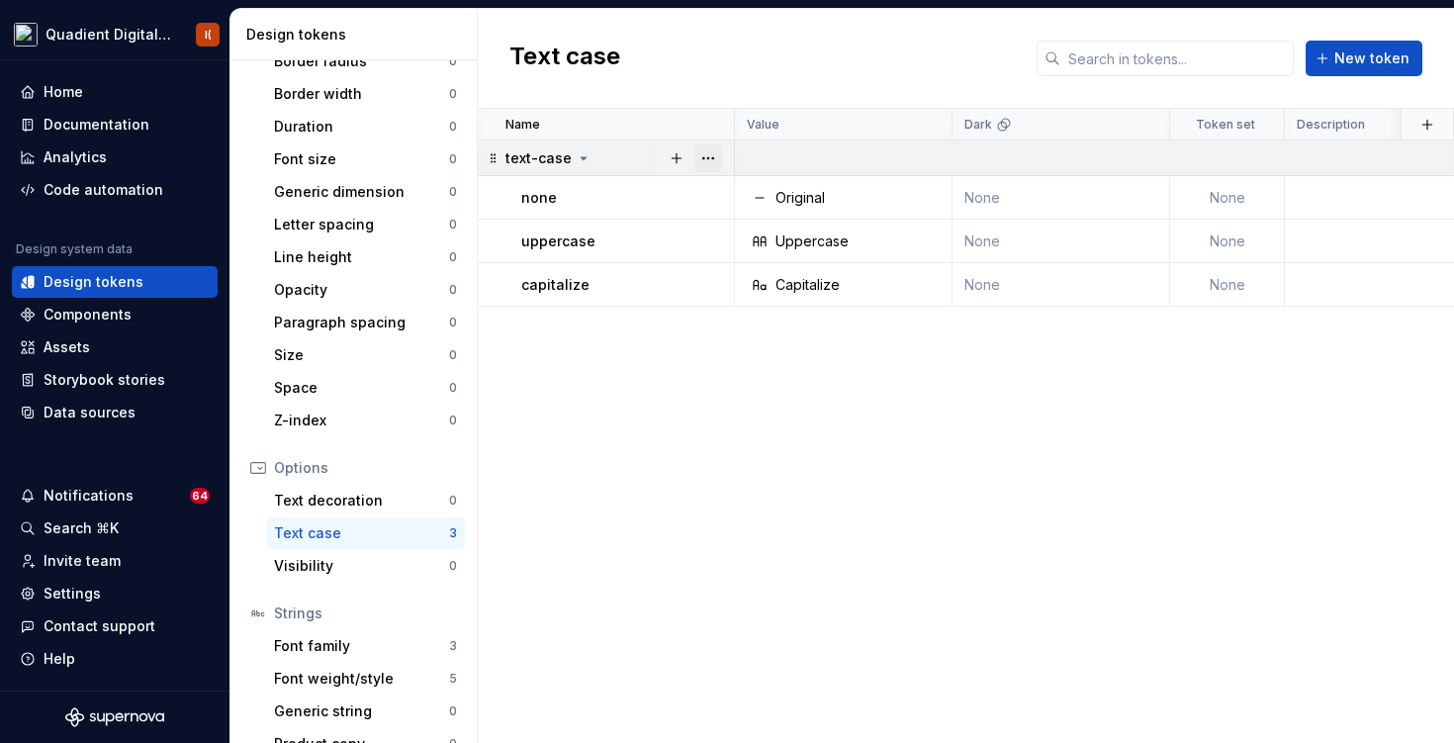
click at [701, 159] on button "button" at bounding box center [708, 158] width 28 height 28
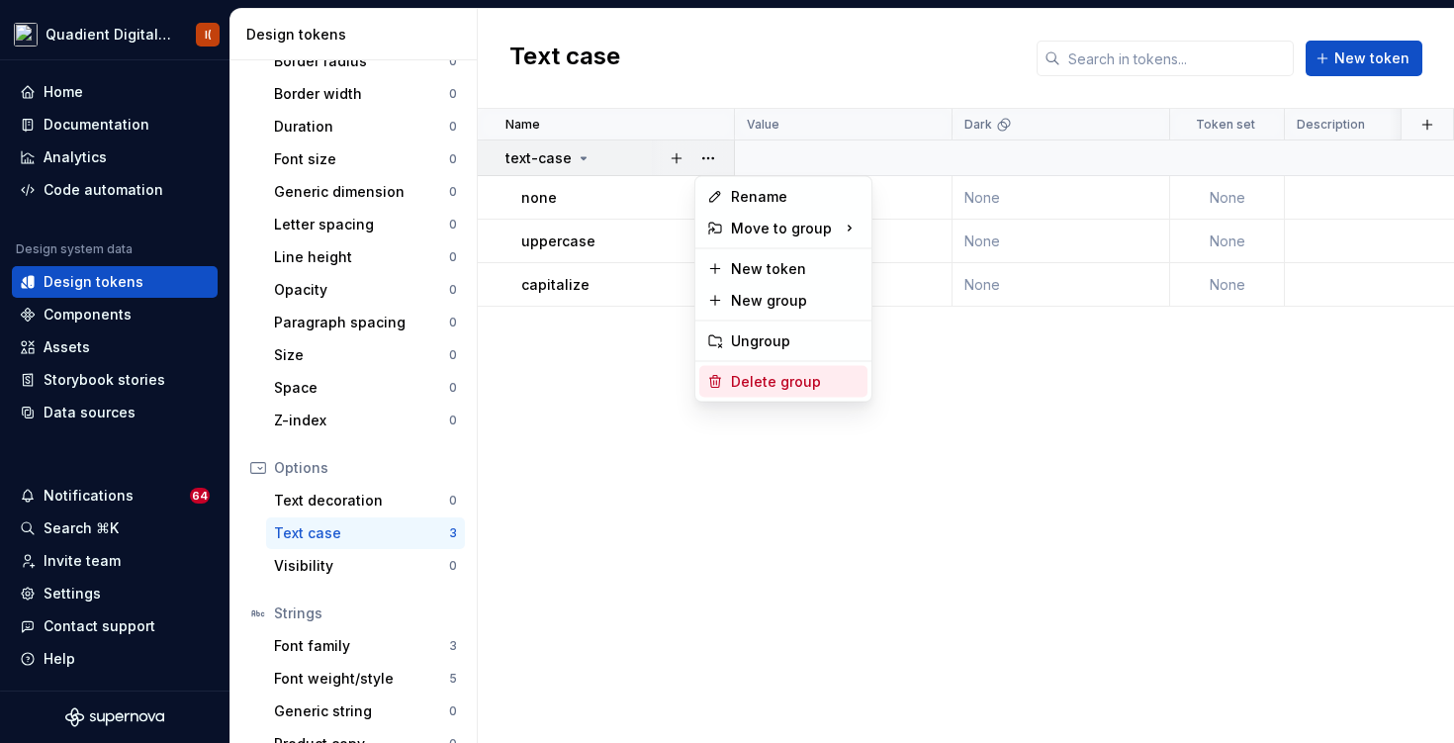
click at [761, 368] on div "Delete group" at bounding box center [783, 382] width 168 height 32
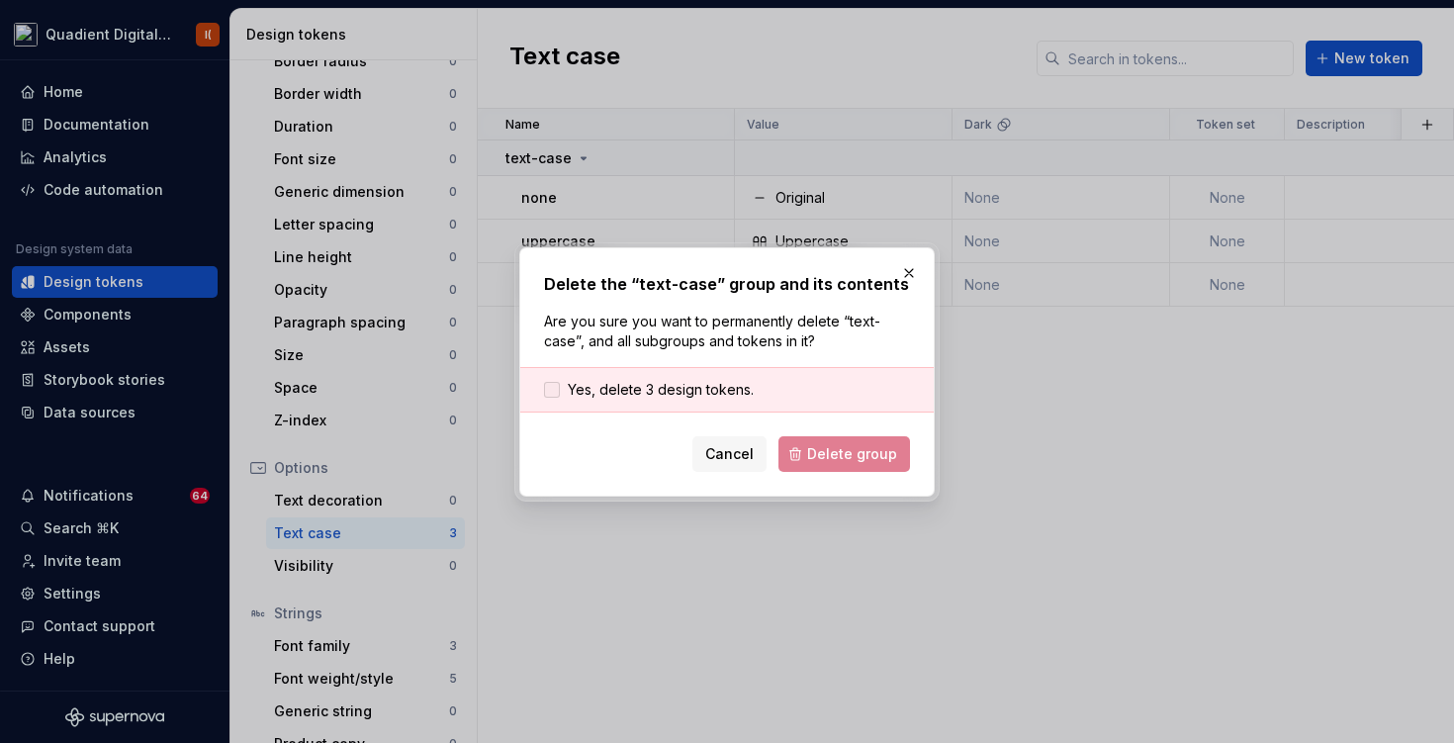
click at [679, 386] on span "Yes, delete 3 design tokens." at bounding box center [661, 390] width 186 height 20
click at [858, 441] on button "Delete group" at bounding box center [845, 454] width 132 height 36
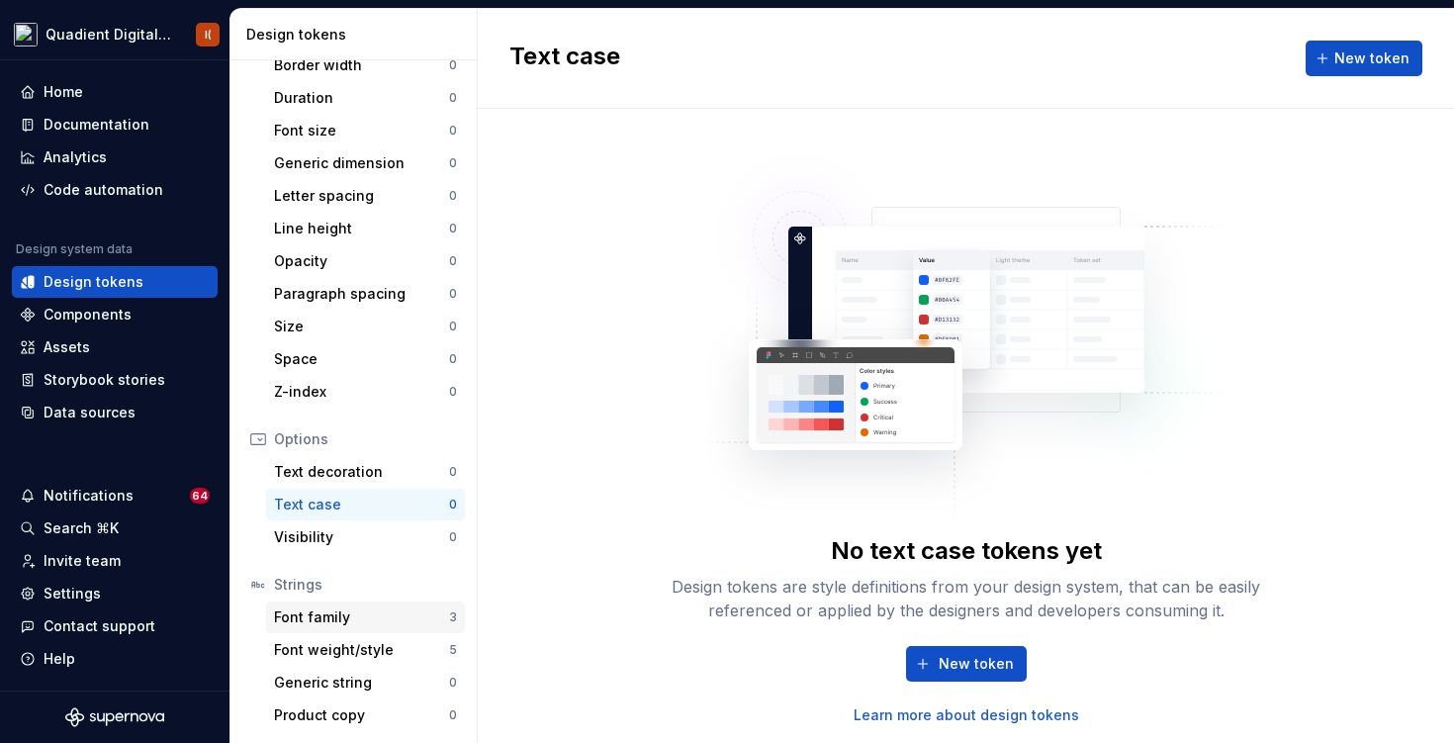
scroll to position [340, 0]
click at [403, 618] on div "Font family" at bounding box center [361, 617] width 175 height 20
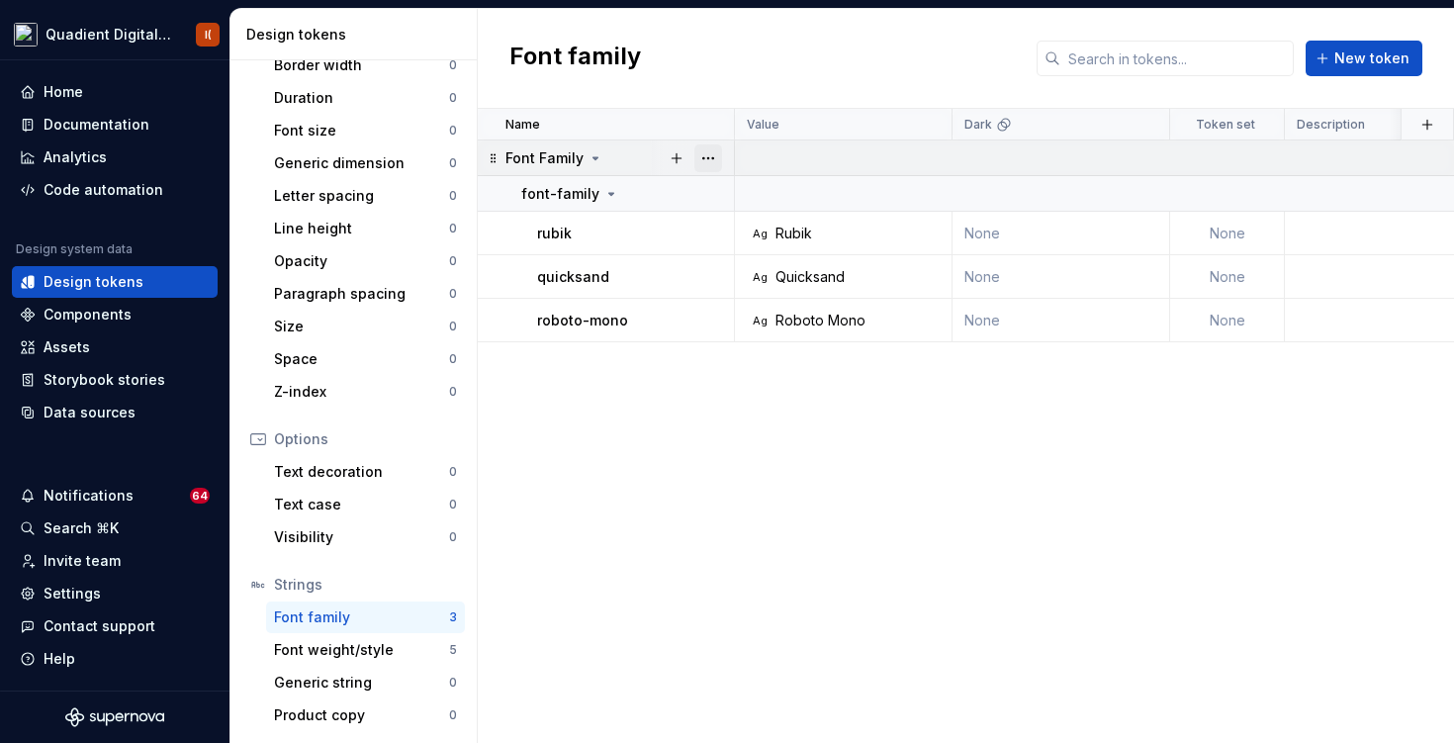
click at [714, 148] on button "button" at bounding box center [708, 158] width 28 height 28
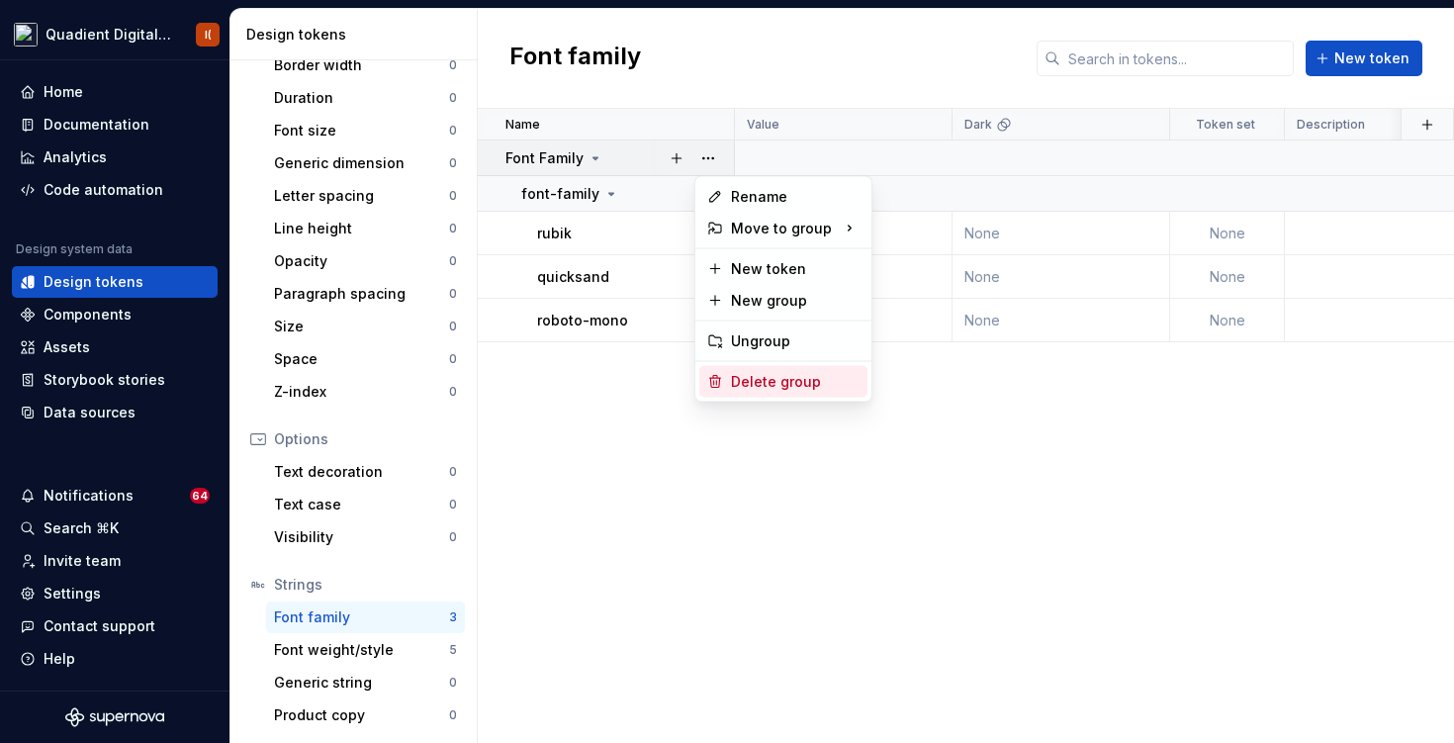
click at [767, 378] on div "Delete group" at bounding box center [795, 382] width 129 height 20
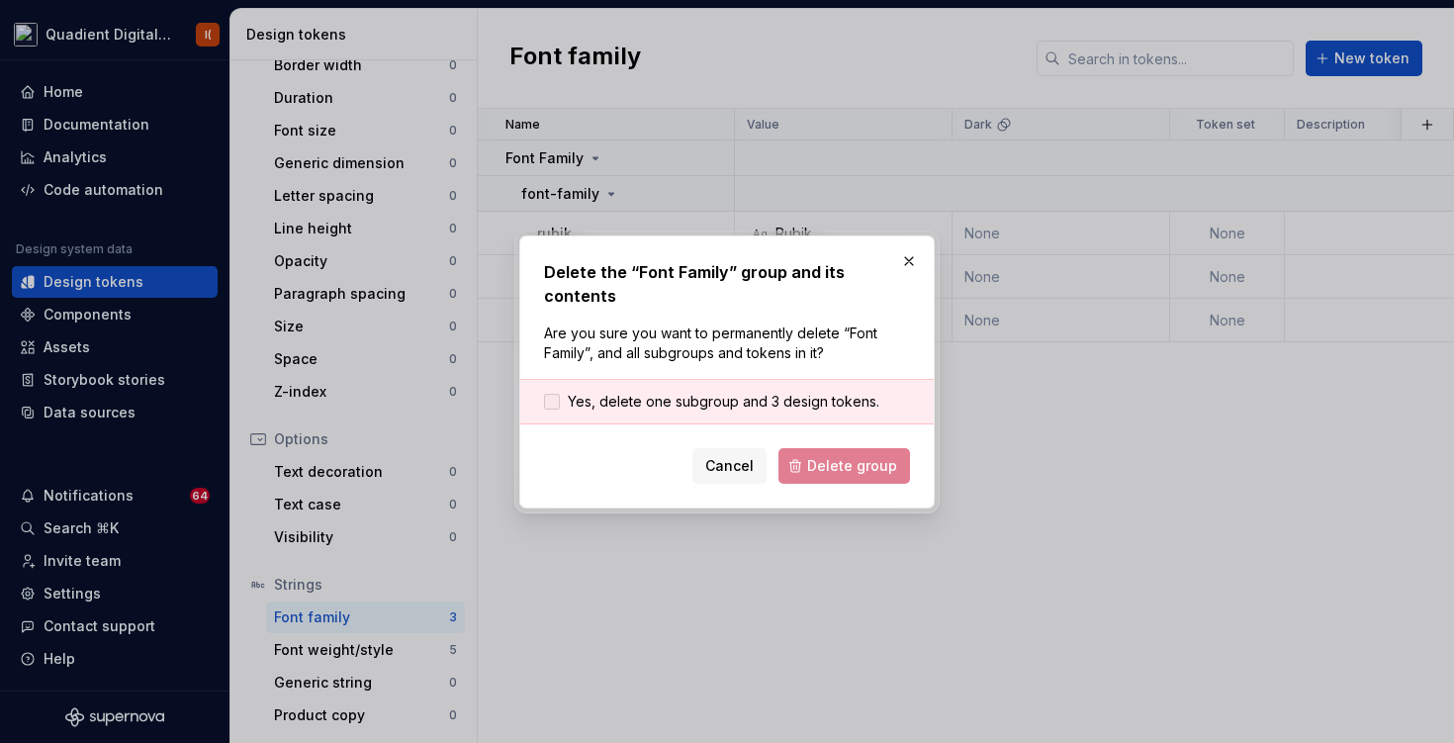
click at [810, 392] on span "Yes, delete one subgroup and 3 design tokens." at bounding box center [724, 402] width 312 height 20
click at [895, 466] on button "Delete group" at bounding box center [845, 466] width 132 height 36
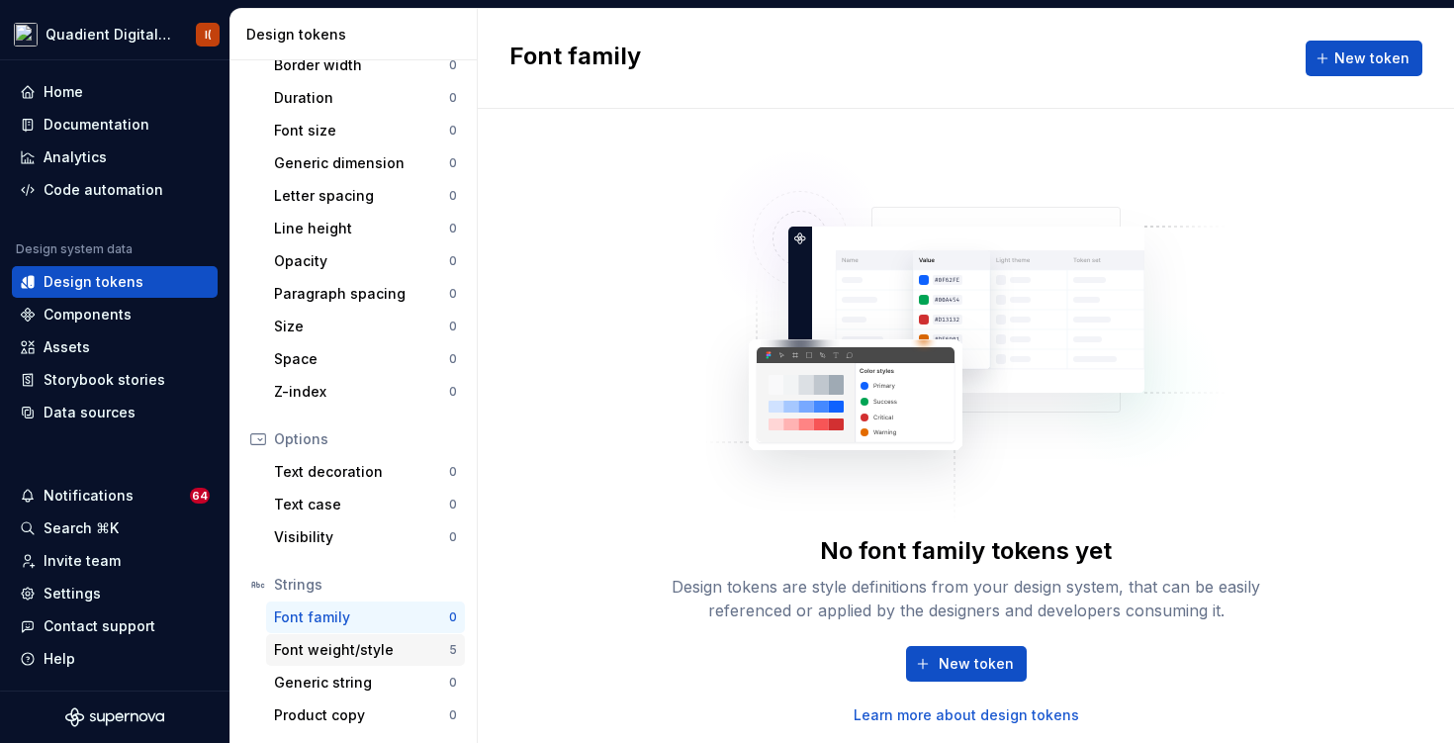
click at [426, 658] on div "Font weight/style" at bounding box center [361, 650] width 175 height 20
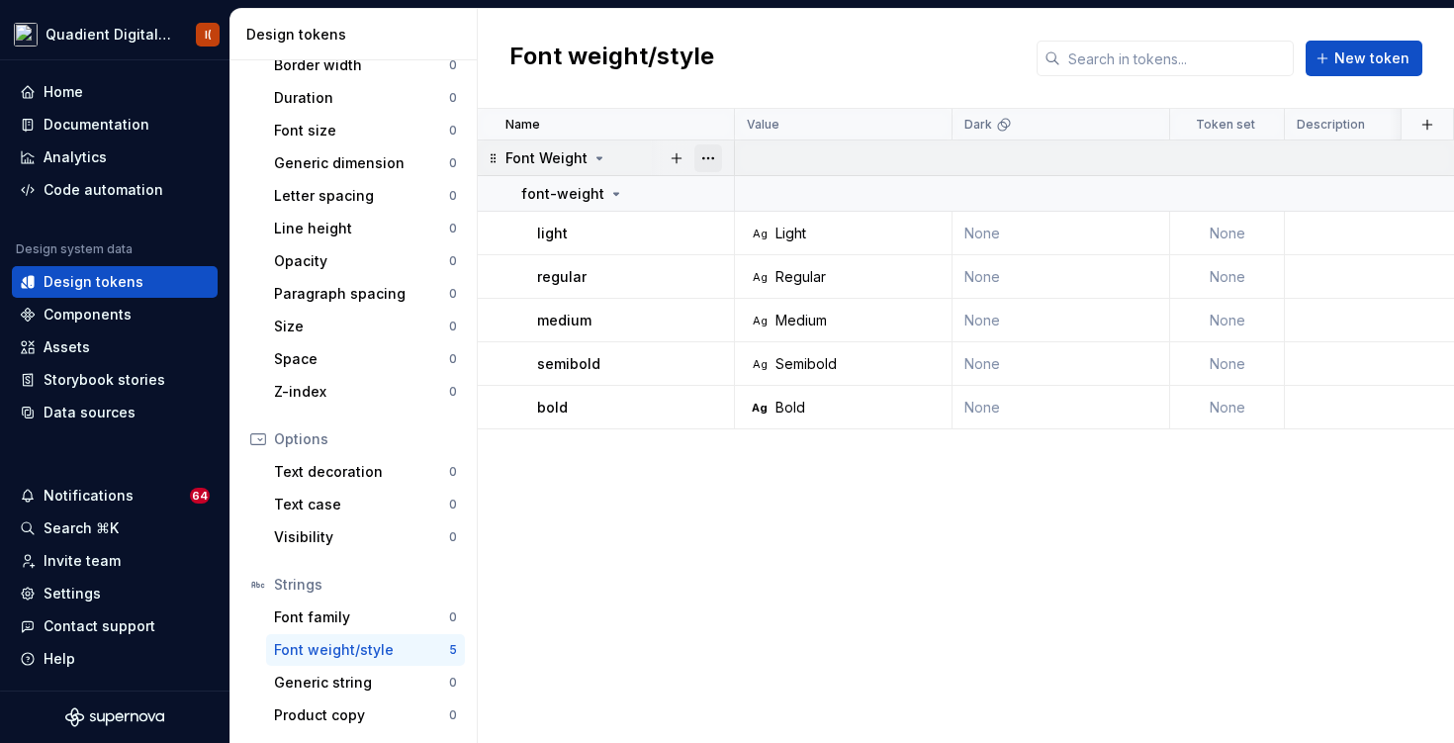
click at [711, 157] on button "button" at bounding box center [708, 158] width 28 height 28
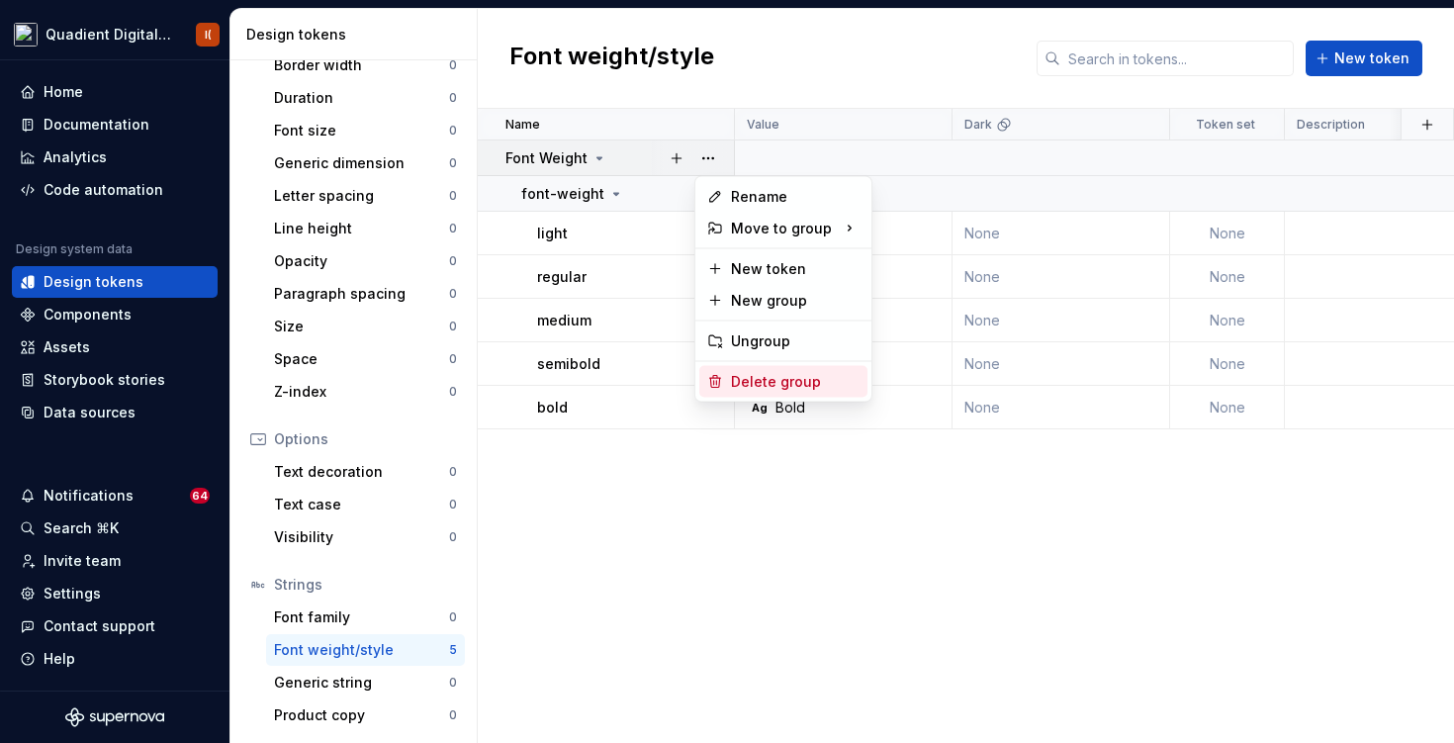
click at [773, 370] on div "Delete group" at bounding box center [783, 382] width 168 height 32
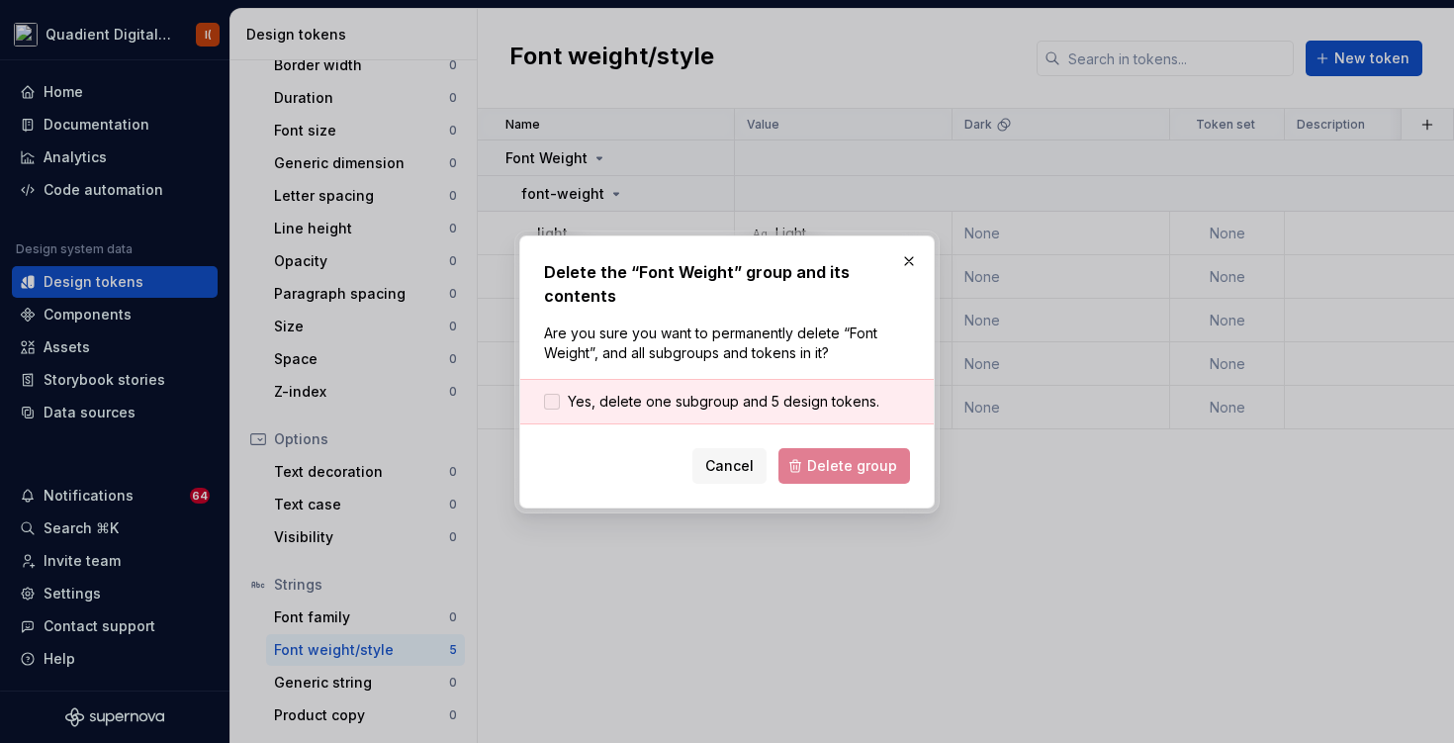
click at [775, 396] on span "Yes, delete one subgroup and 5 design tokens." at bounding box center [724, 402] width 312 height 20
click at [850, 473] on span "Delete group" at bounding box center [852, 466] width 90 height 20
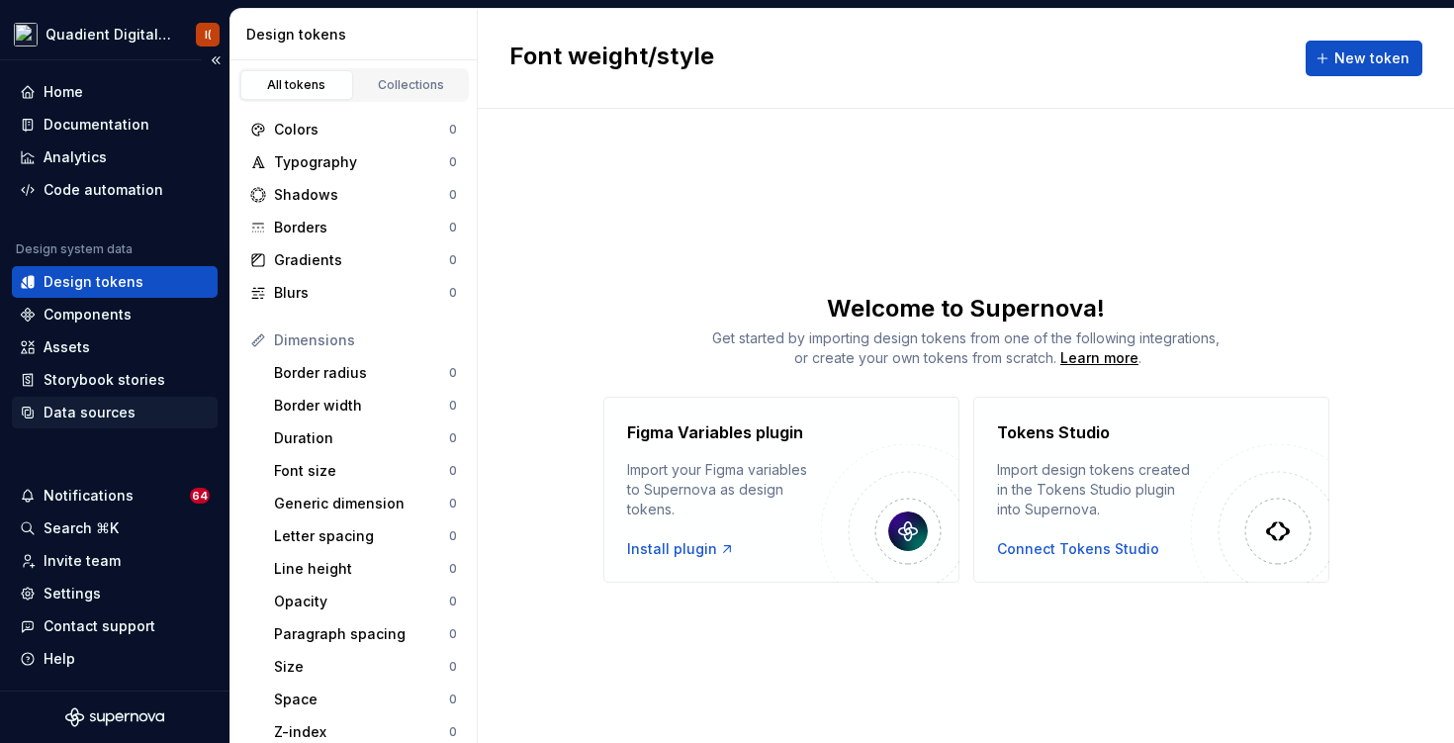
click at [130, 410] on div "Data sources" at bounding box center [90, 413] width 92 height 20
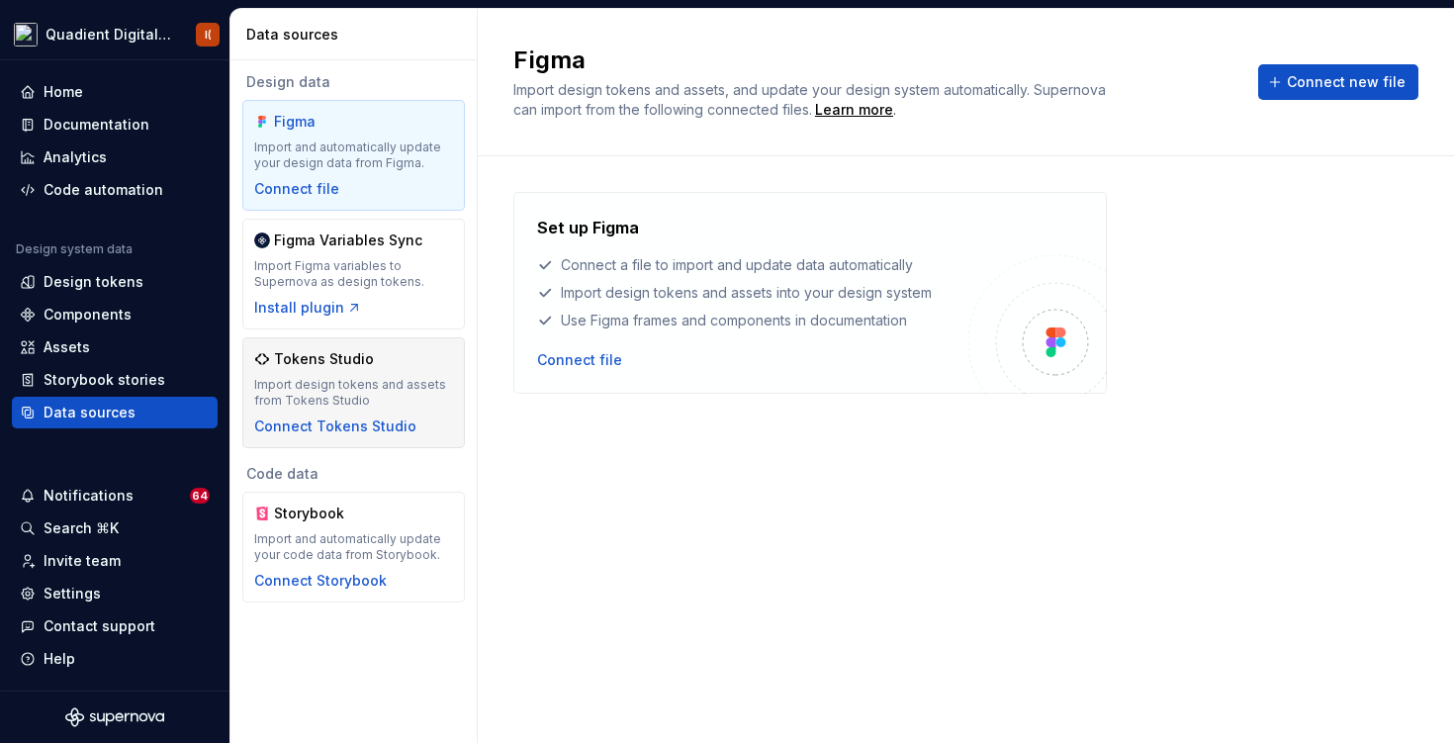
click at [386, 383] on div "Import design tokens and assets from Tokens Studio" at bounding box center [353, 393] width 199 height 32
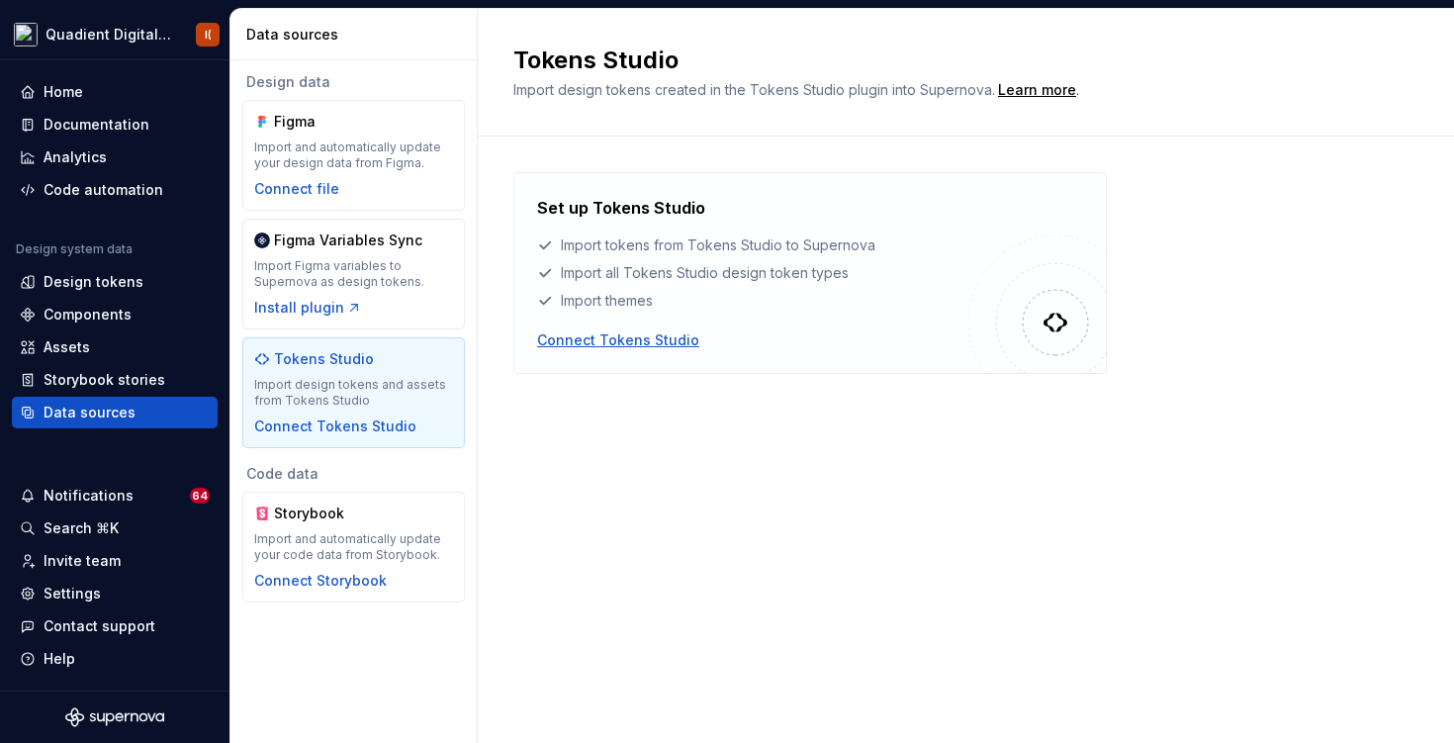
click at [612, 336] on div "Connect Tokens Studio" at bounding box center [618, 340] width 162 height 20
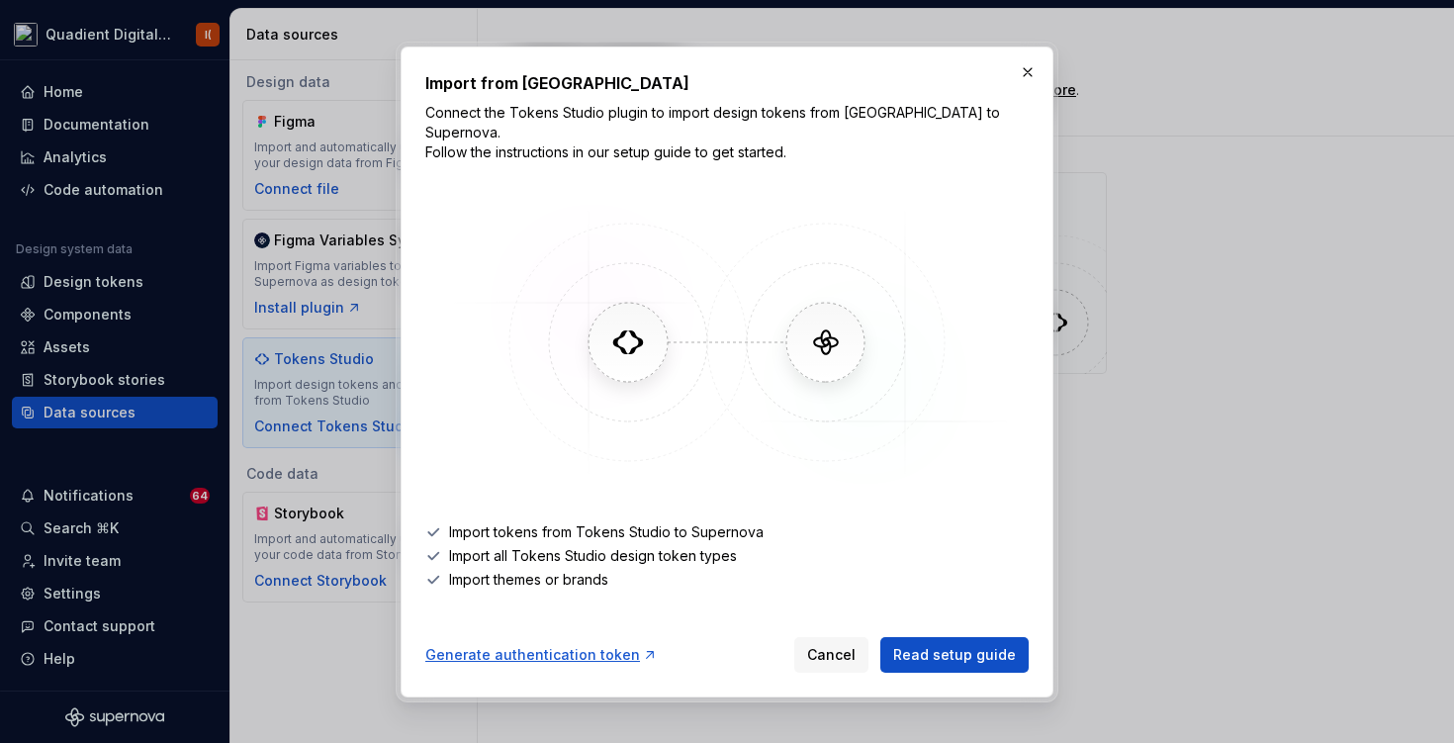
click at [557, 649] on div "Generate authentication token" at bounding box center [541, 655] width 232 height 20
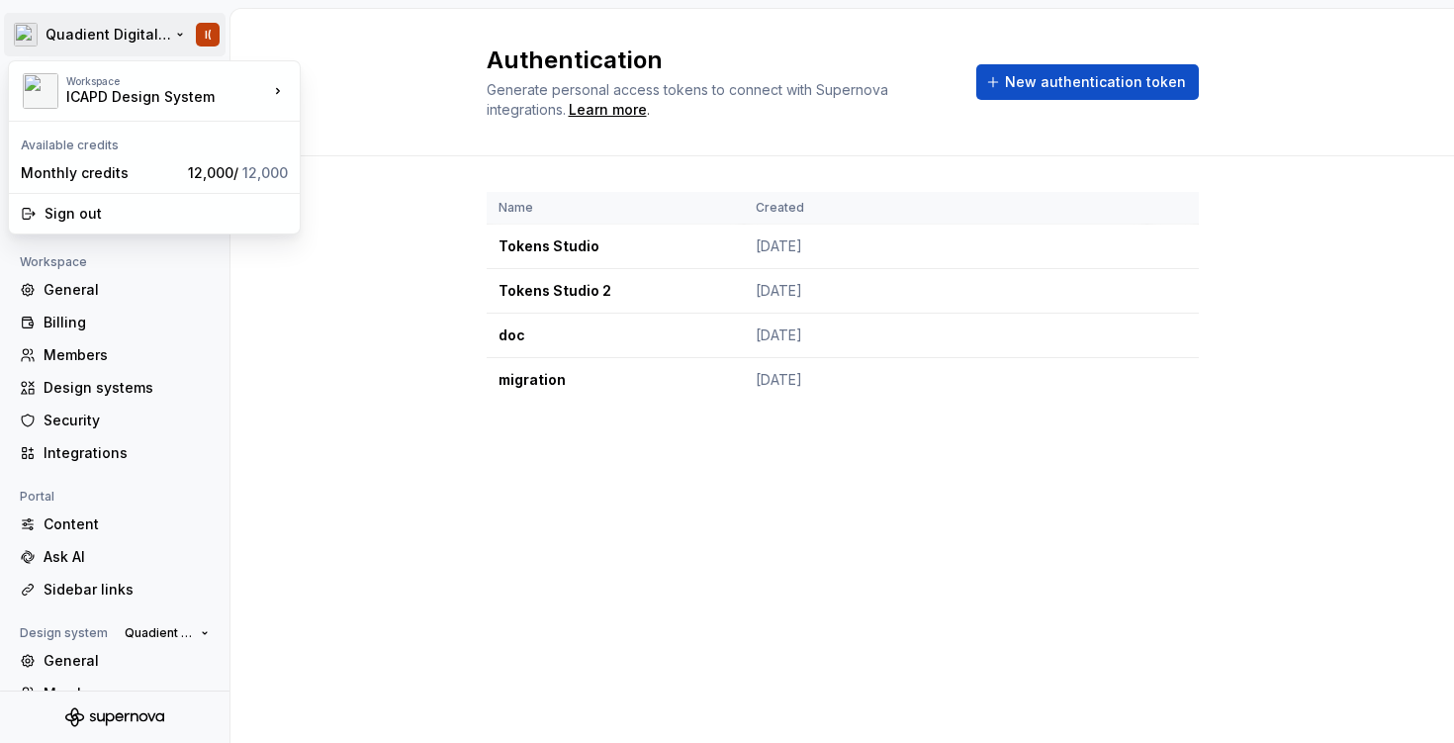
click at [139, 36] on html "Quadient Digital Design System I( Back Account Profile Authentication Notificat…" at bounding box center [727, 371] width 1454 height 743
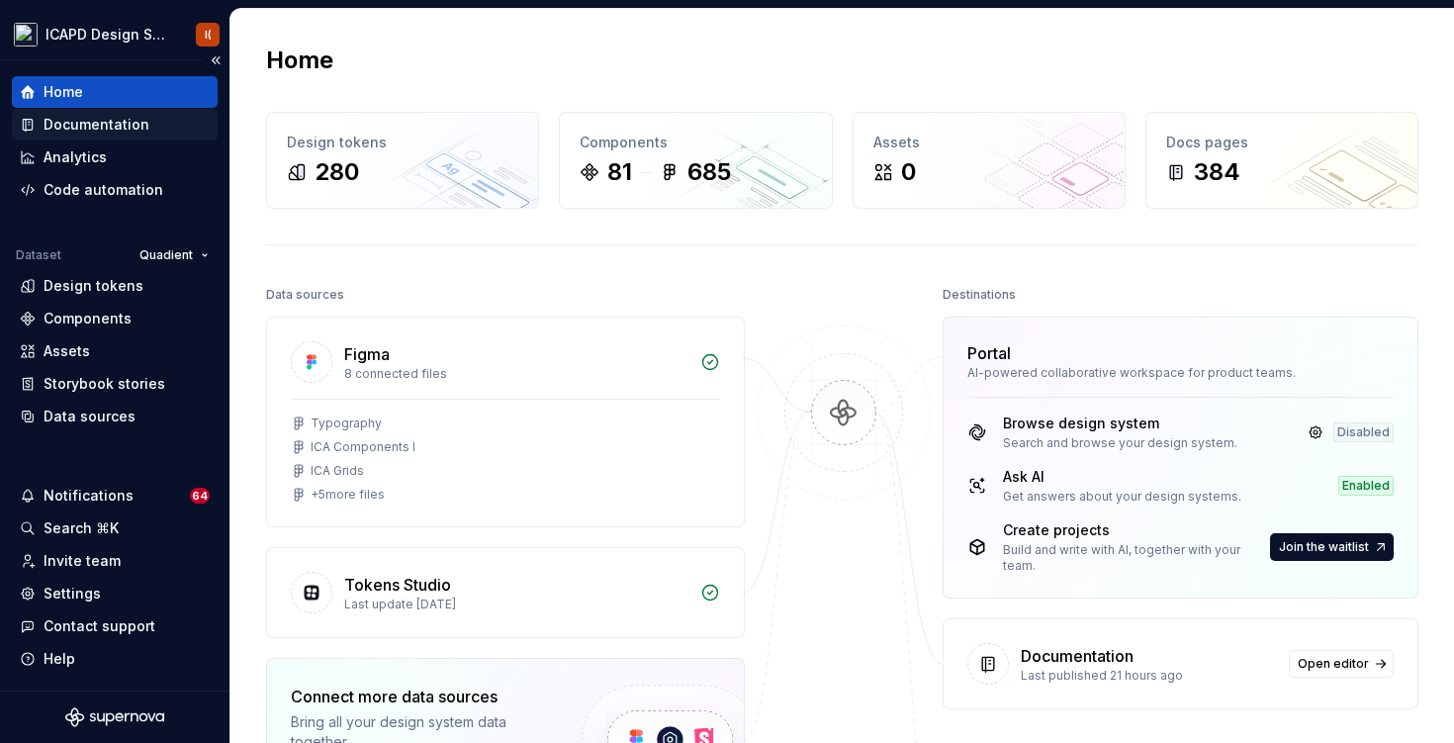
click at [121, 123] on div "Documentation" at bounding box center [97, 125] width 106 height 20
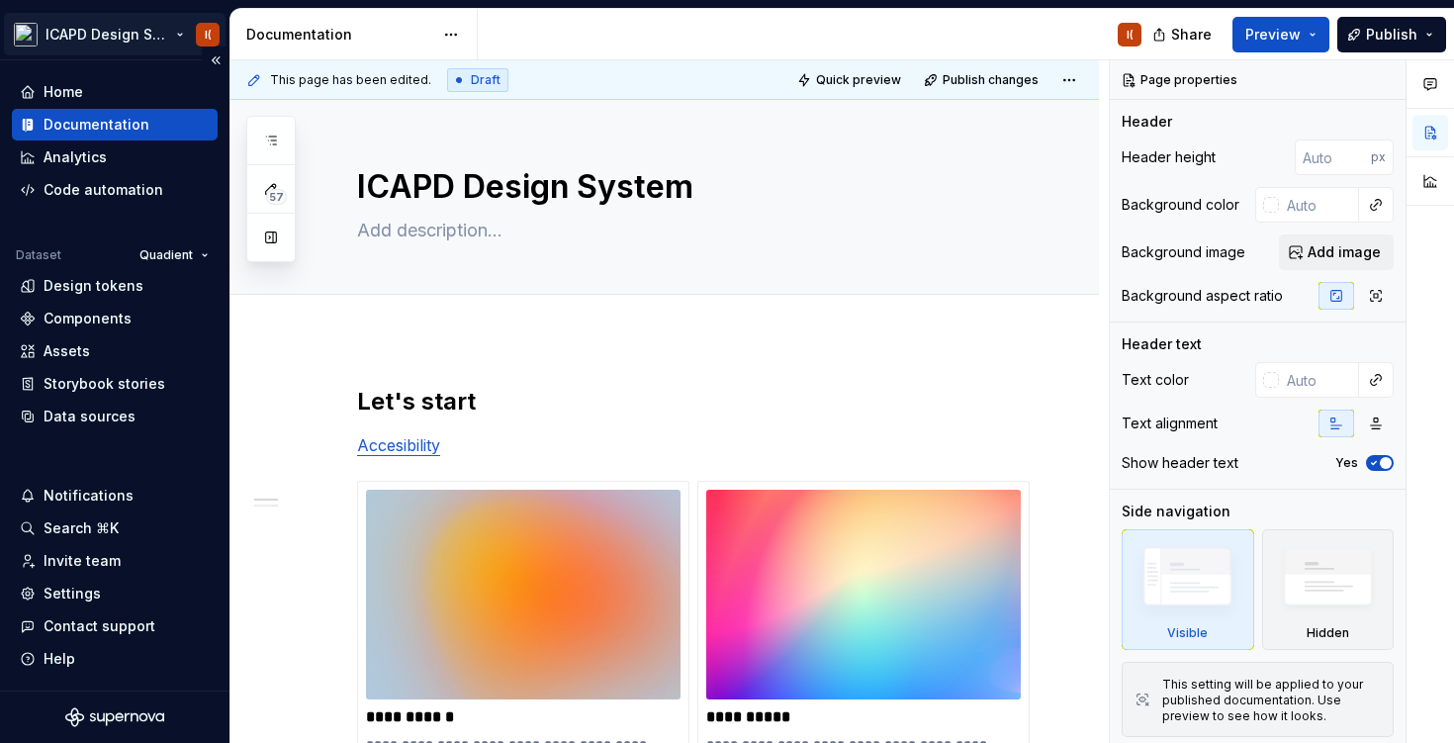
click at [155, 27] on html "ICAPD Design System I( Home Documentation Analytics Code automation Dataset Qua…" at bounding box center [727, 371] width 1454 height 743
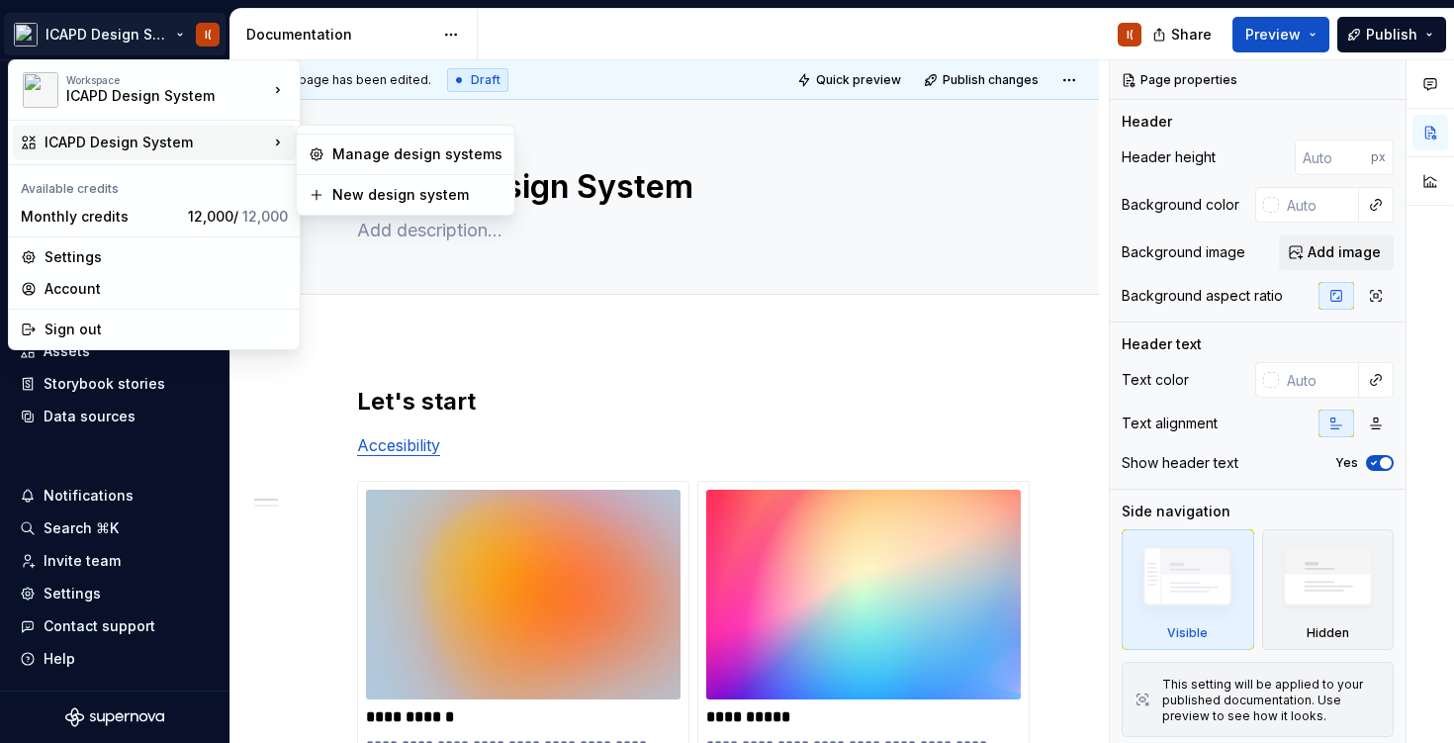
click at [274, 142] on icon at bounding box center [278, 143] width 20 height 20
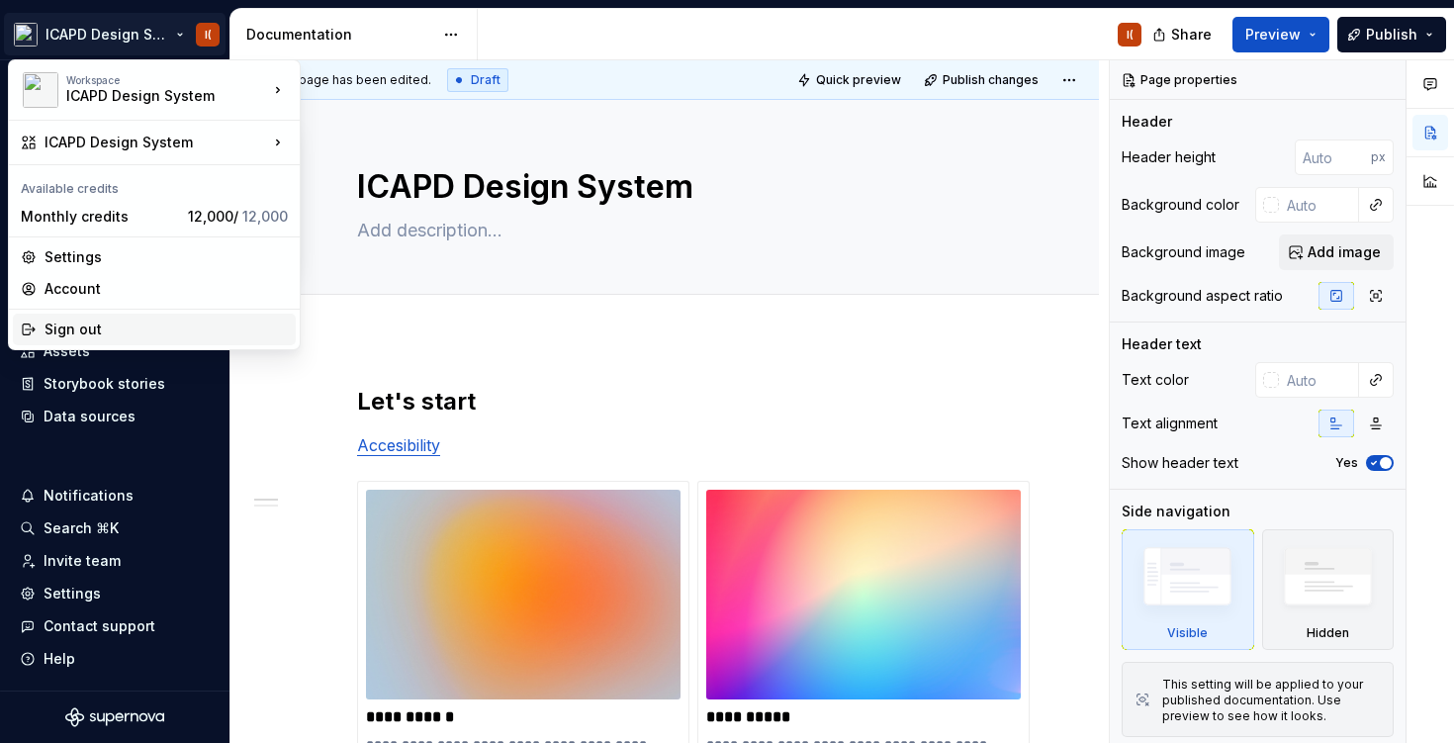
click at [159, 335] on div "Sign out" at bounding box center [166, 330] width 243 height 20
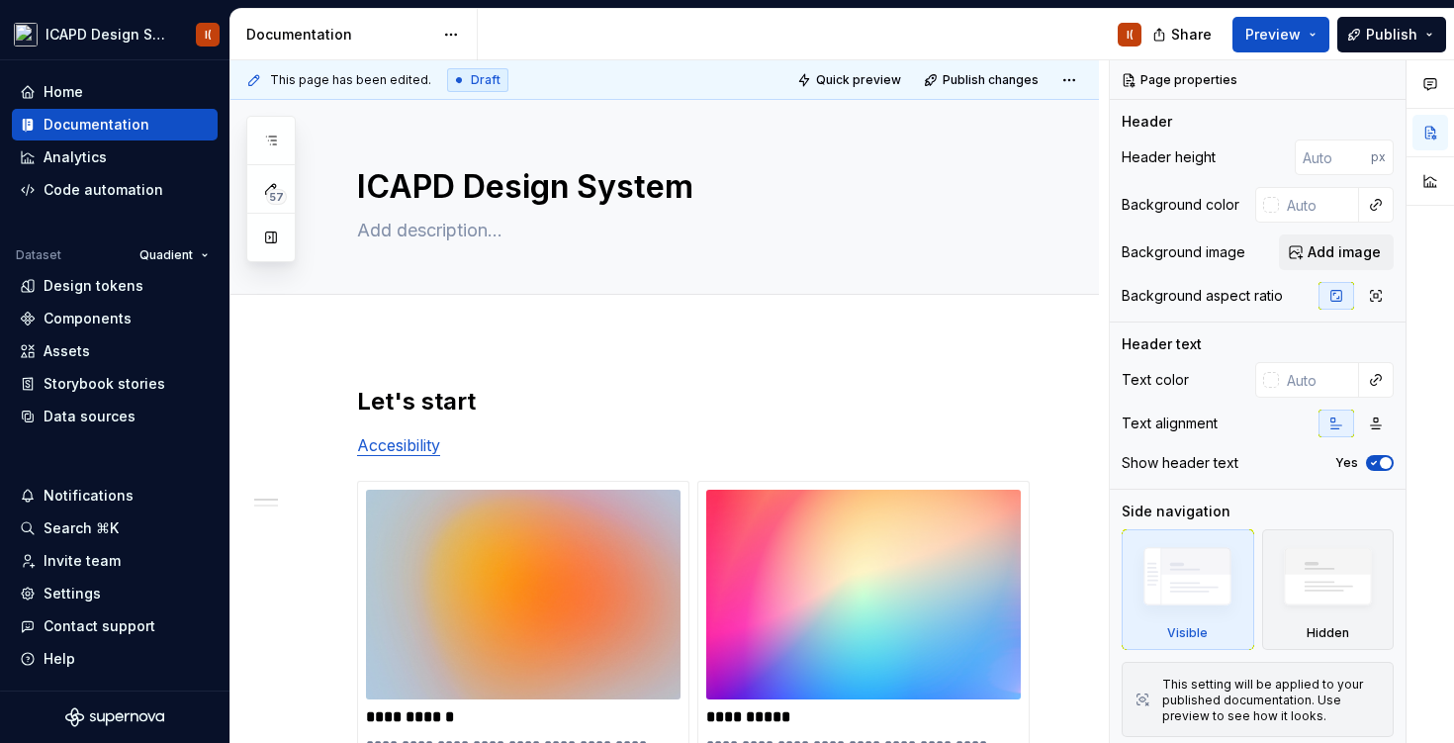
type textarea "*"
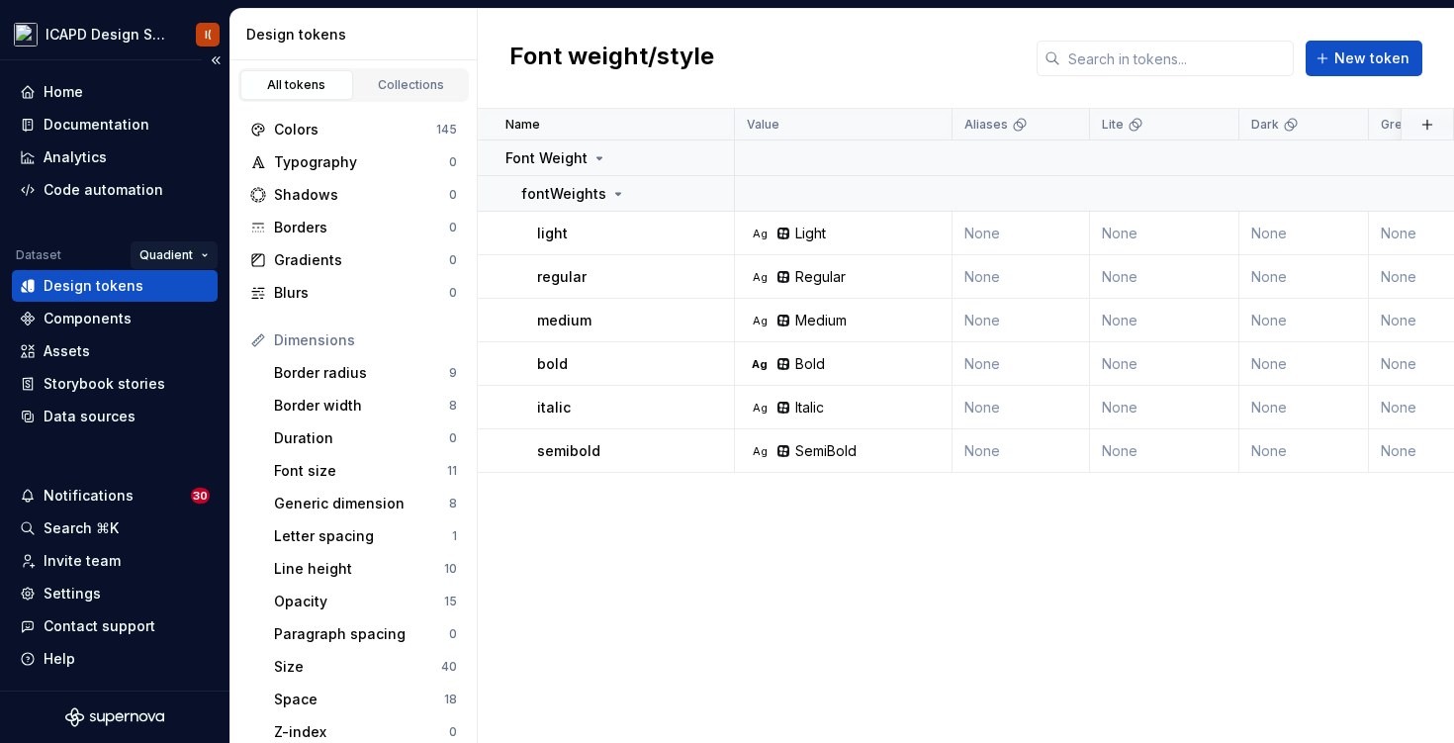
click at [190, 254] on html "ICAPD Design System I( Home Documentation Analytics Code automation Dataset Qua…" at bounding box center [727, 371] width 1454 height 743
click at [145, 23] on html "ICAPD Design System I( Home Documentation Analytics Code automation Dataset Qua…" at bounding box center [727, 371] width 1454 height 743
click at [176, 30] on html "ICAPD Design System I( Home Documentation Analytics Code automation Dataset Qua…" at bounding box center [727, 371] width 1454 height 743
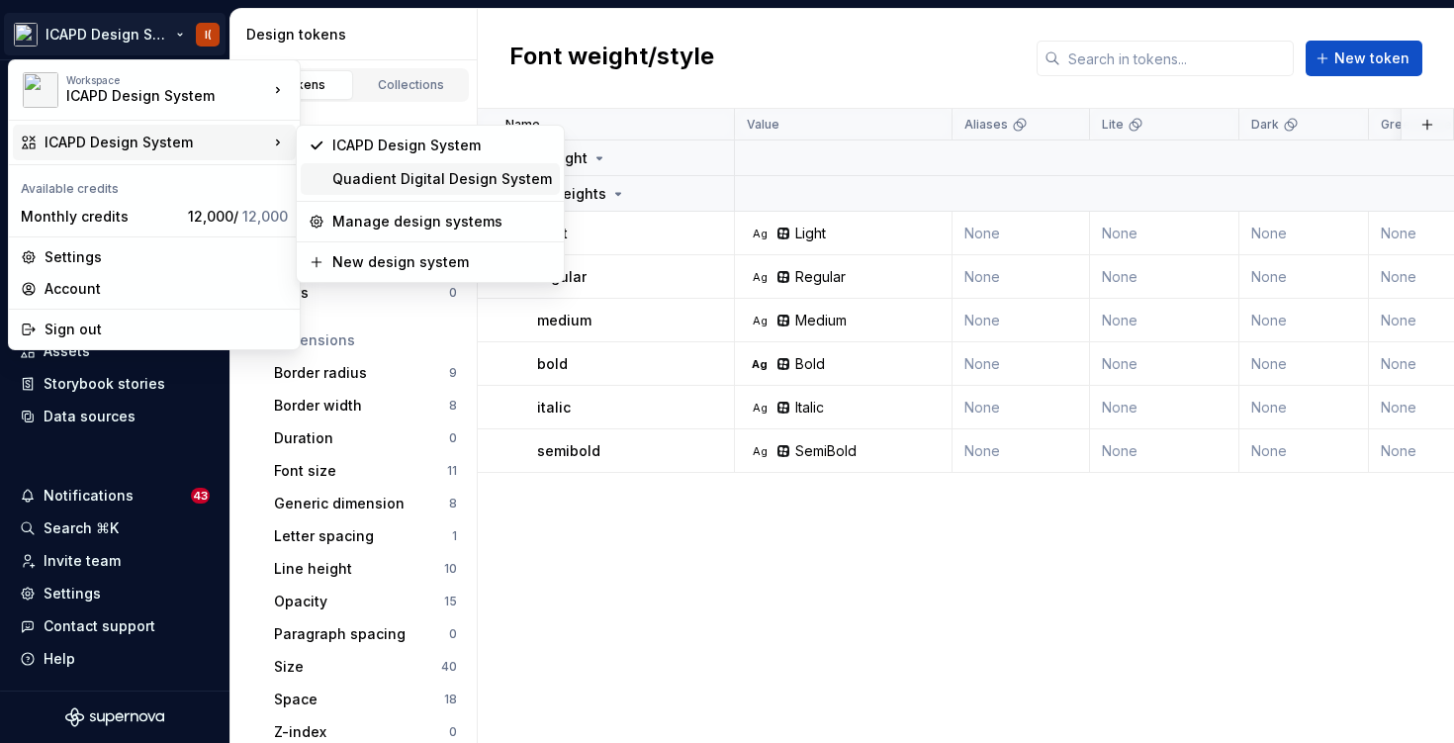
click at [391, 191] on div "Quadient Digital Design System" at bounding box center [430, 179] width 259 height 32
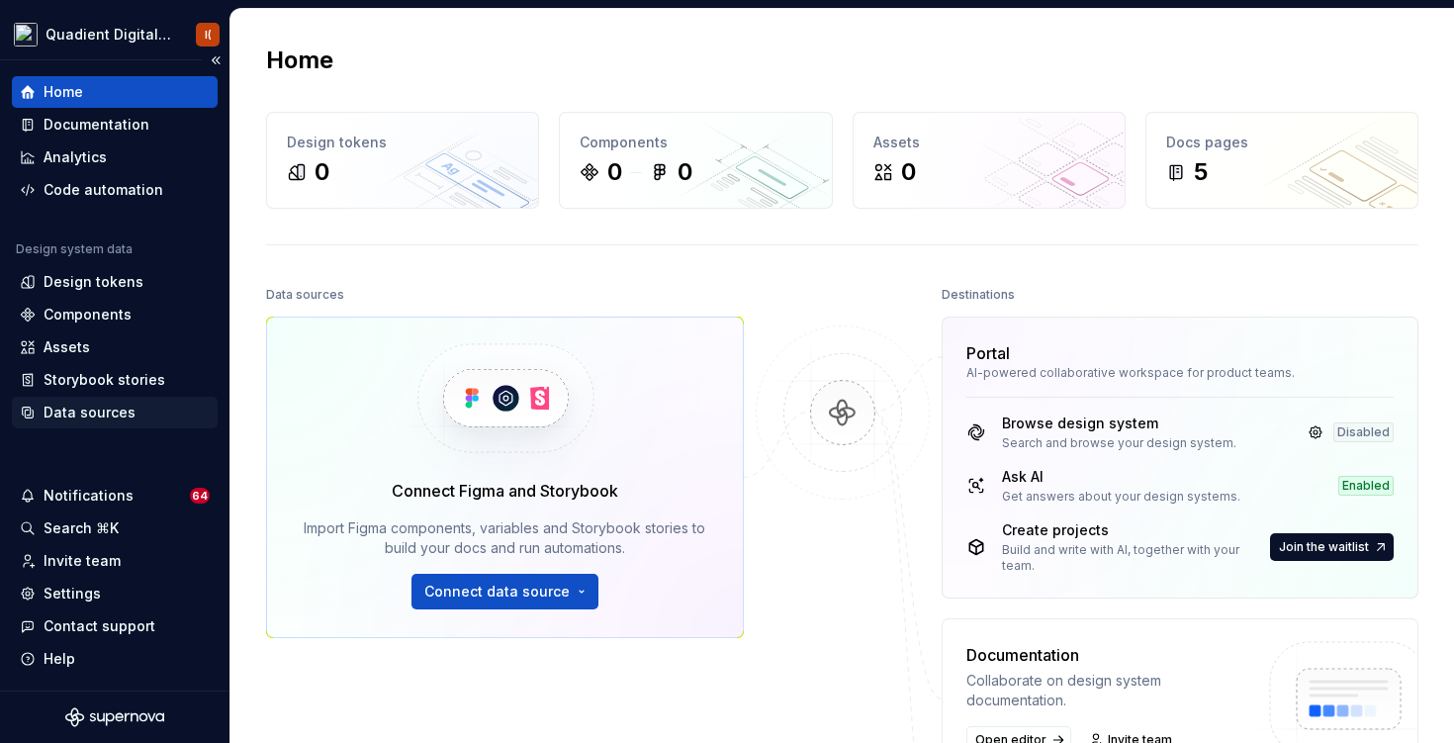
click at [94, 415] on div "Data sources" at bounding box center [90, 413] width 92 height 20
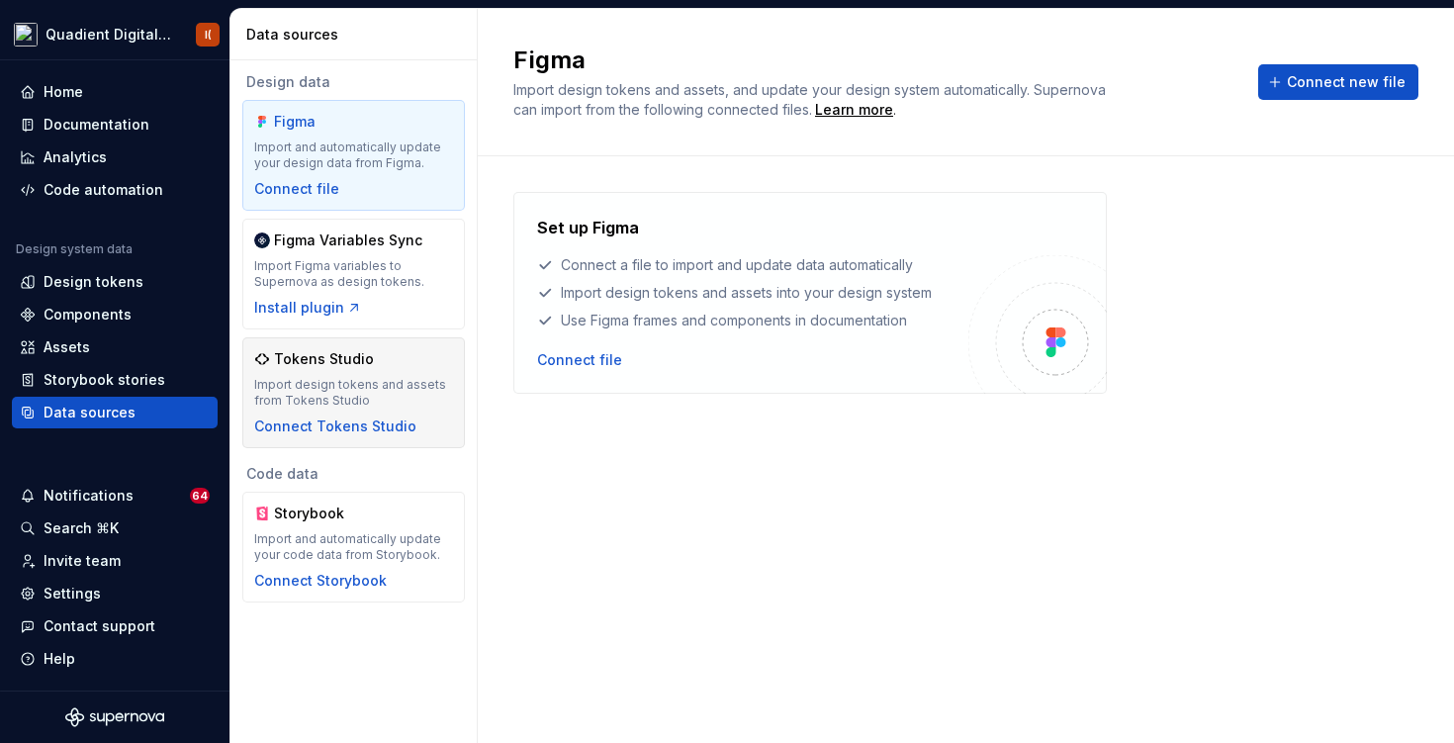
click at [330, 393] on div "Import design tokens and assets from Tokens Studio" at bounding box center [353, 393] width 199 height 32
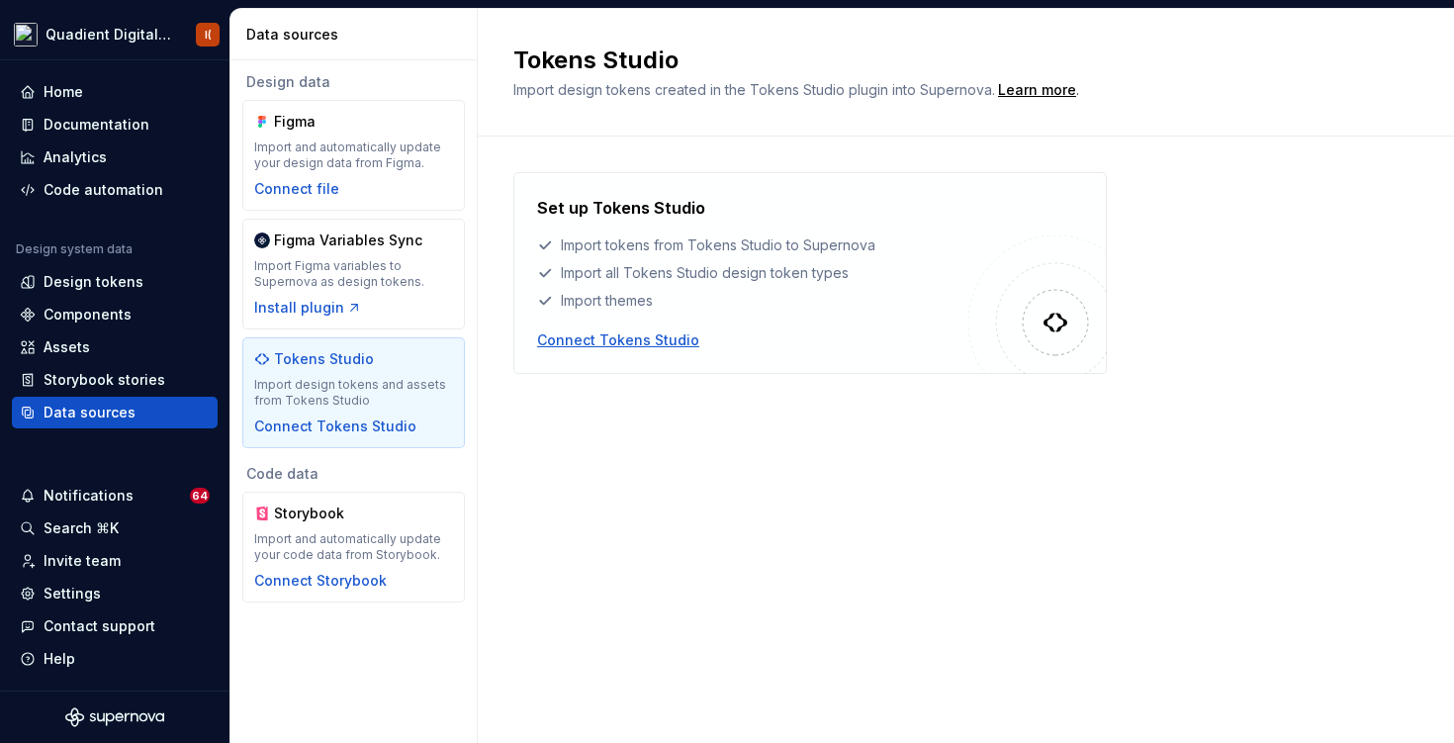
click at [619, 331] on div "Connect Tokens Studio" at bounding box center [618, 340] width 162 height 20
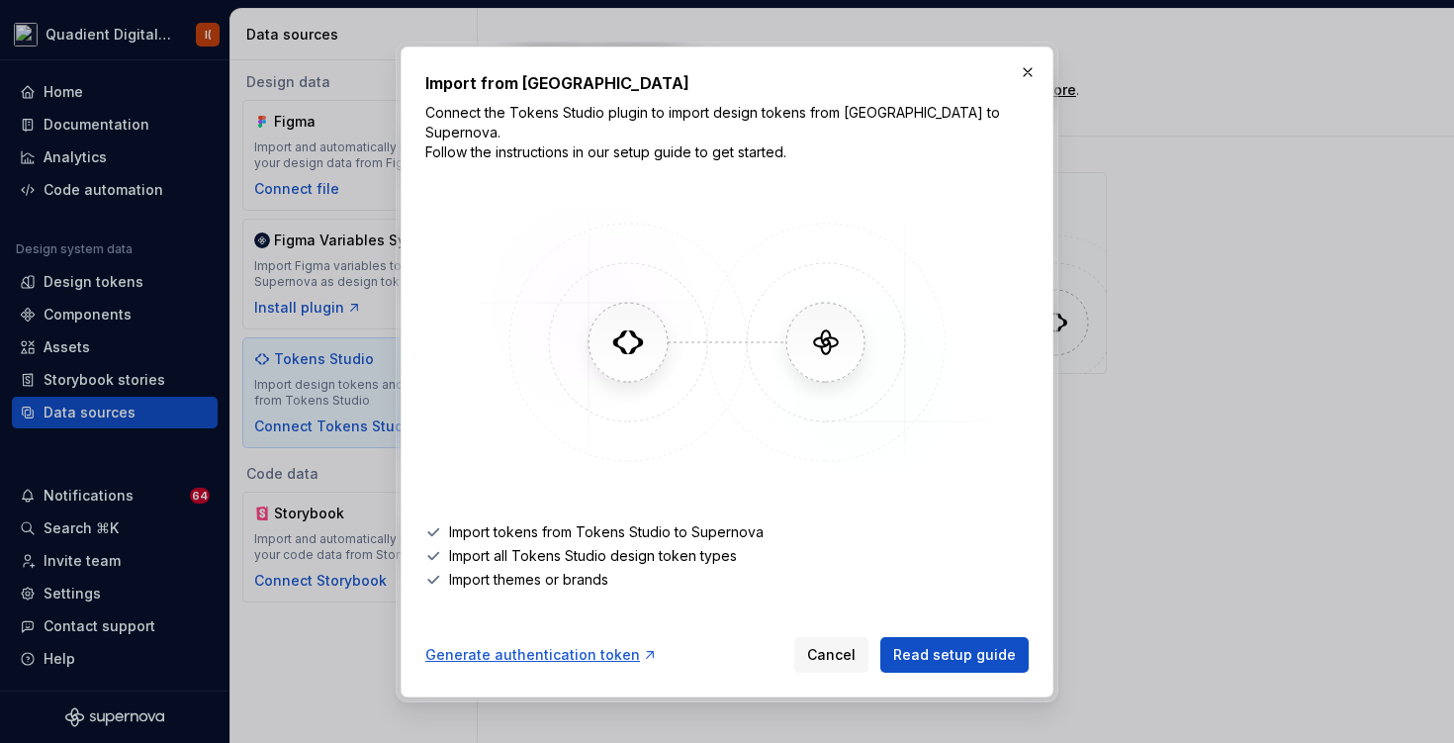
click at [551, 645] on div "Generate authentication token" at bounding box center [541, 655] width 232 height 20
click at [570, 645] on div "Generate authentication token" at bounding box center [541, 655] width 232 height 20
click at [1034, 79] on button "button" at bounding box center [1028, 72] width 28 height 28
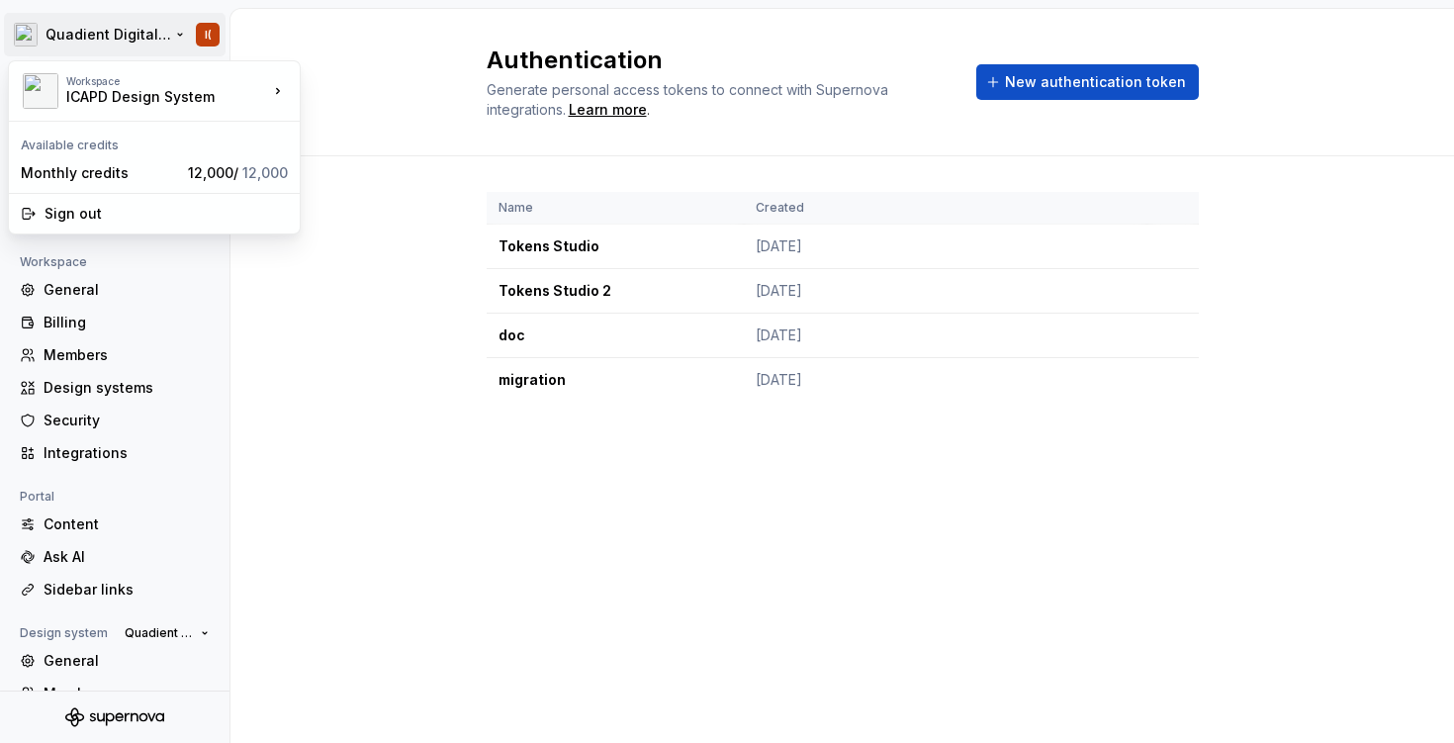
click at [181, 34] on html "Quadient Digital Design System I( Back Account Profile Authentication Notificat…" at bounding box center [727, 371] width 1454 height 743
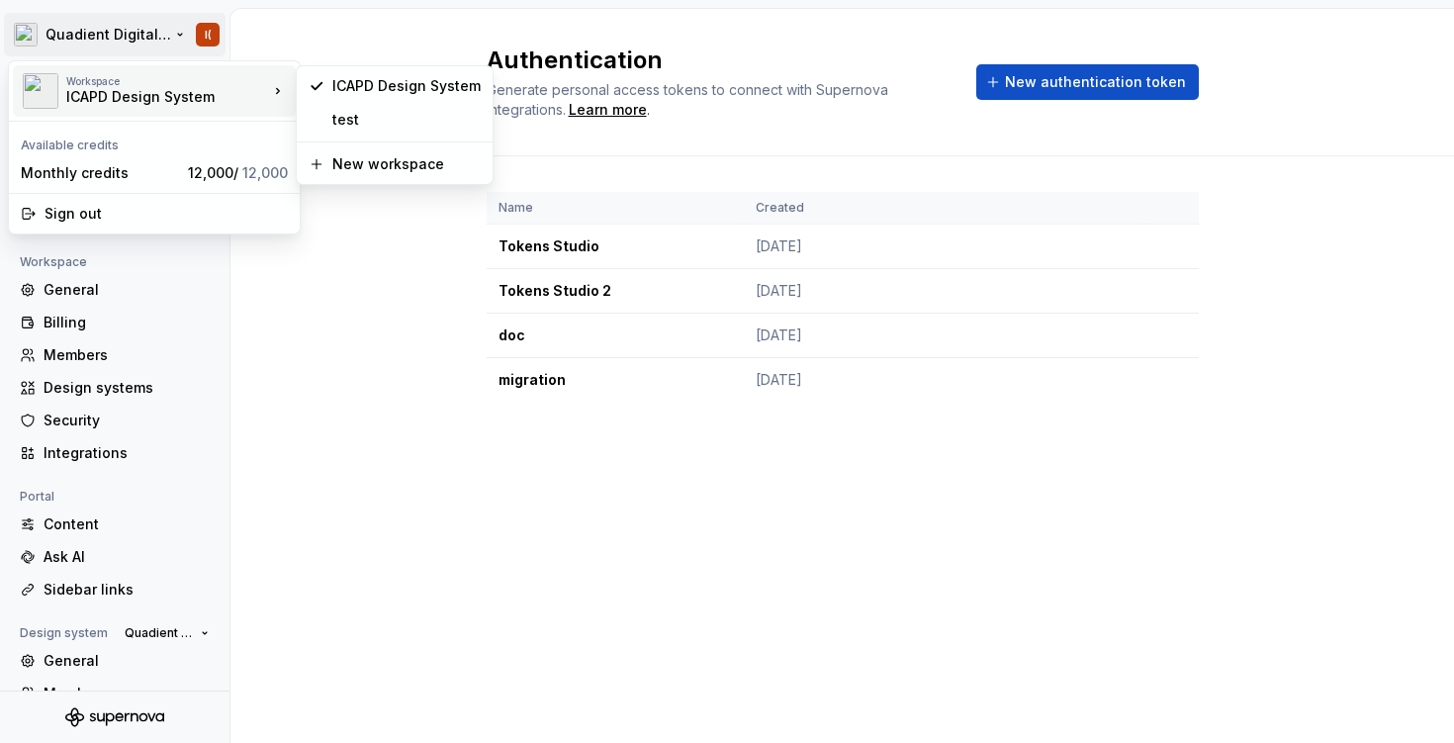
click at [353, 439] on html "Quadient Digital Design System I( Back Account Profile Authentication Notificat…" at bounding box center [727, 371] width 1454 height 743
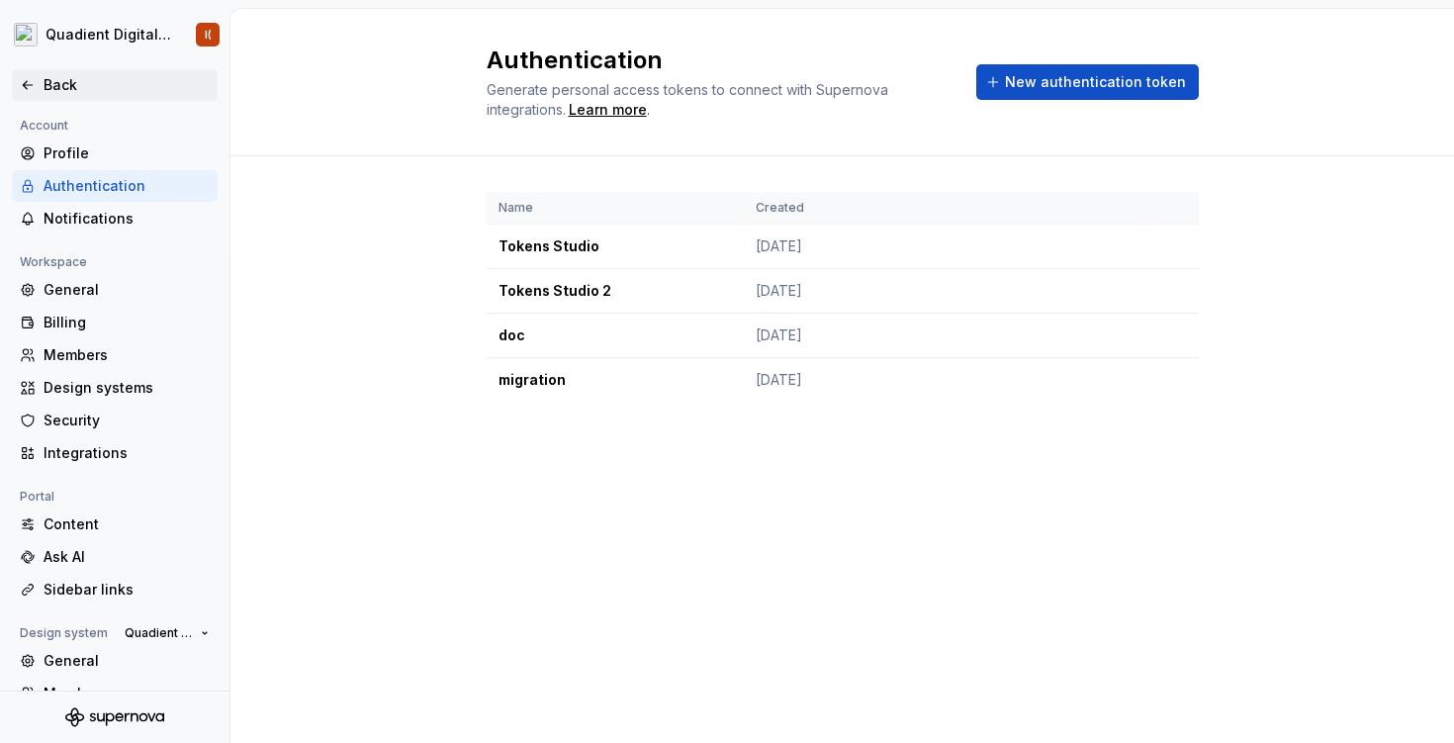
click at [34, 84] on icon at bounding box center [28, 85] width 16 height 16
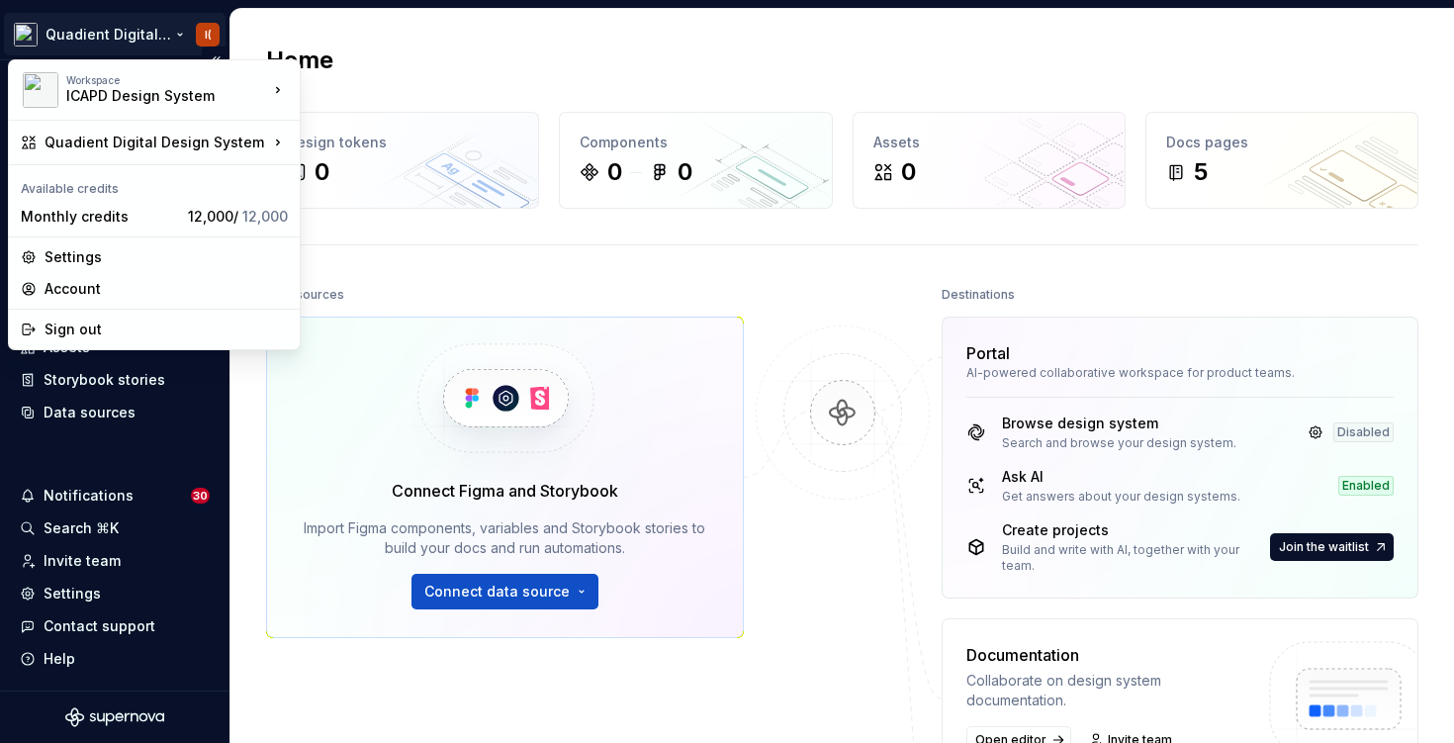
click at [180, 29] on html "Quadient Digital Design System I( Home Documentation Analytics Code automation …" at bounding box center [727, 371] width 1454 height 743
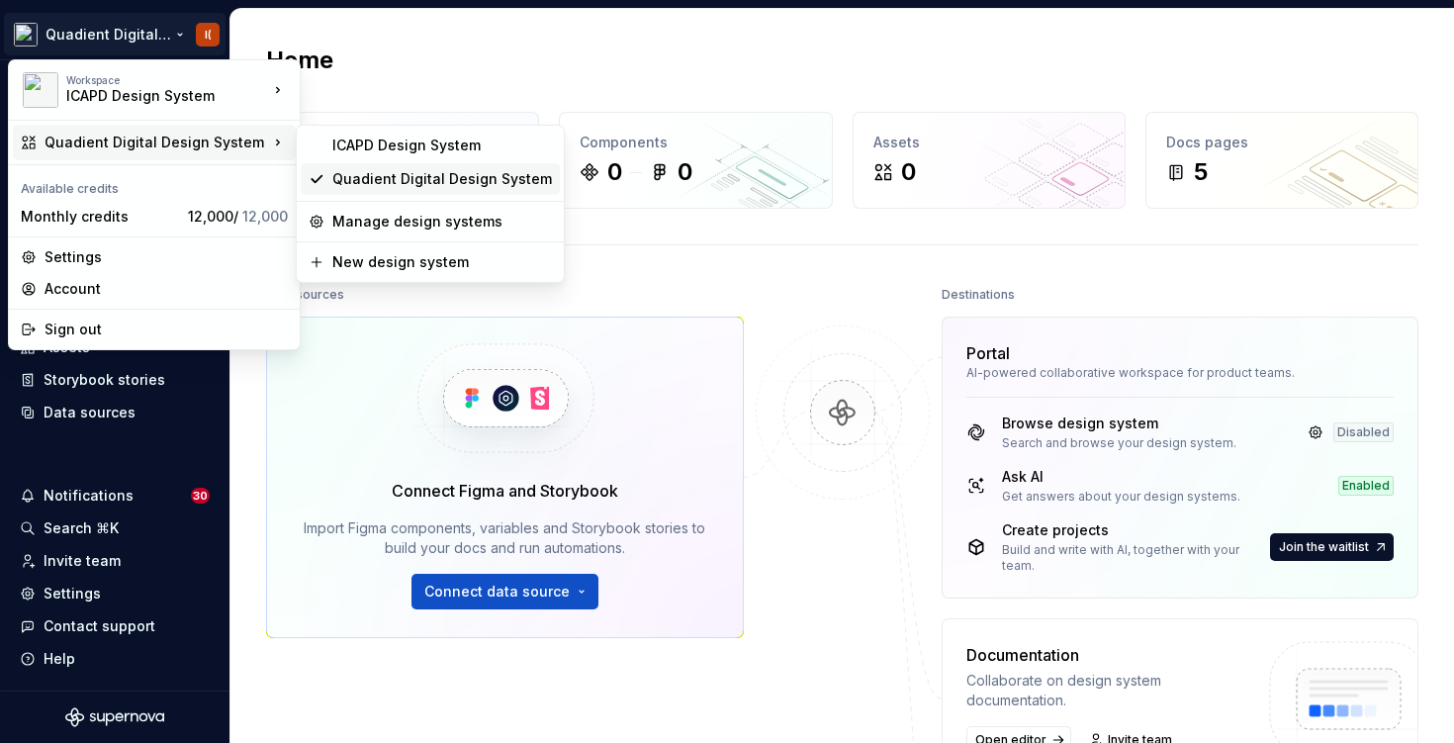
click at [375, 184] on div "Quadient Digital Design System" at bounding box center [442, 179] width 220 height 20
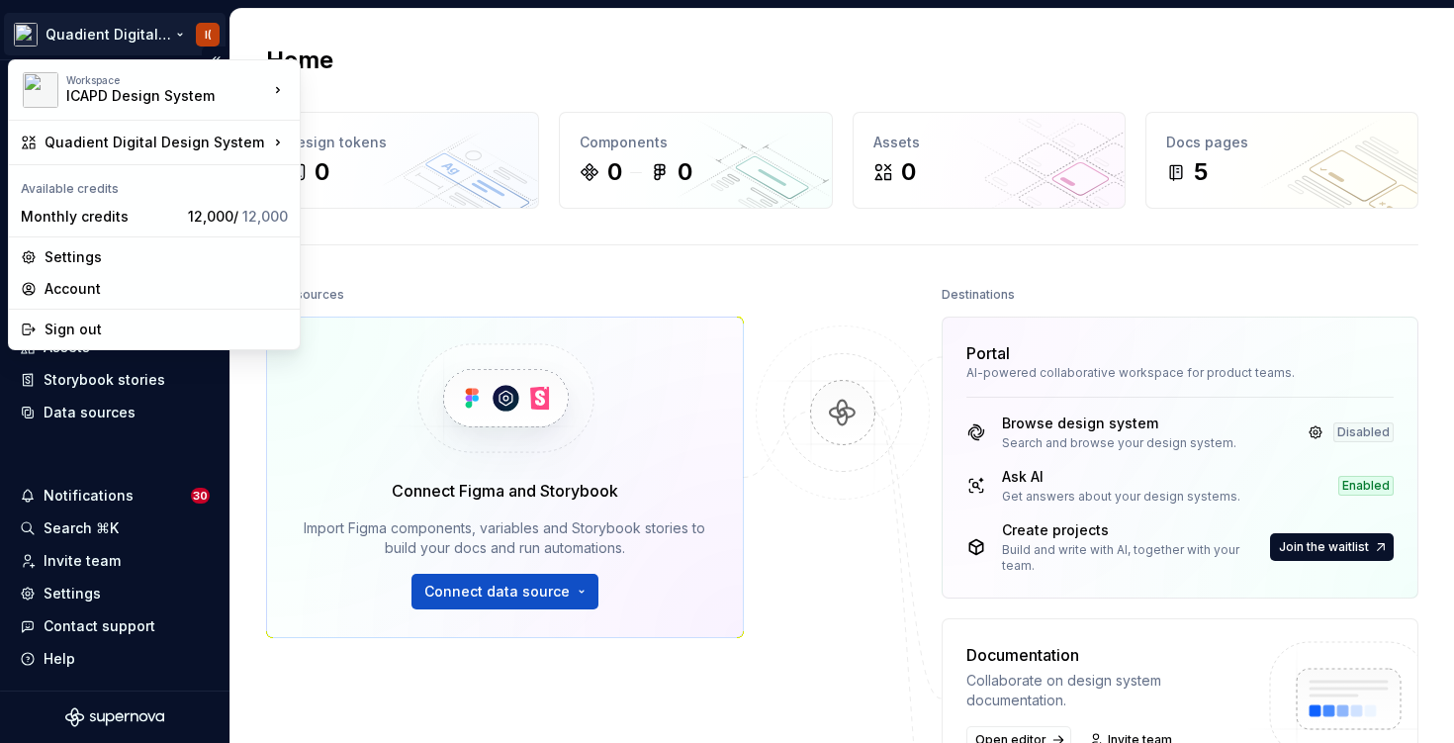
click at [140, 40] on html "Quadient Digital Design System I( Home Documentation Analytics Code automation …" at bounding box center [727, 371] width 1454 height 743
click at [81, 420] on html "Quadient Digital Design System I( Home Documentation Analytics Code automation …" at bounding box center [727, 371] width 1454 height 743
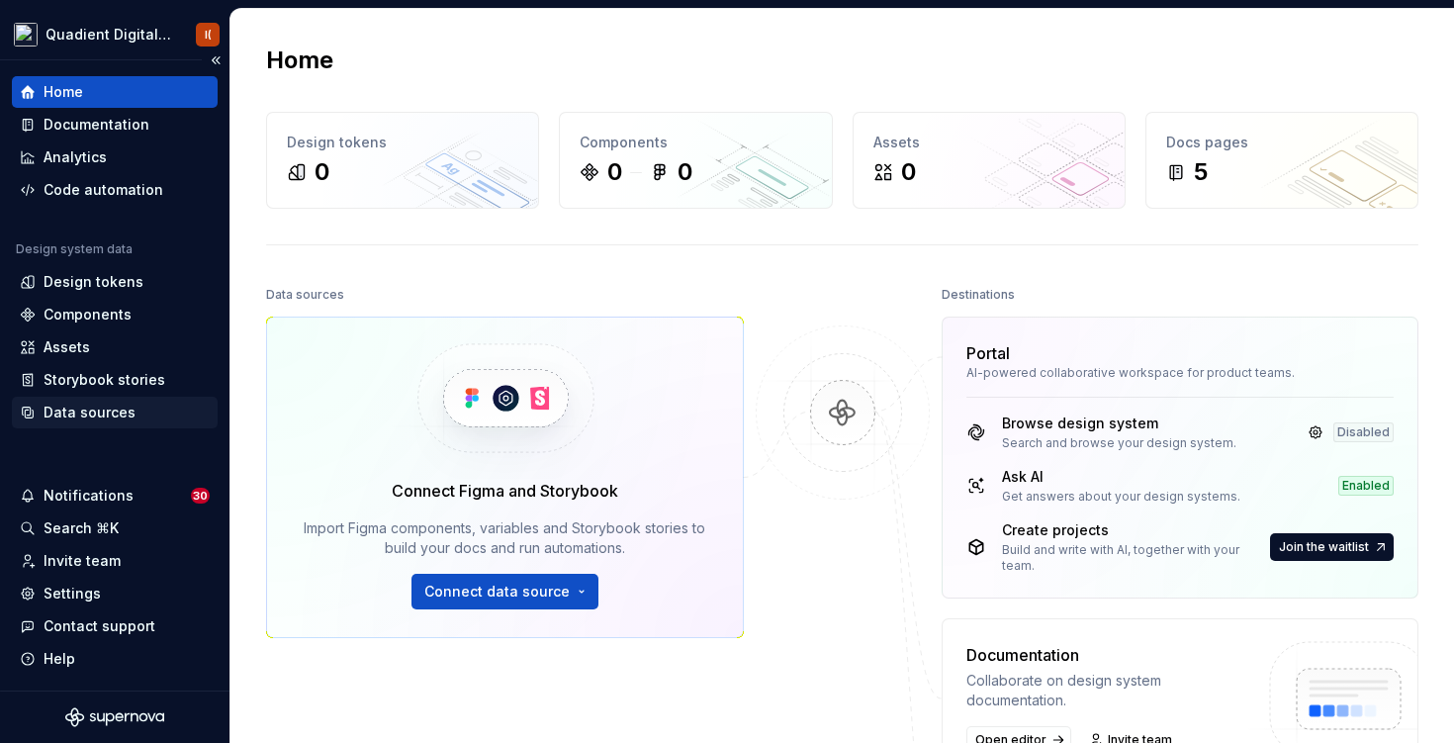
click at [97, 423] on div "Data sources" at bounding box center [115, 413] width 206 height 32
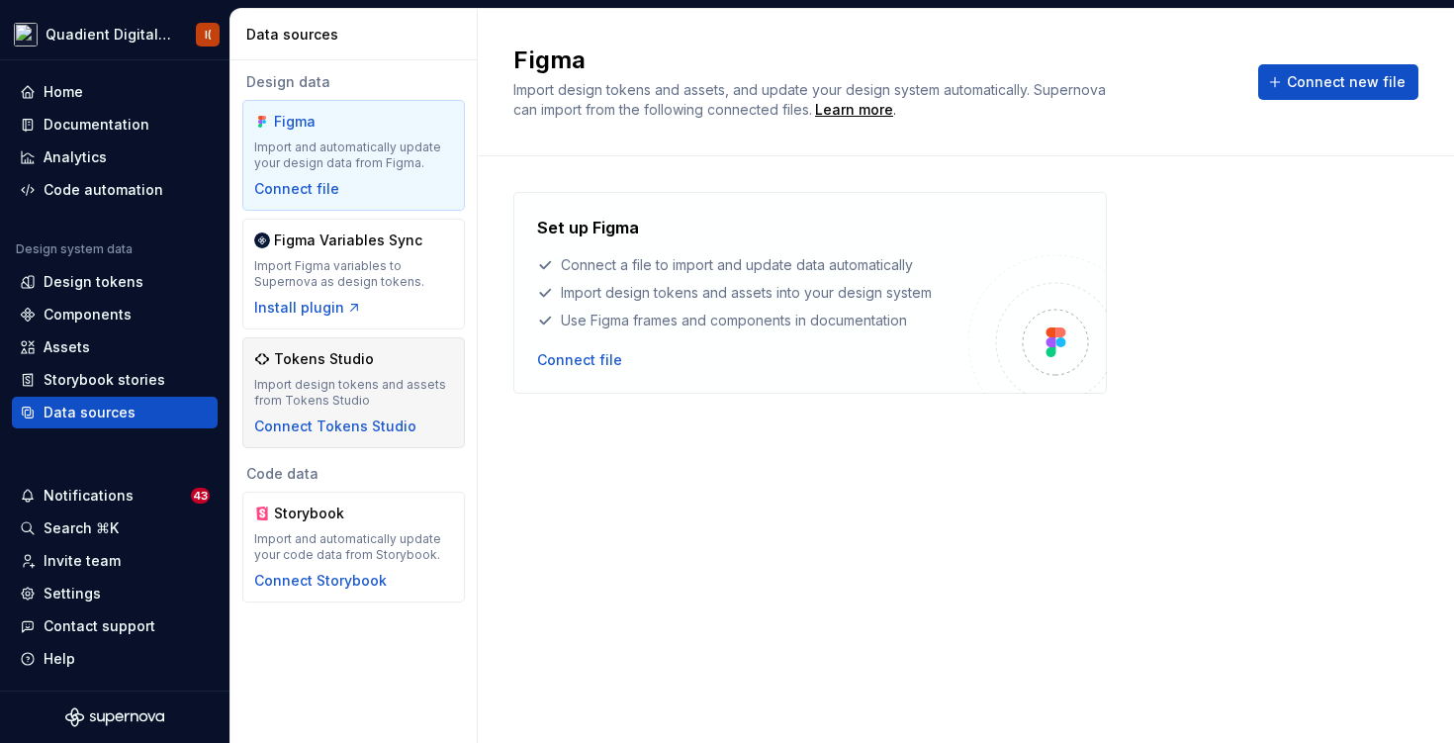
click at [344, 365] on div "Tokens Studio" at bounding box center [324, 359] width 100 height 20
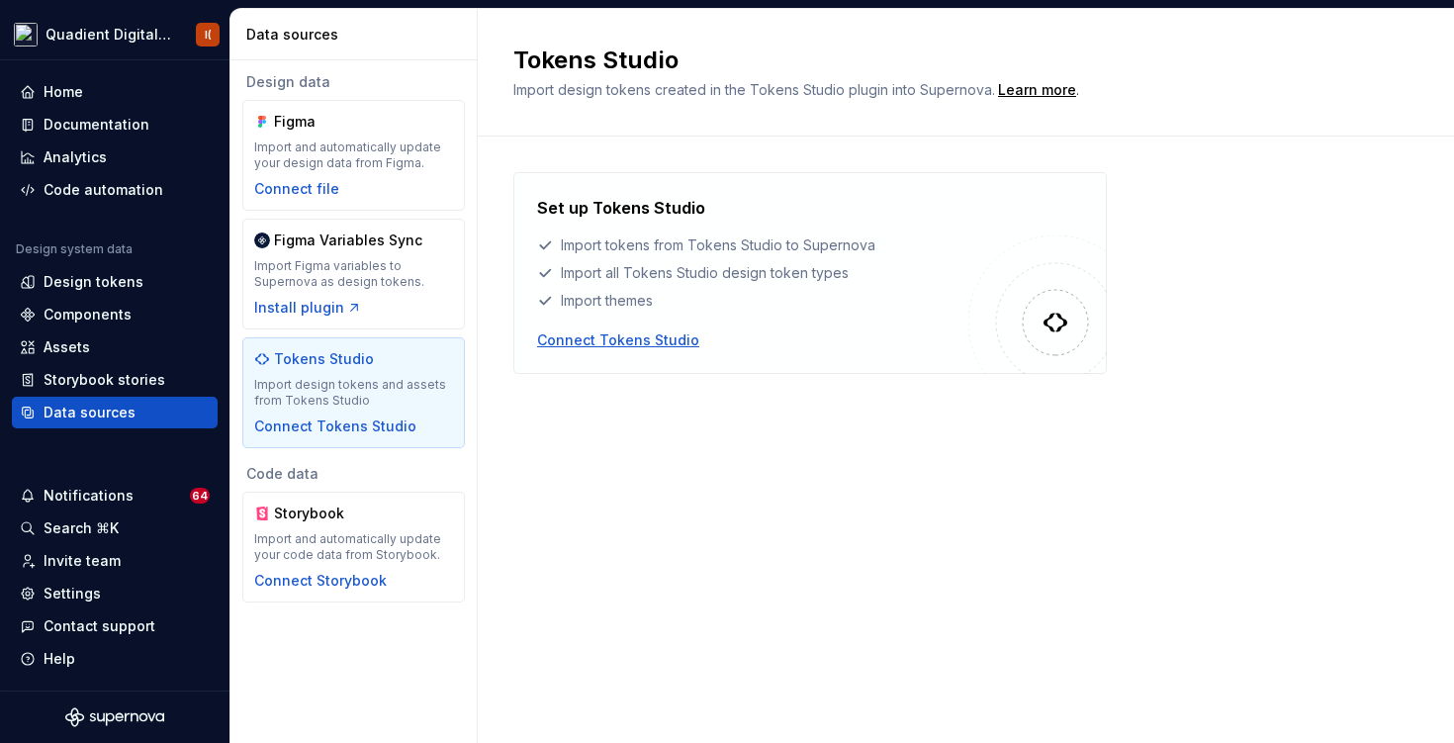
click at [595, 336] on div "Connect Tokens Studio" at bounding box center [618, 340] width 162 height 20
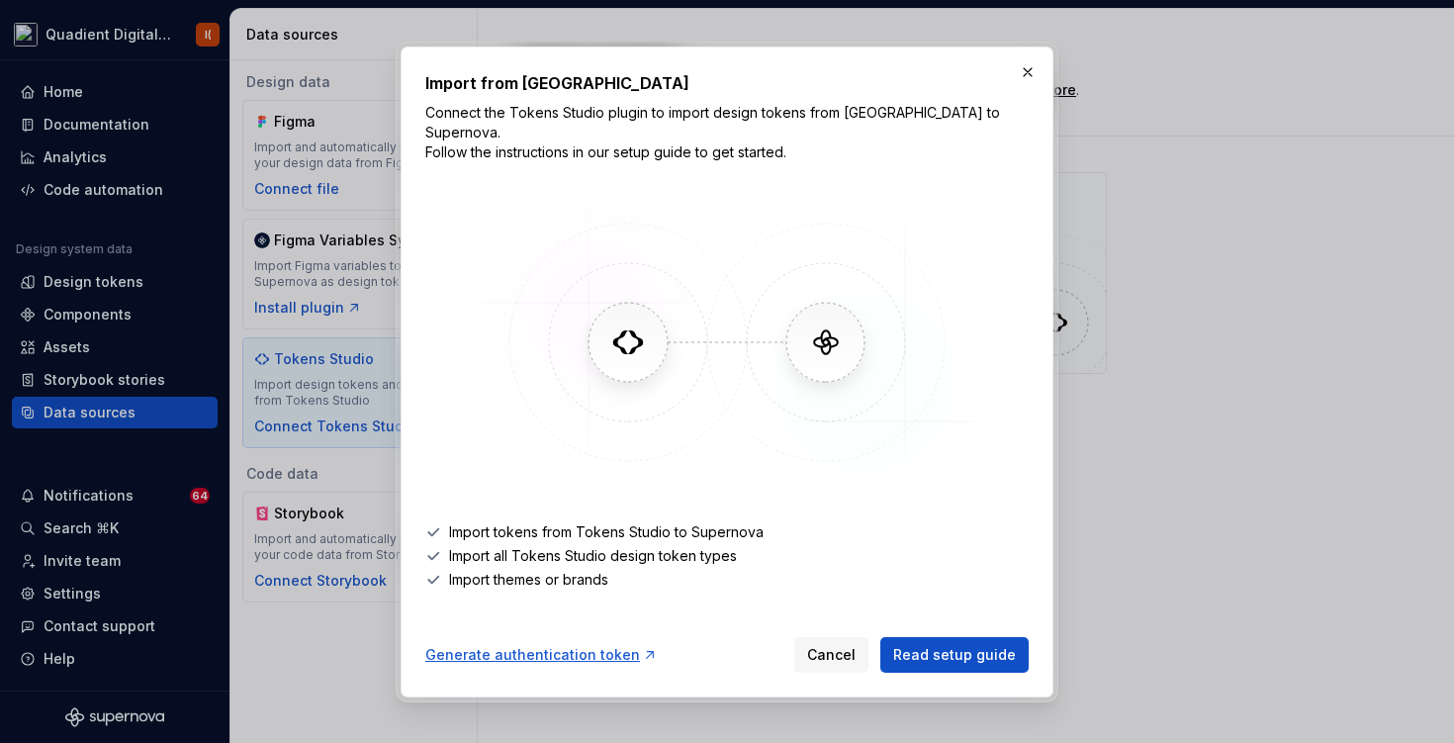
click at [541, 649] on div "Generate authentication token" at bounding box center [541, 655] width 232 height 20
click at [1021, 86] on button "button" at bounding box center [1028, 72] width 28 height 28
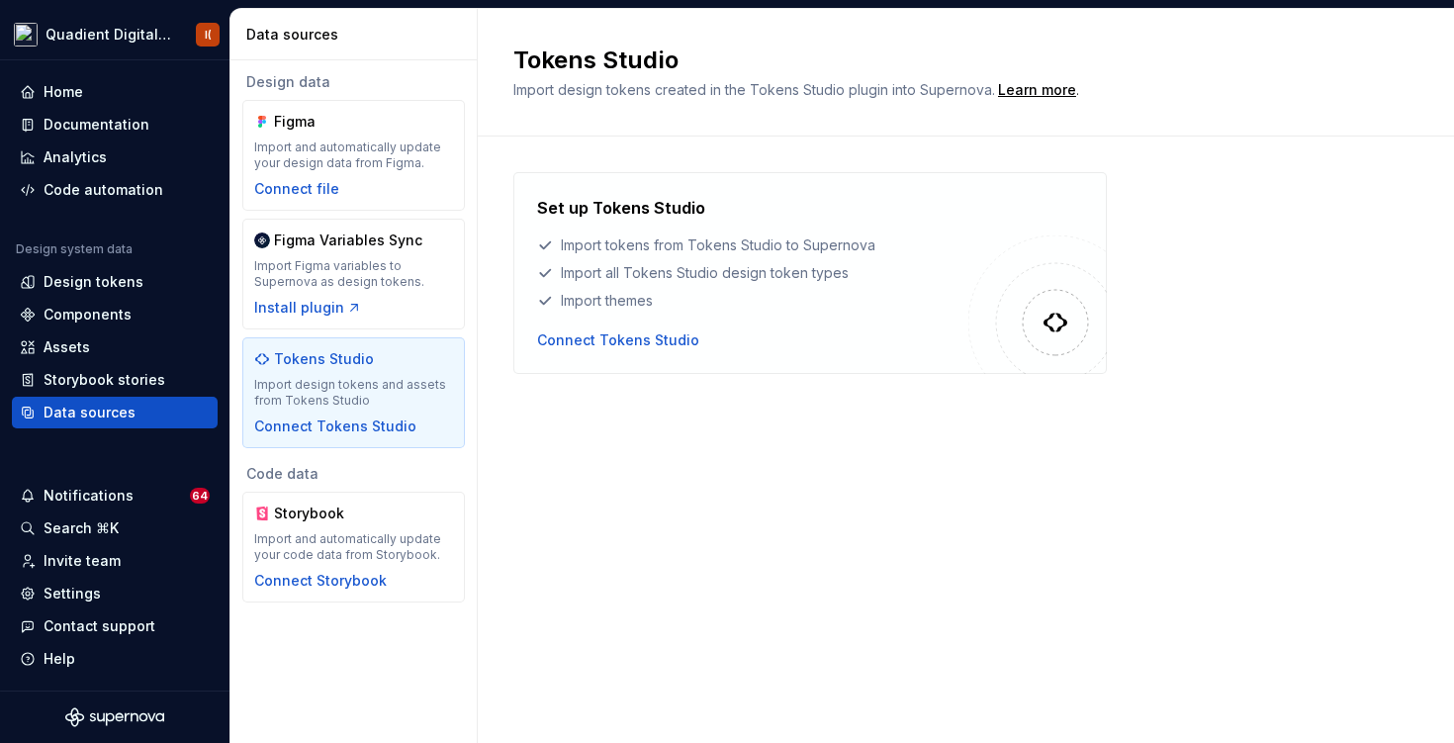
click at [364, 375] on div "Tokens Studio Import design tokens and assets from Tokens Studio Connect Tokens…" at bounding box center [353, 392] width 199 height 87
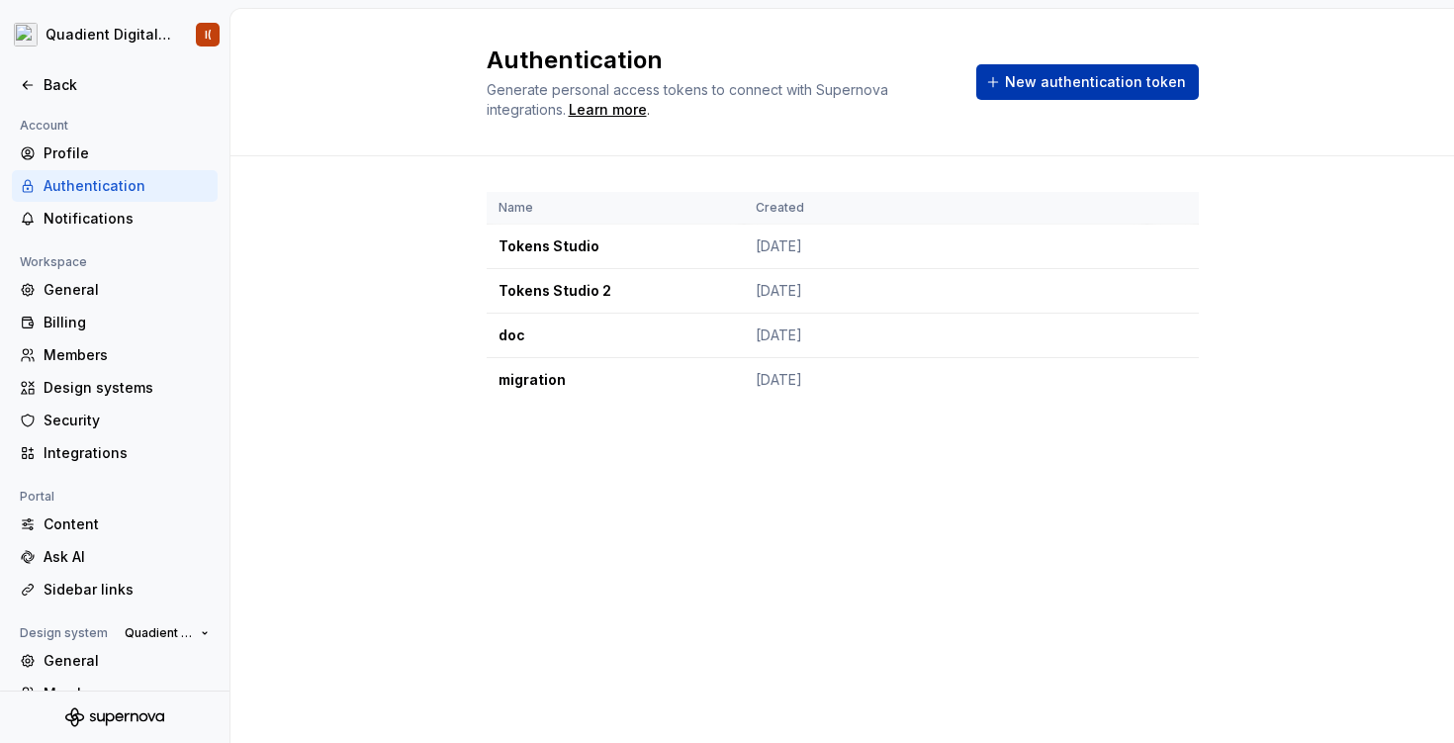
click at [1073, 85] on span "New authentication token" at bounding box center [1095, 82] width 181 height 20
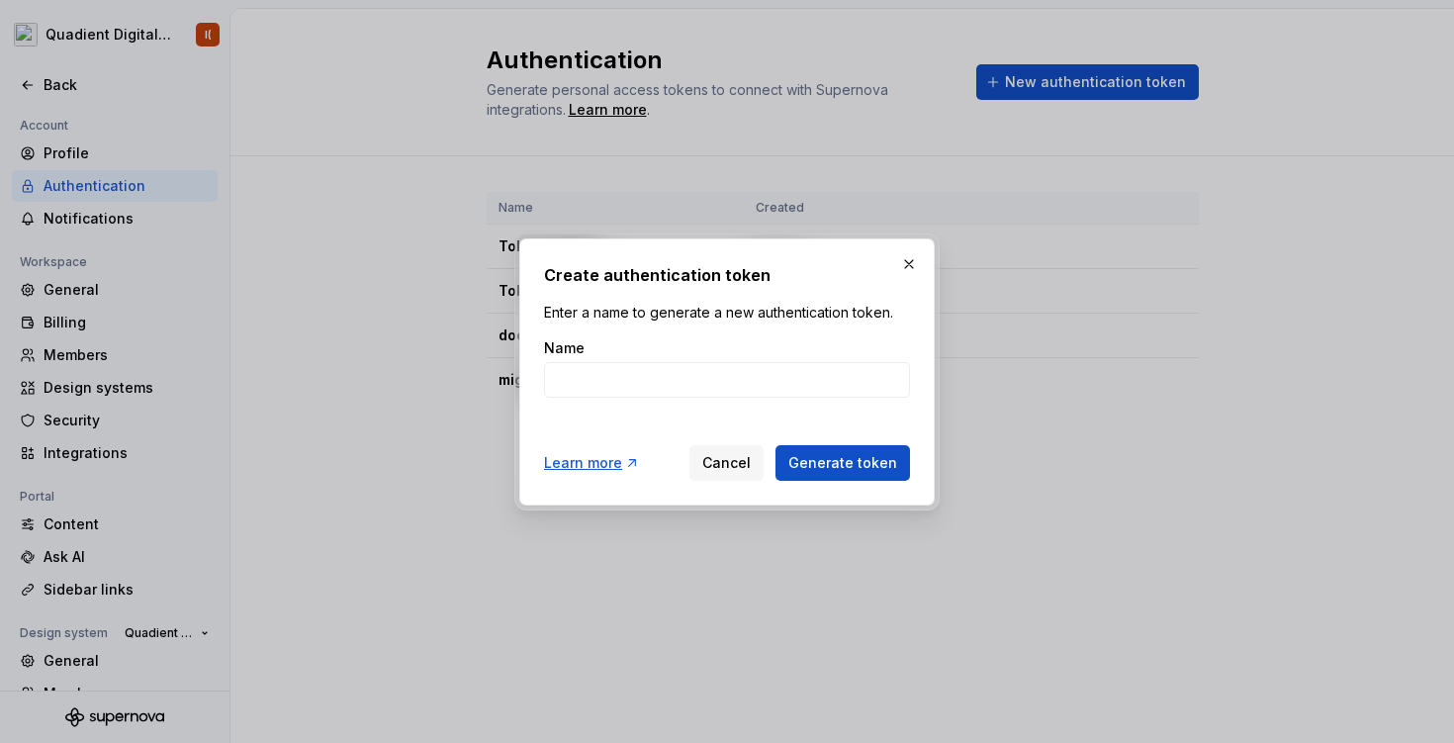
type input "Q"
type input "Quadient Digital"
click at [847, 464] on span "Generate token" at bounding box center [842, 463] width 109 height 20
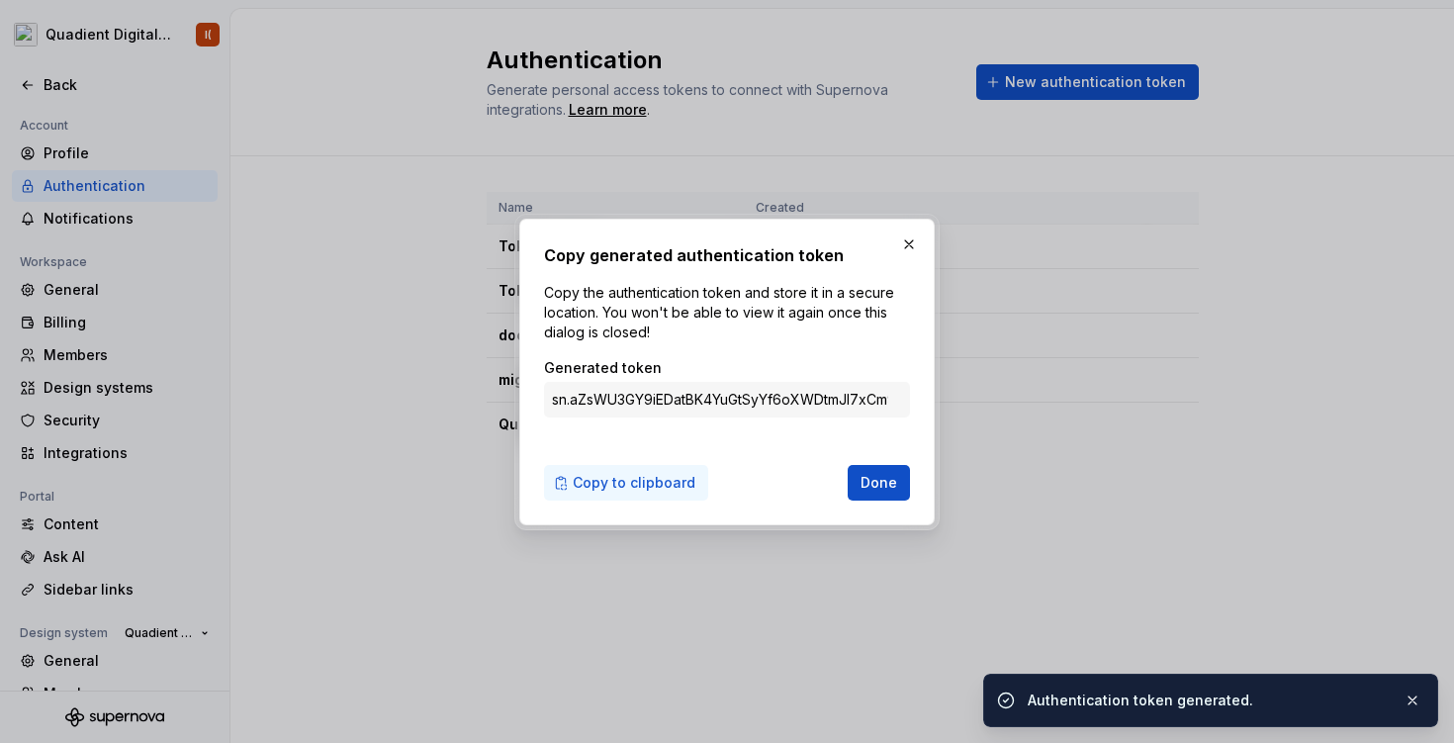
click at [629, 469] on button "Copy to clipboard" at bounding box center [626, 483] width 164 height 36
click at [629, 475] on span "Copy to clipboard" at bounding box center [634, 483] width 123 height 20
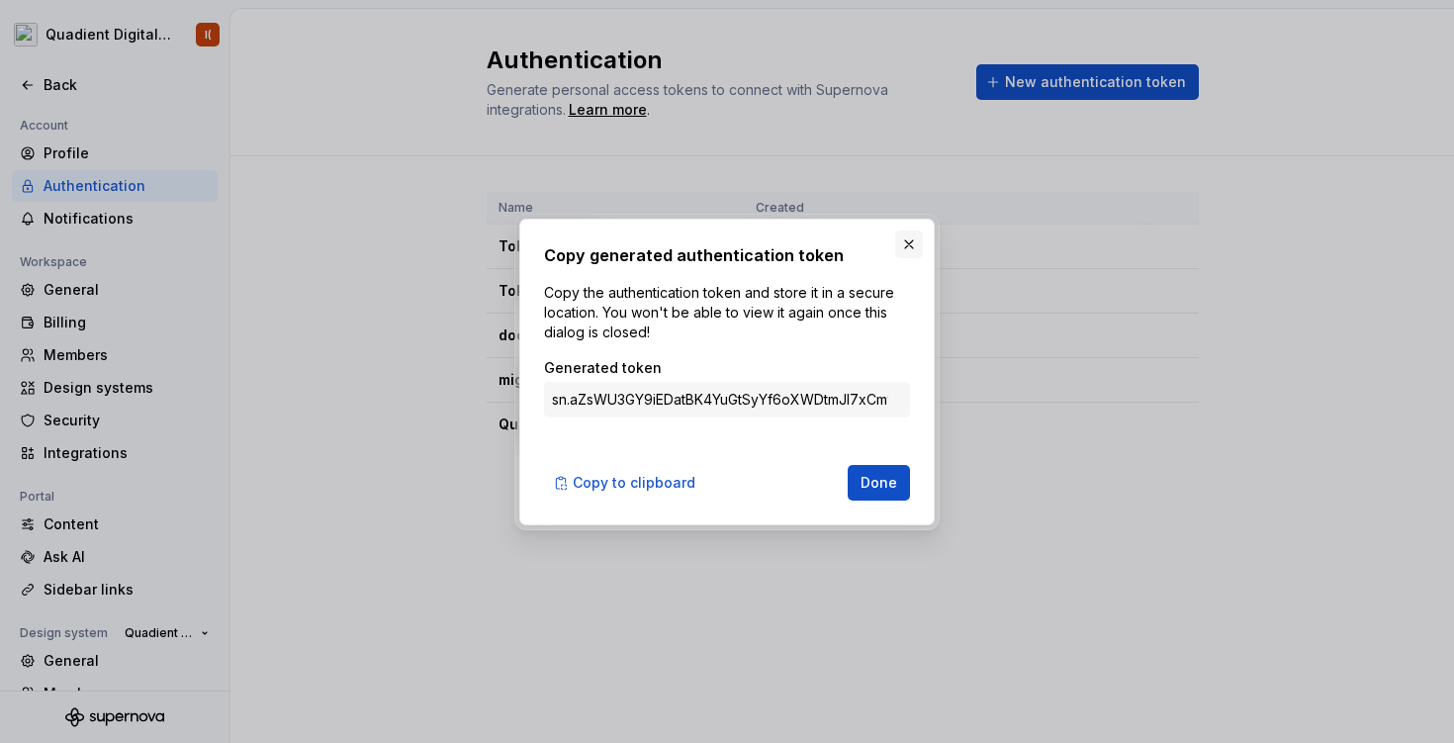
click at [909, 244] on button "button" at bounding box center [909, 244] width 28 height 28
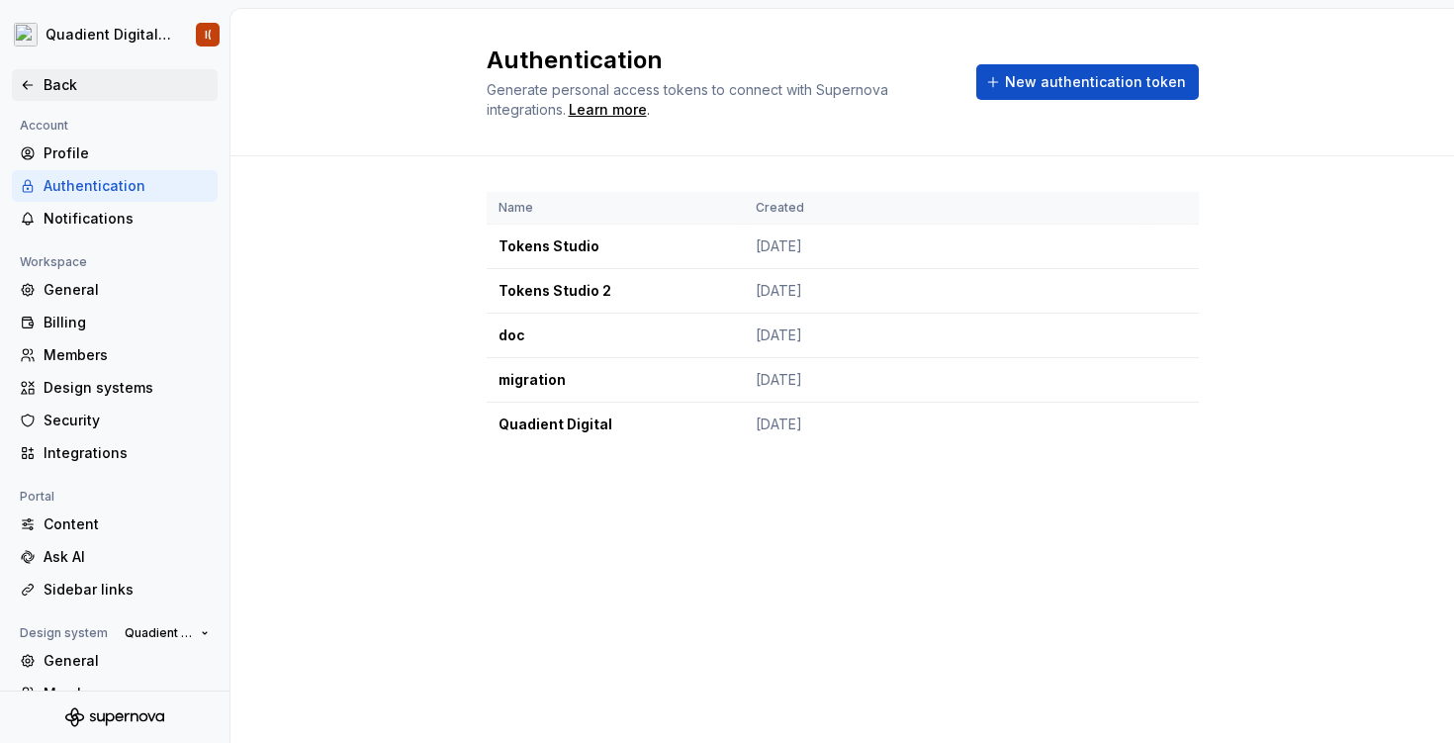
click at [45, 83] on div "Back" at bounding box center [127, 85] width 166 height 20
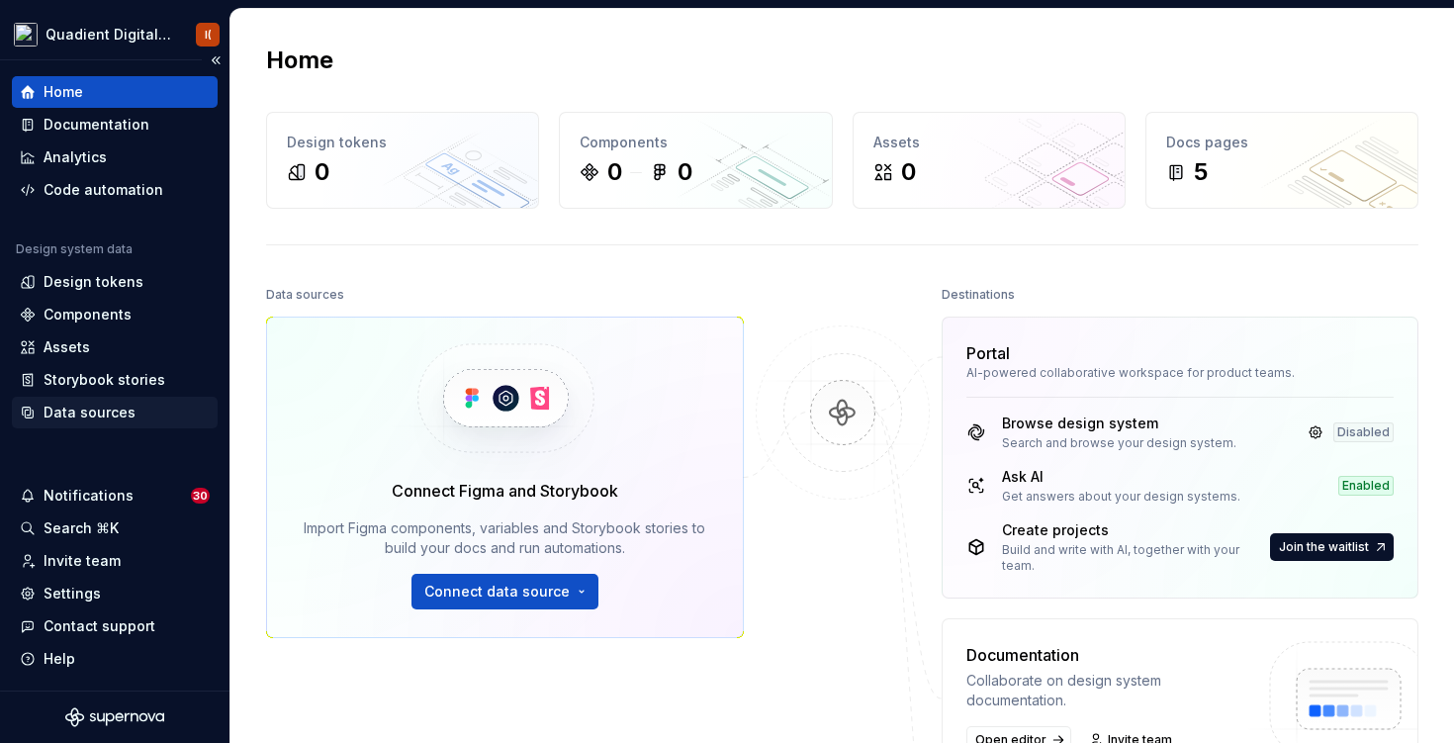
click at [86, 411] on div "Data sources" at bounding box center [90, 413] width 92 height 20
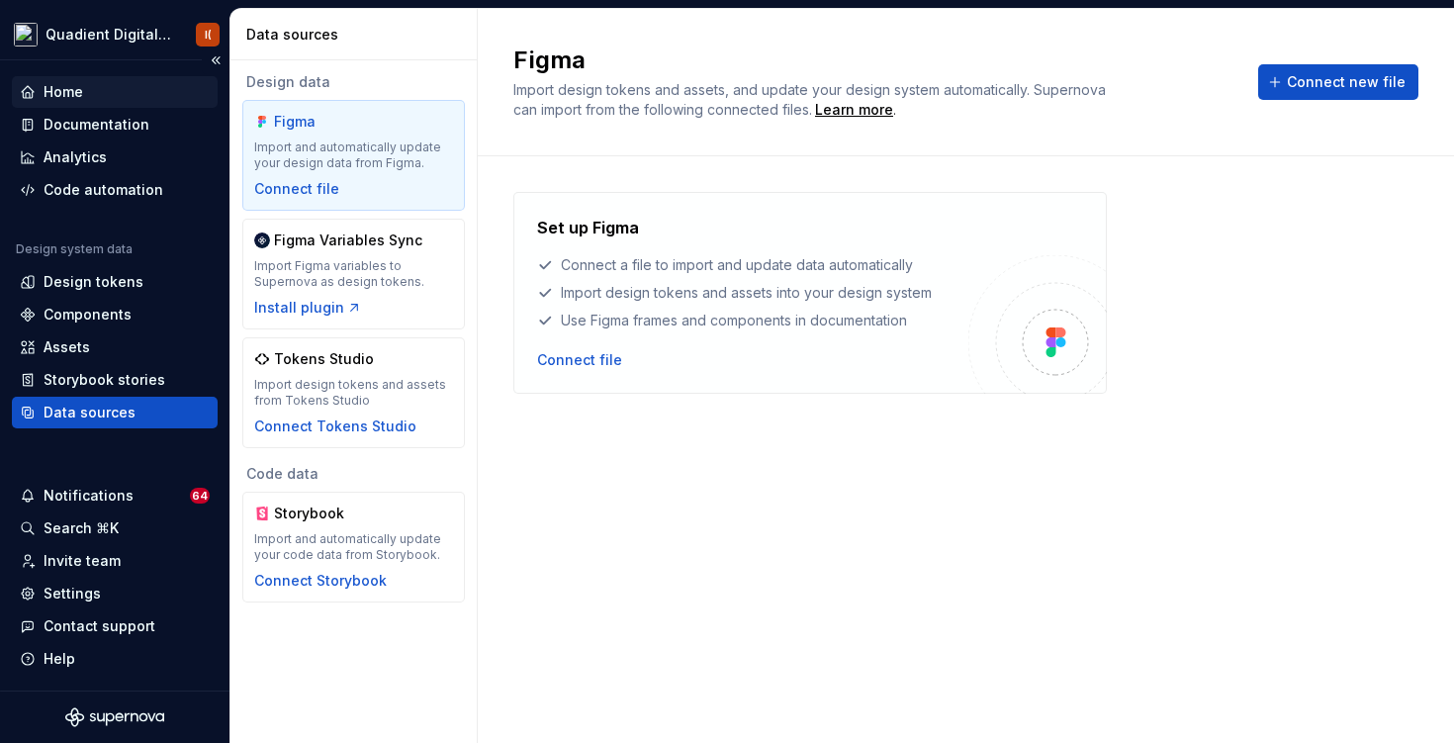
click at [94, 94] on div "Home" at bounding box center [115, 92] width 190 height 20
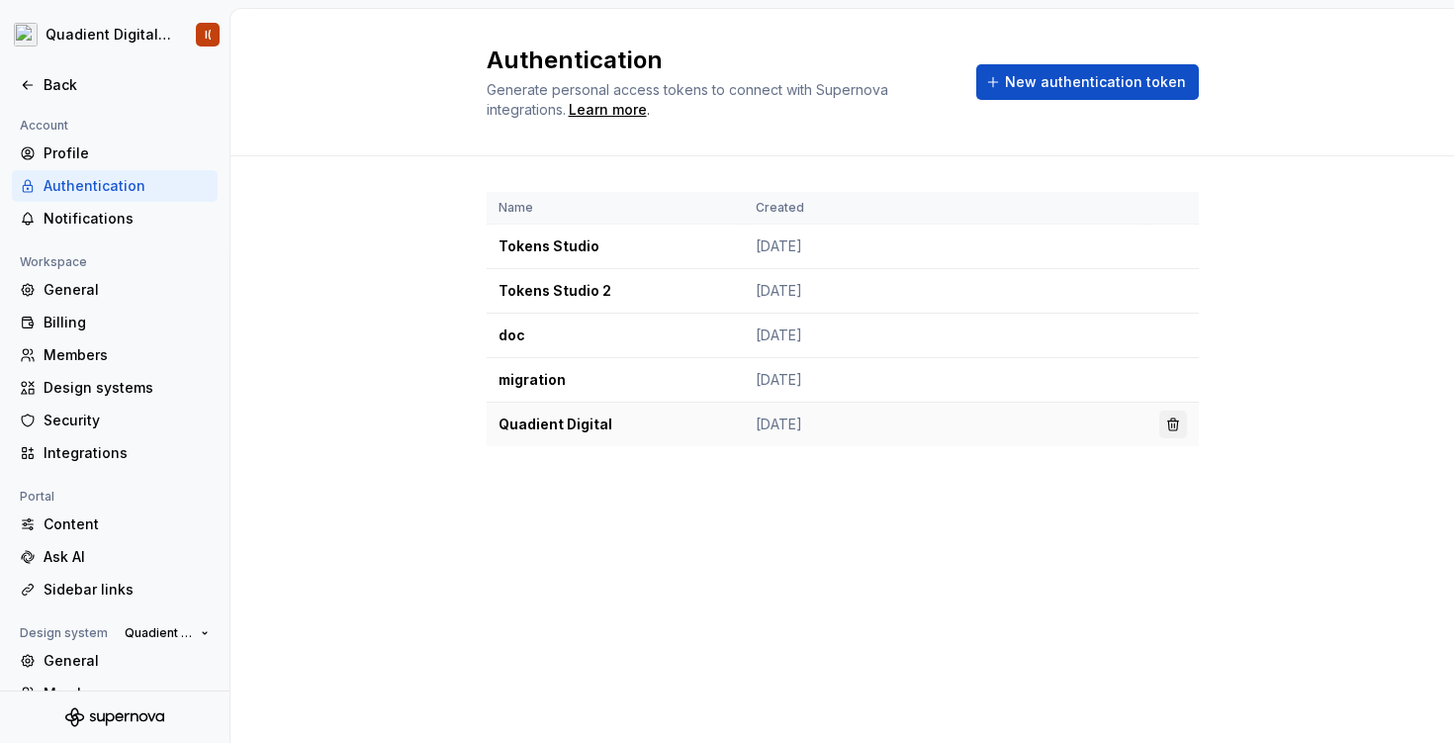
click at [1173, 424] on button "button" at bounding box center [1173, 425] width 28 height 28
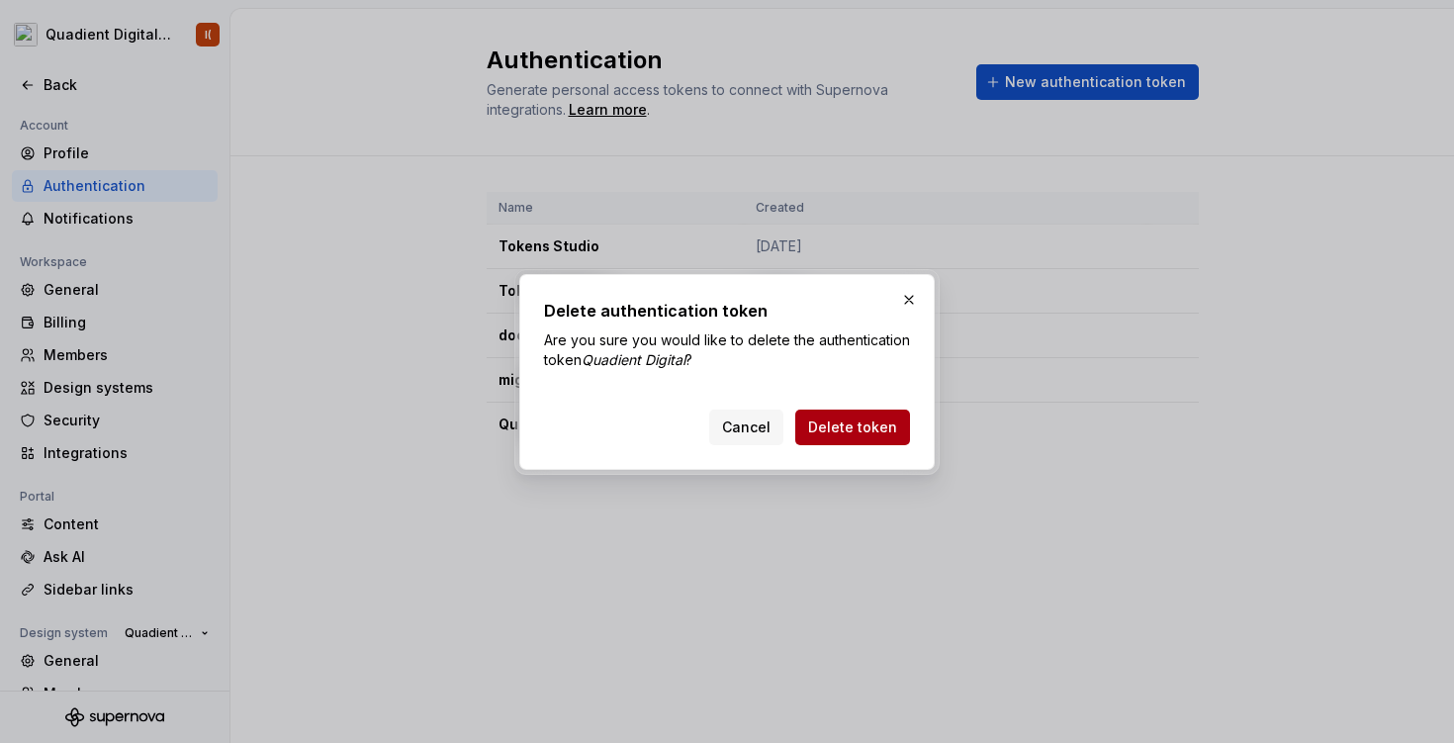
click at [866, 422] on span "Delete token" at bounding box center [852, 427] width 89 height 20
